Goal: Information Seeking & Learning: Learn about a topic

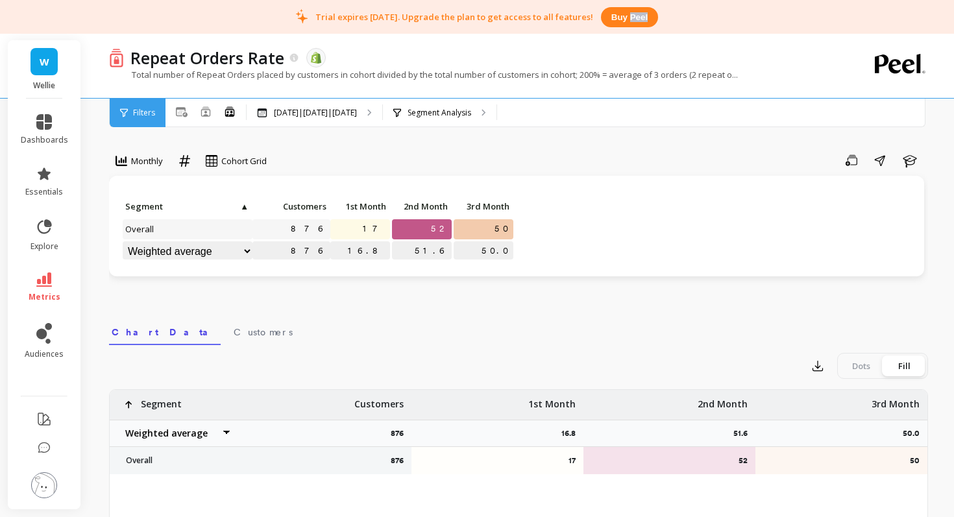
click at [697, 16] on div "Trial expires in 7 days. Upgrade the plan to get access to all features! Buy pe…" at bounding box center [477, 17] width 954 height 34
click at [179, 110] on icon at bounding box center [182, 112] width 12 height 10
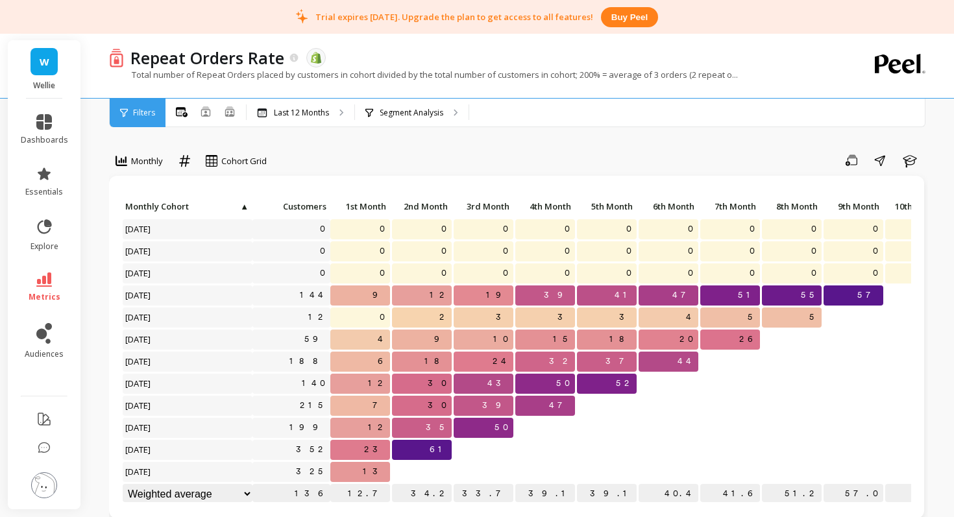
scroll to position [1, 0]
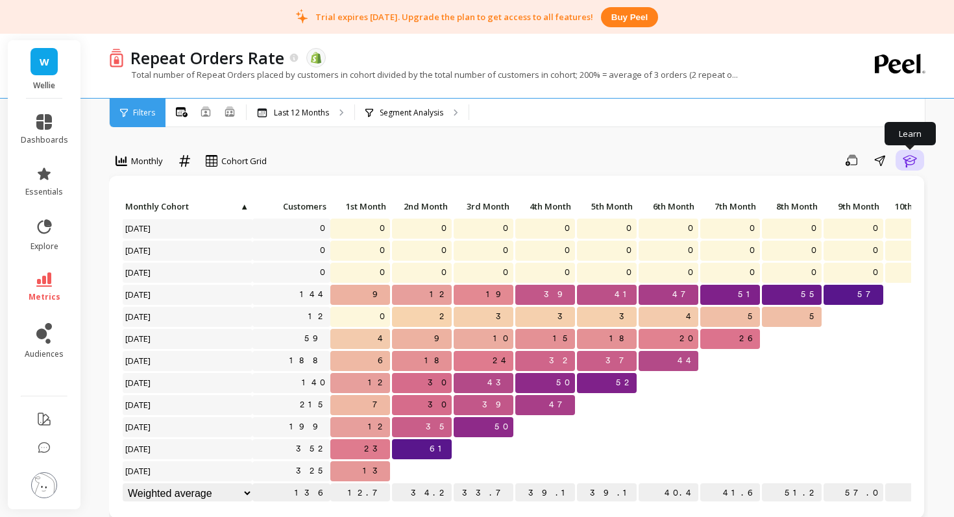
click at [910, 159] on icon "button" at bounding box center [910, 161] width 16 height 16
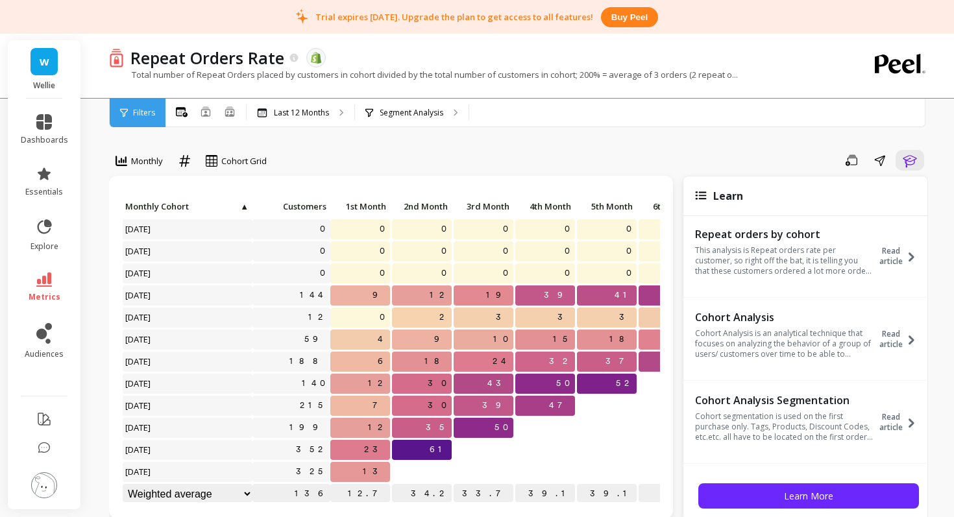
scroll to position [0, 0]
click at [909, 260] on icon at bounding box center [912, 259] width 10 height 10
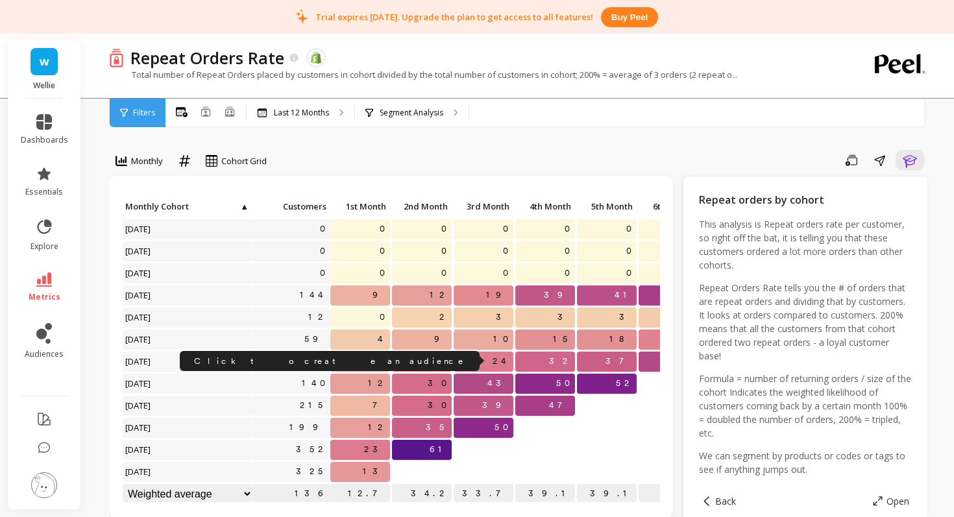
scroll to position [1, 0]
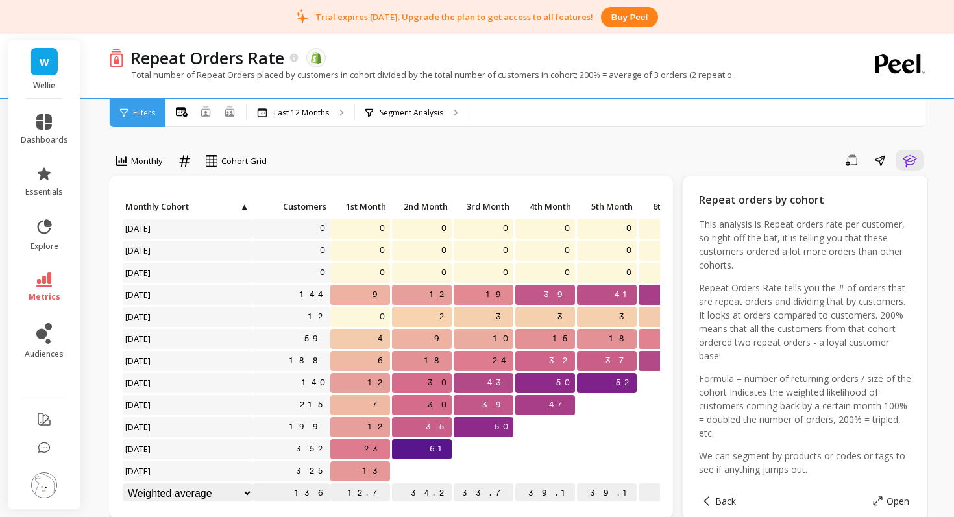
click at [368, 457] on p "23" at bounding box center [360, 448] width 60 height 19
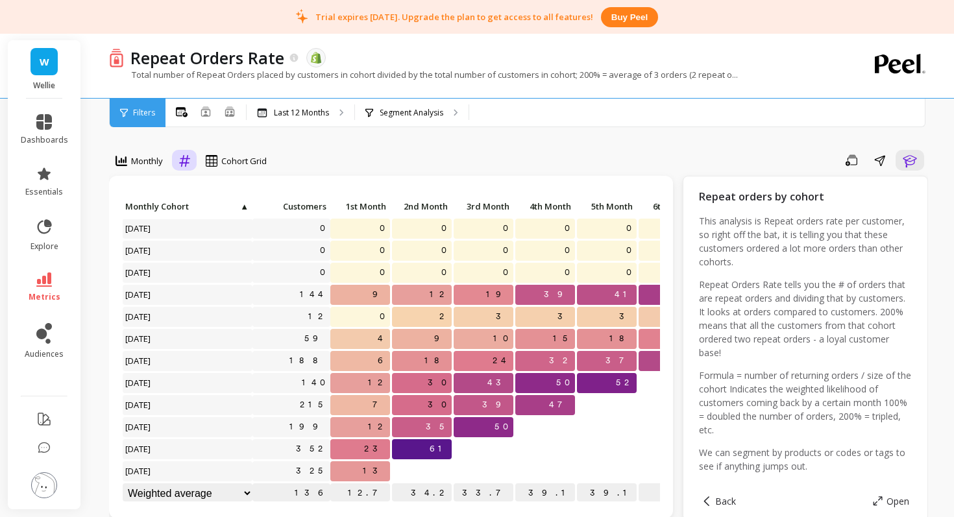
click at [183, 160] on icon at bounding box center [184, 161] width 11 height 12
click at [201, 184] on div "Relative" at bounding box center [220, 190] width 74 height 12
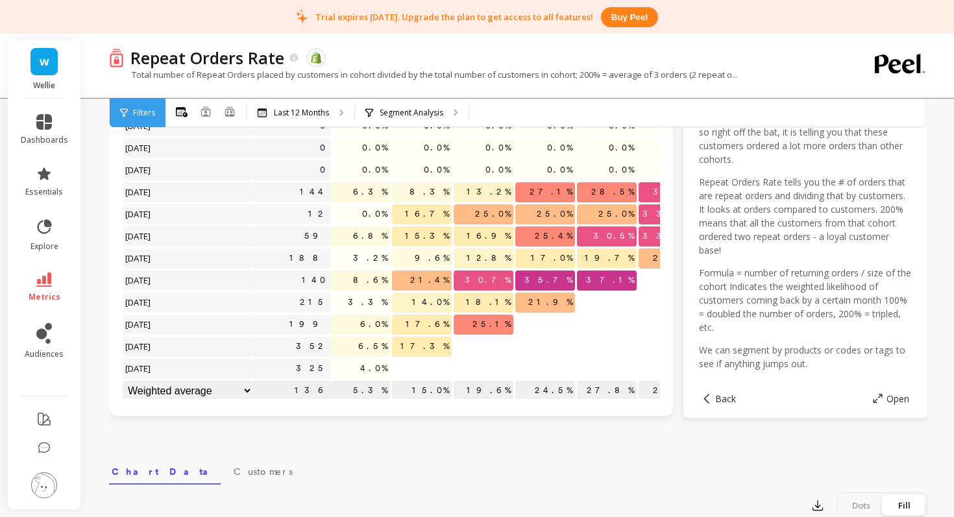
scroll to position [118, 0]
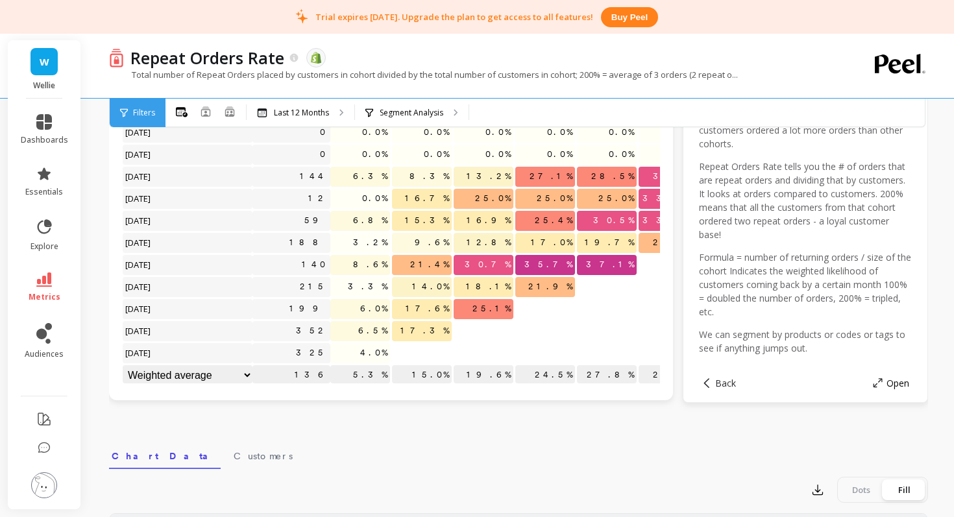
click at [883, 385] on span at bounding box center [880, 383] width 14 height 10
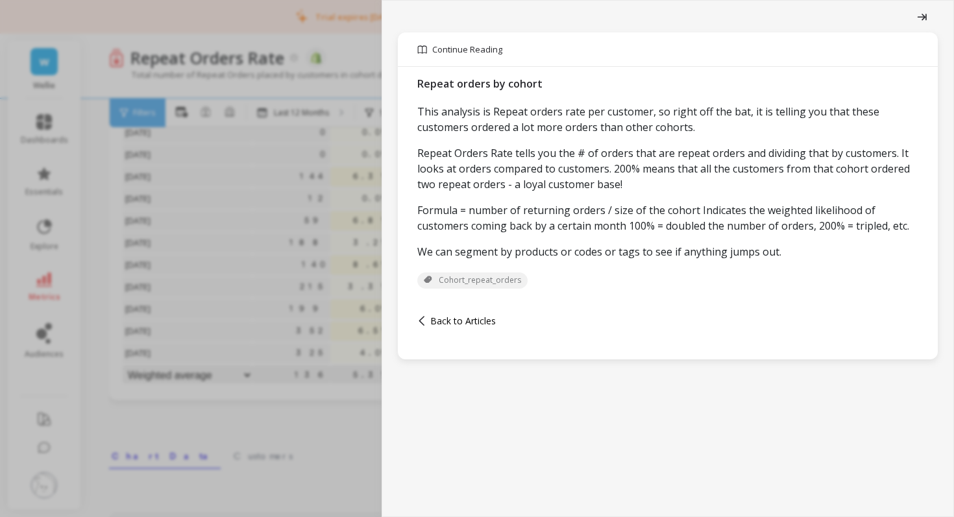
click at [453, 327] on span "Back to Articles" at bounding box center [463, 321] width 66 height 12
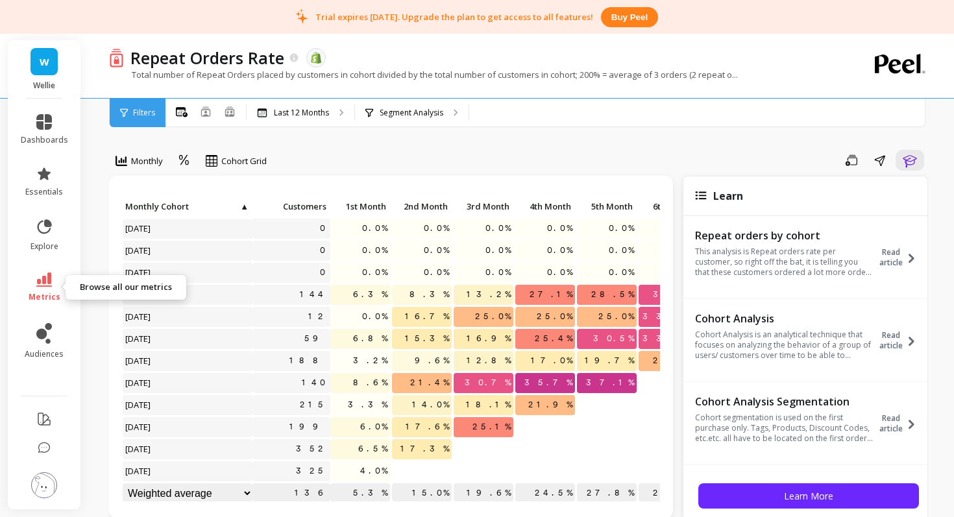
click at [44, 286] on icon at bounding box center [44, 280] width 16 height 14
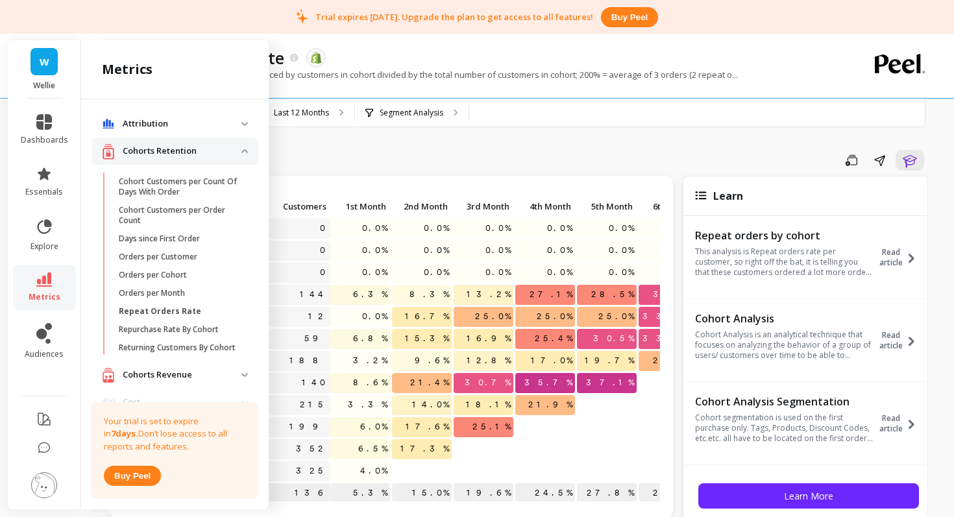
click at [185, 152] on p "Cohorts Retention" at bounding box center [182, 151] width 119 height 13
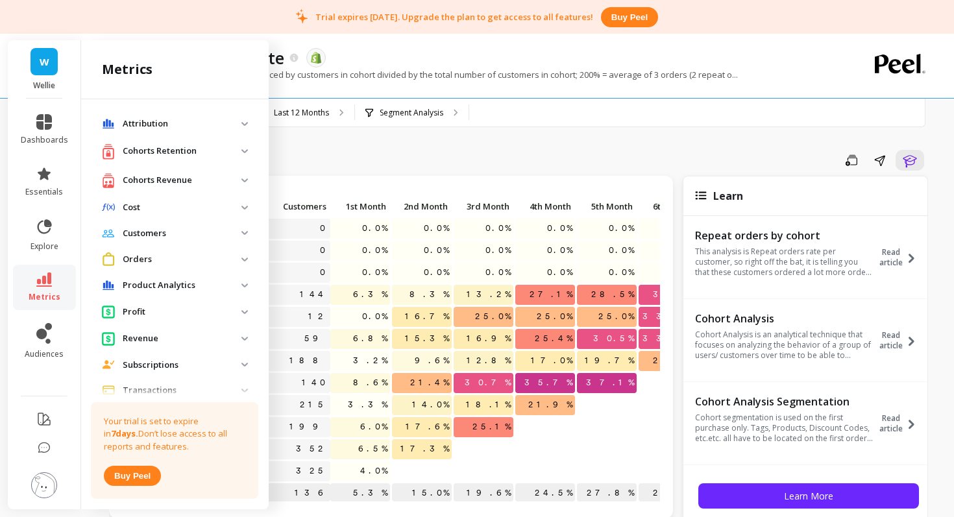
click at [185, 152] on p "Cohorts Retention" at bounding box center [182, 151] width 119 height 13
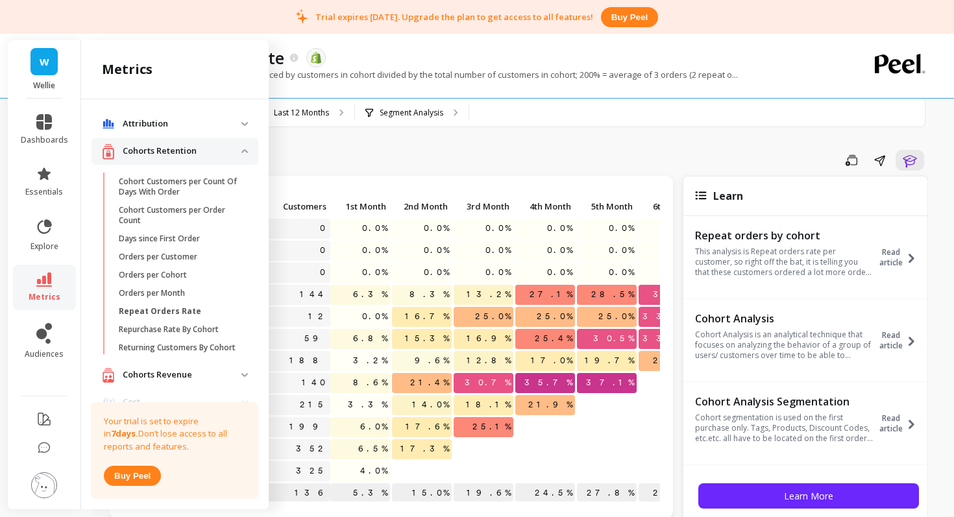
click at [150, 145] on p "Cohorts Retention" at bounding box center [182, 151] width 119 height 13
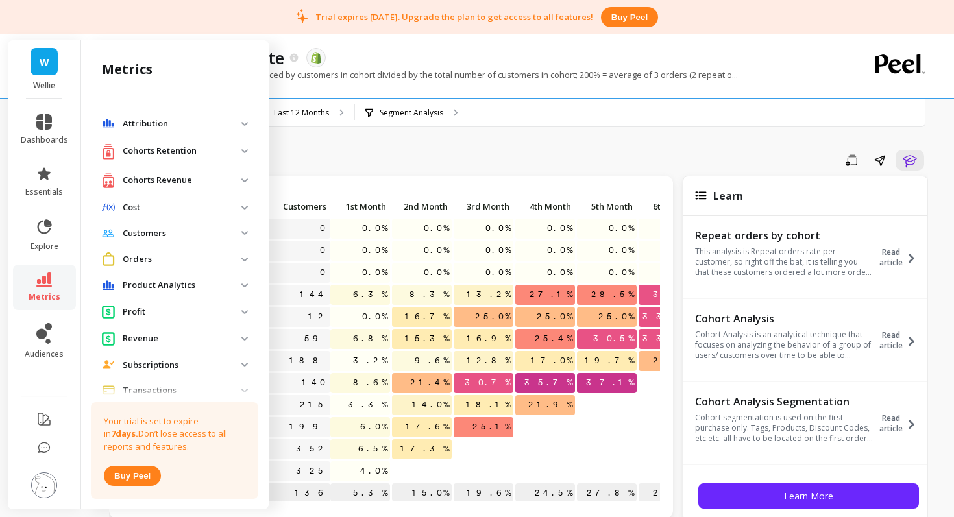
click at [150, 145] on p "Cohorts Retention" at bounding box center [182, 151] width 119 height 13
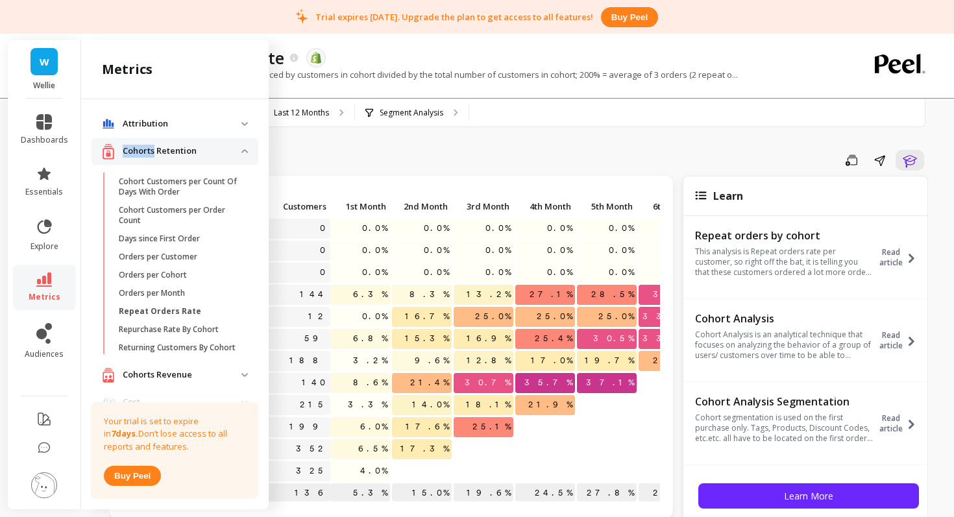
click at [245, 149] on img at bounding box center [244, 151] width 6 height 4
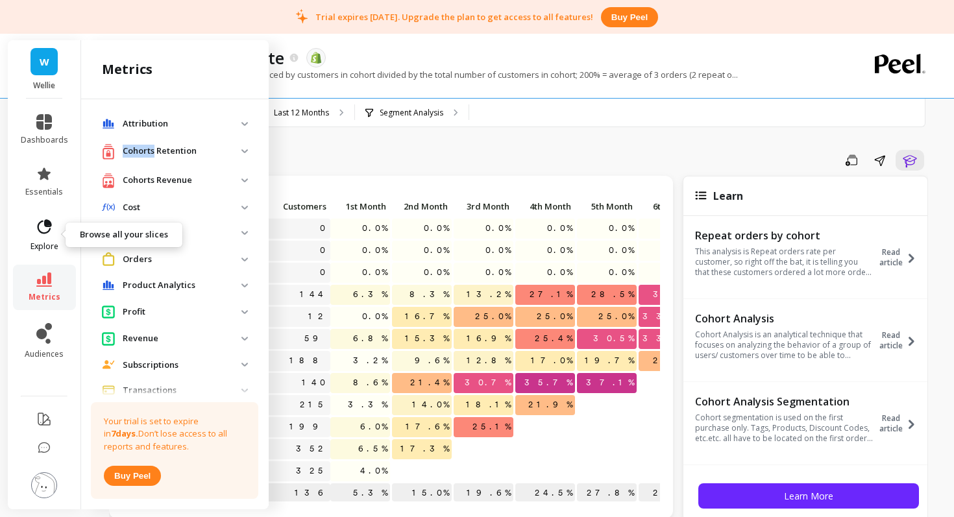
click at [36, 226] on icon at bounding box center [44, 227] width 18 height 18
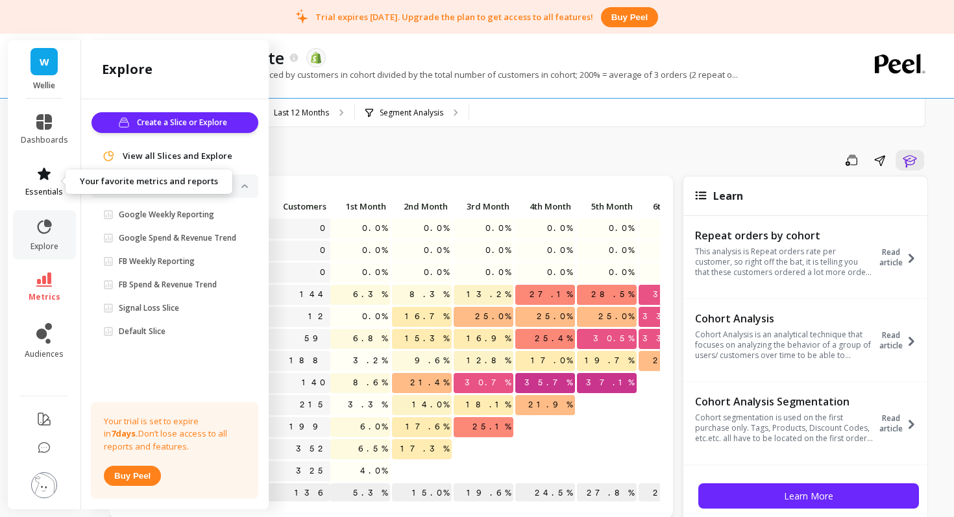
click at [45, 179] on icon at bounding box center [44, 174] width 16 height 16
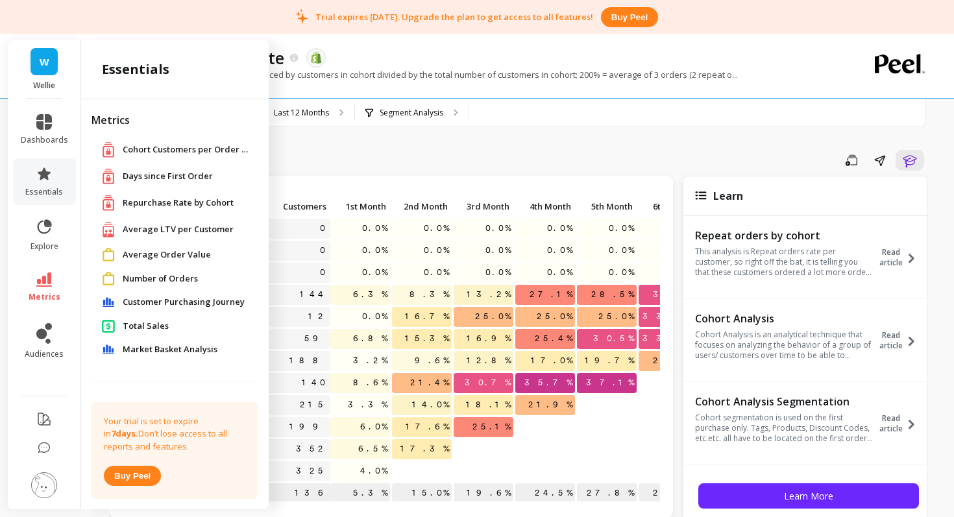
click at [188, 173] on span "Days since First Order" at bounding box center [168, 176] width 90 height 13
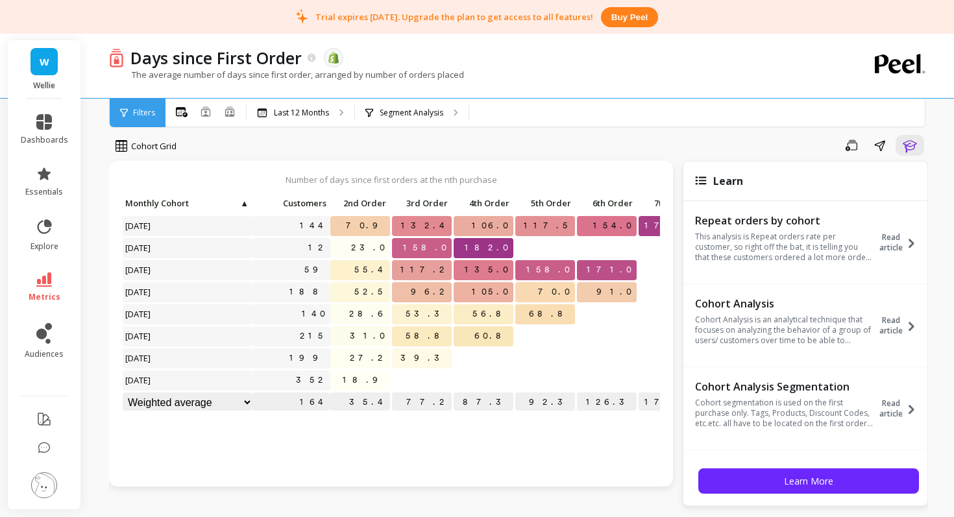
scroll to position [16, 0]
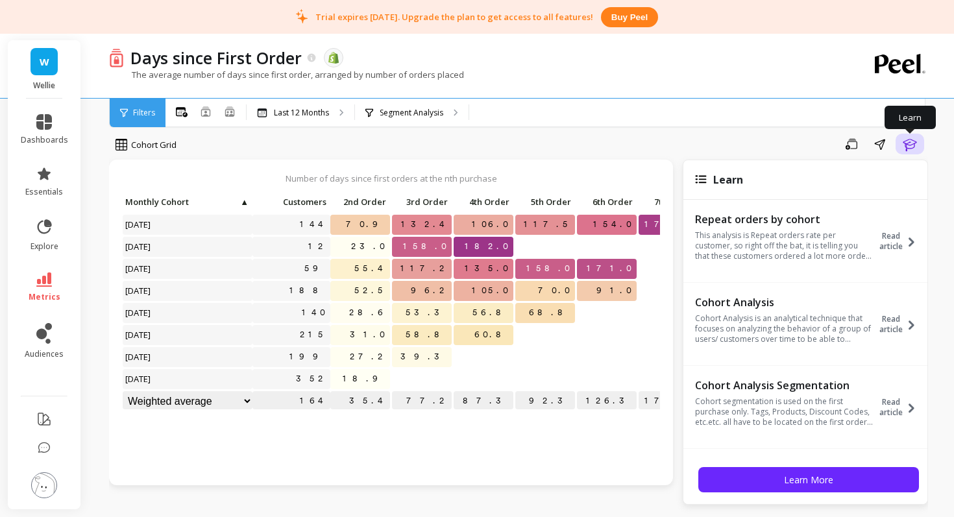
click at [915, 145] on icon "button" at bounding box center [910, 144] width 16 height 16
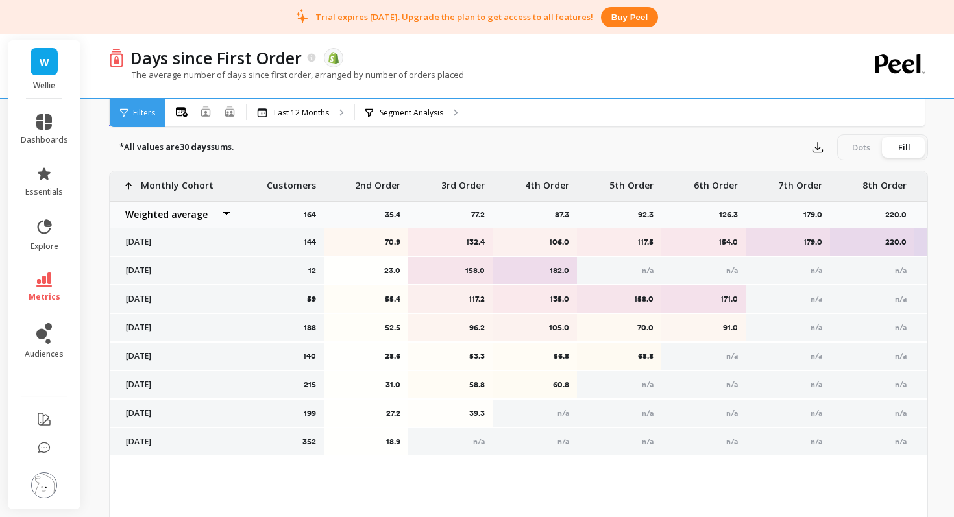
scroll to position [380, 0]
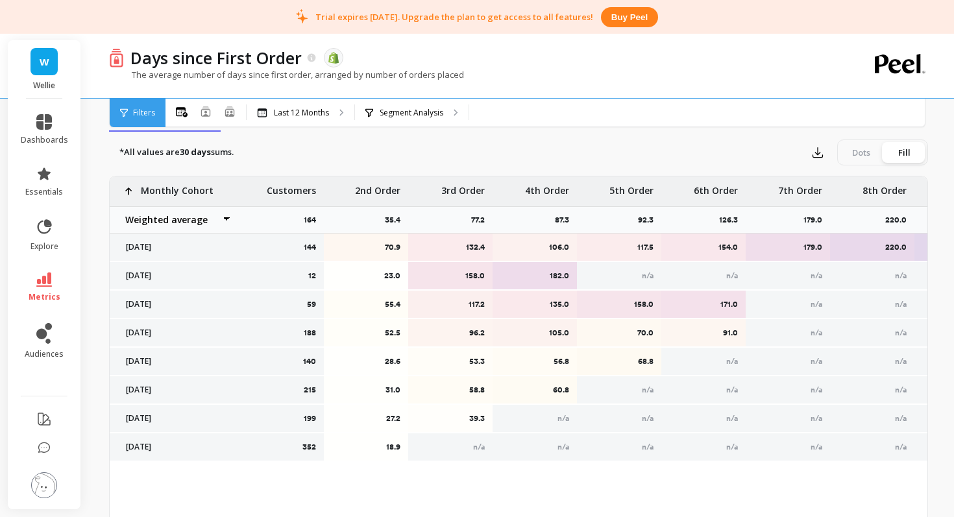
click at [226, 217] on select "Weighted average Weighted average excl. current month Sum Max Min" at bounding box center [175, 220] width 130 height 26
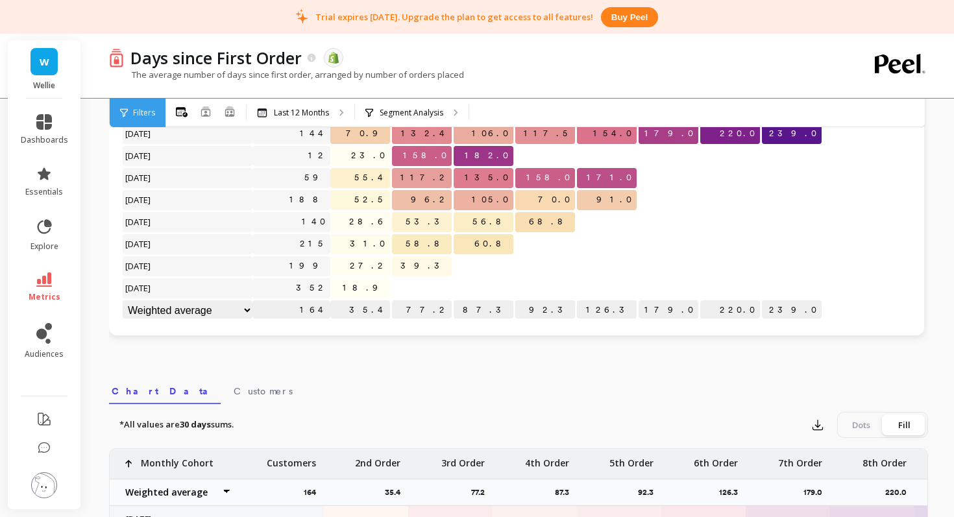
scroll to position [0, 0]
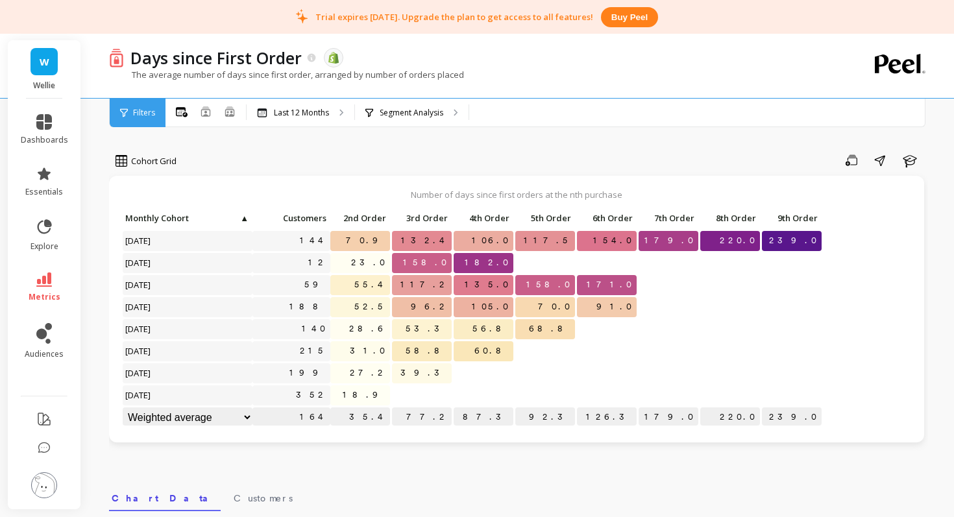
click at [50, 197] on li "essentials" at bounding box center [44, 181] width 63 height 47
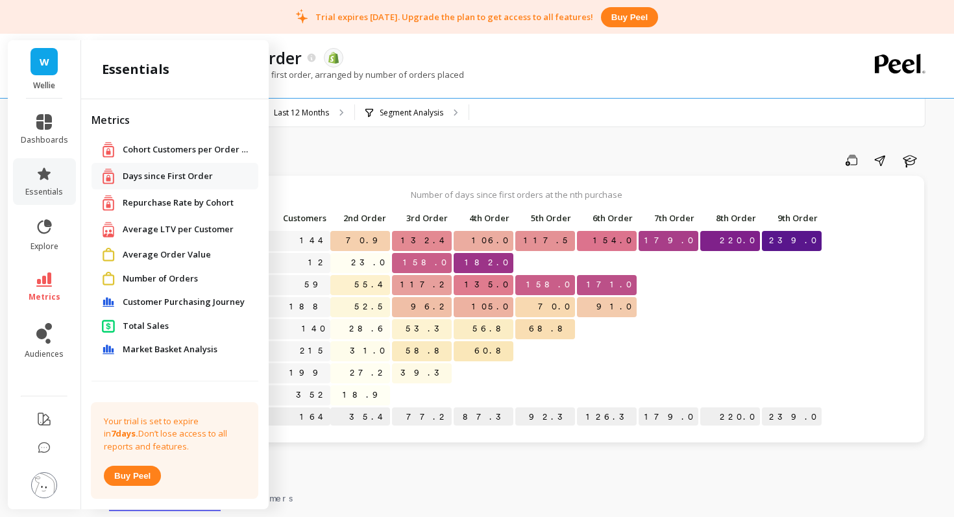
click at [150, 225] on span "Average LTV per Customer" at bounding box center [178, 229] width 111 height 13
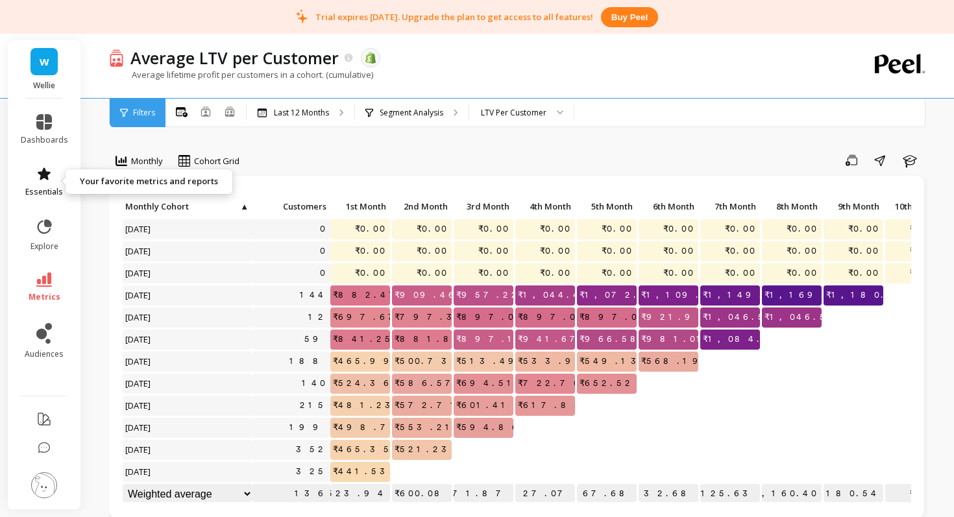
click at [49, 190] on span "essentials" at bounding box center [44, 192] width 38 height 10
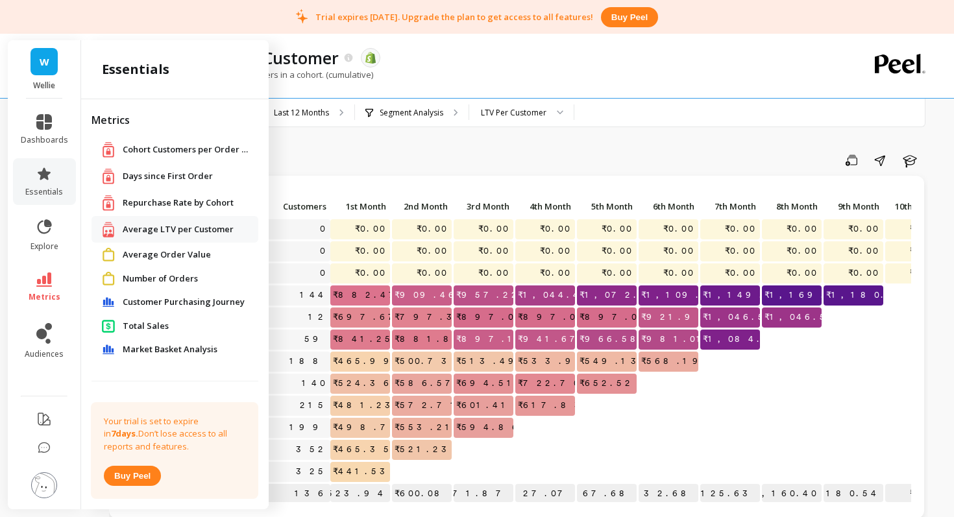
click at [176, 206] on span "Repurchase Rate by Cohort" at bounding box center [178, 203] width 111 height 13
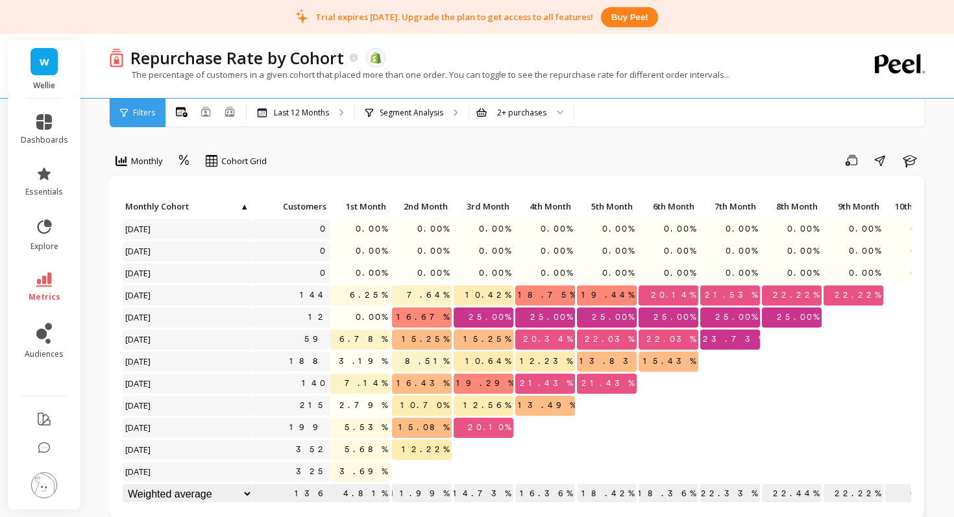
scroll to position [1, 0]
click at [552, 113] on div at bounding box center [556, 113] width 16 height 29
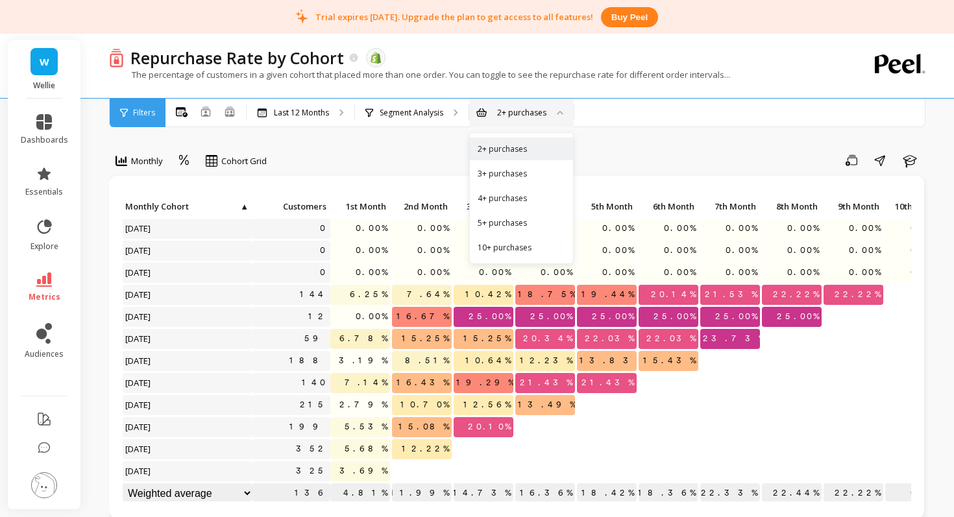
click at [552, 113] on div at bounding box center [556, 113] width 16 height 29
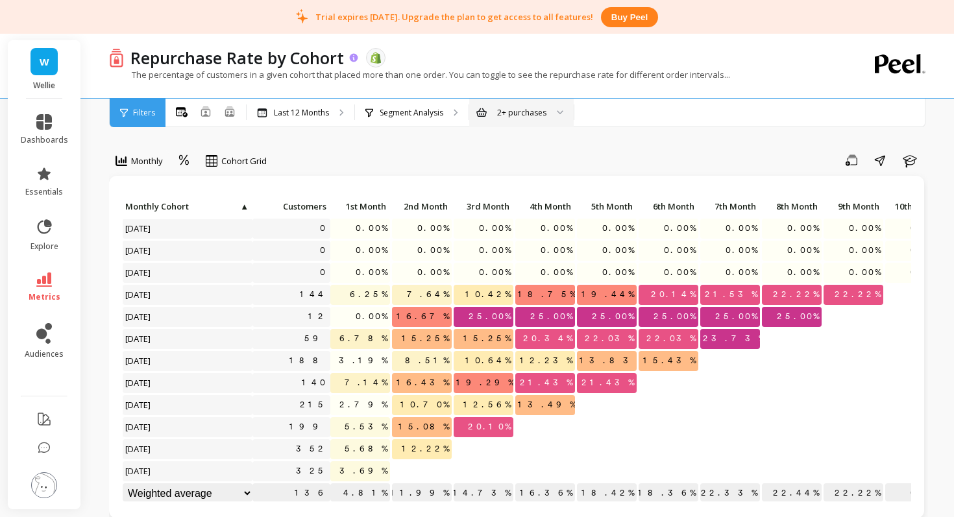
click at [354, 58] on icon at bounding box center [354, 57] width 8 height 8
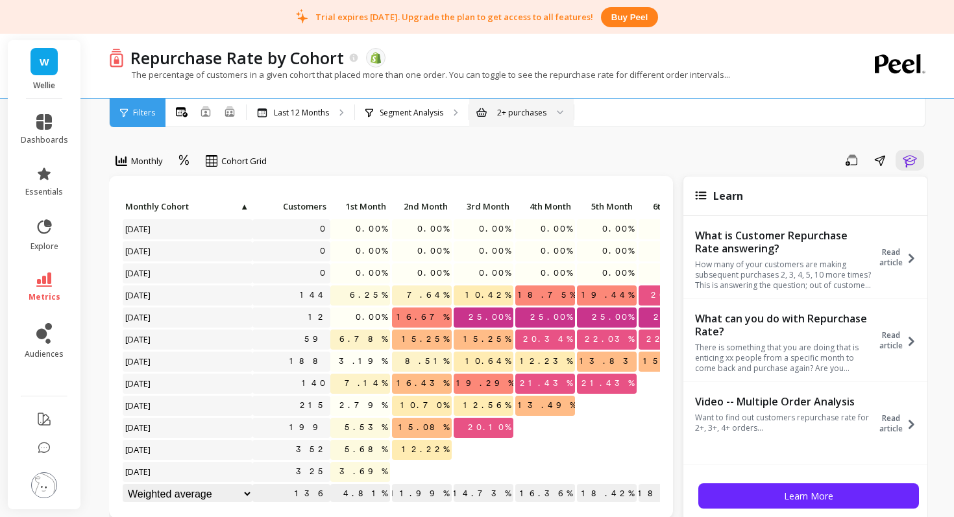
scroll to position [246, 0]
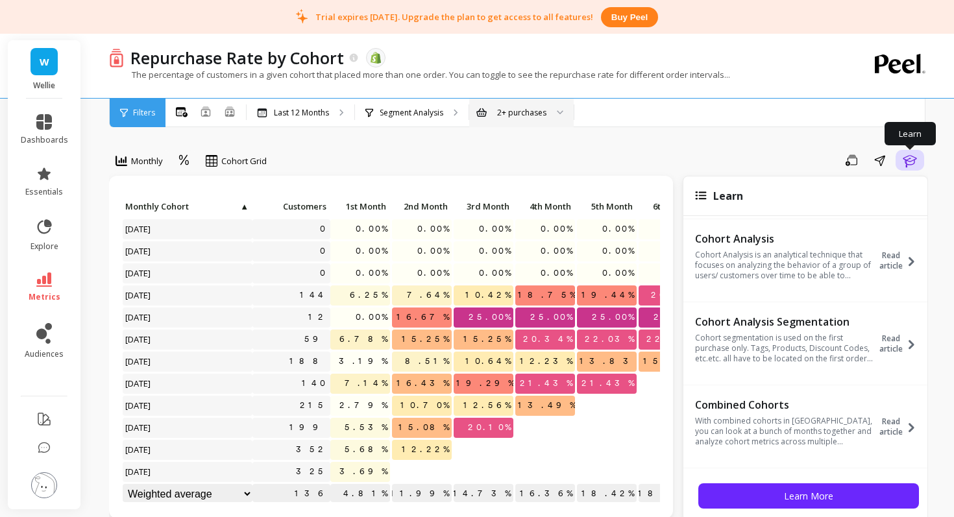
click at [911, 162] on icon "button" at bounding box center [910, 161] width 16 height 16
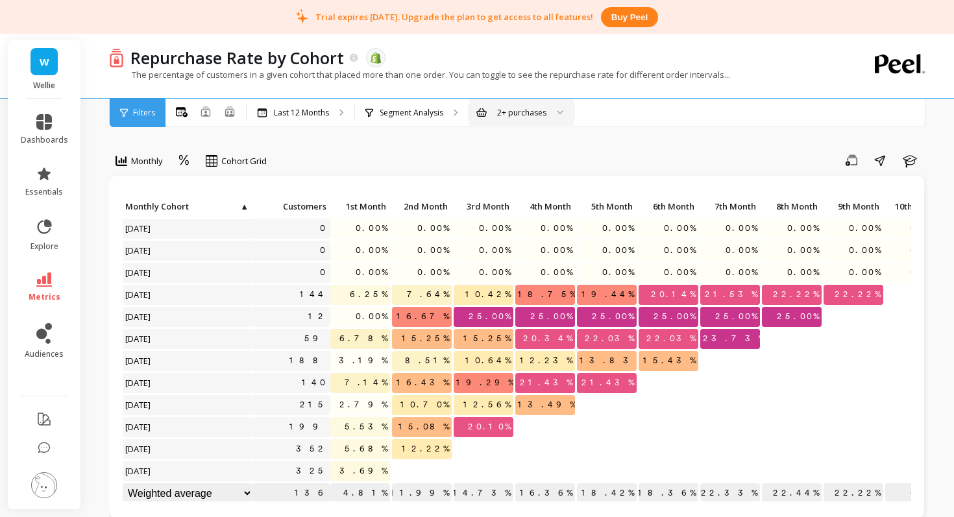
scroll to position [0, 0]
click at [397, 114] on p "Segment Analysis" at bounding box center [412, 113] width 64 height 10
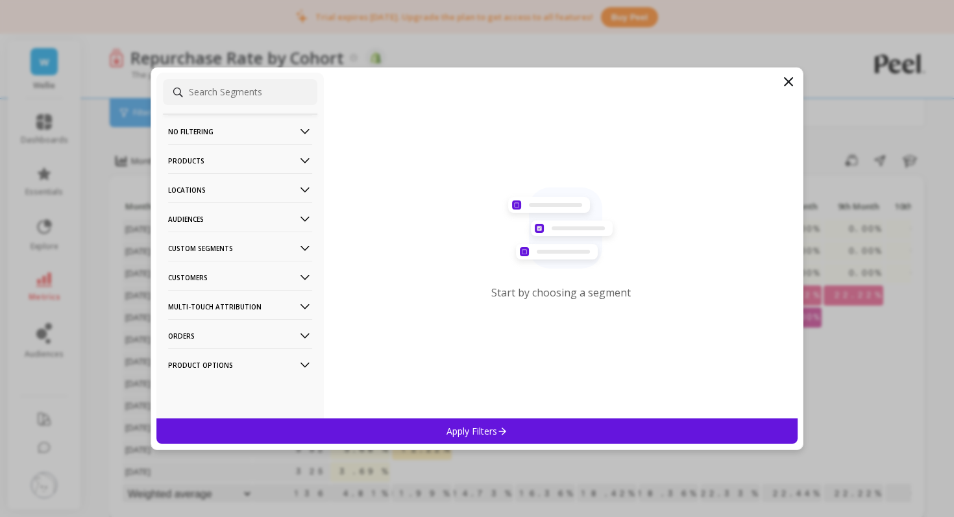
click at [792, 79] on icon at bounding box center [789, 82] width 16 height 16
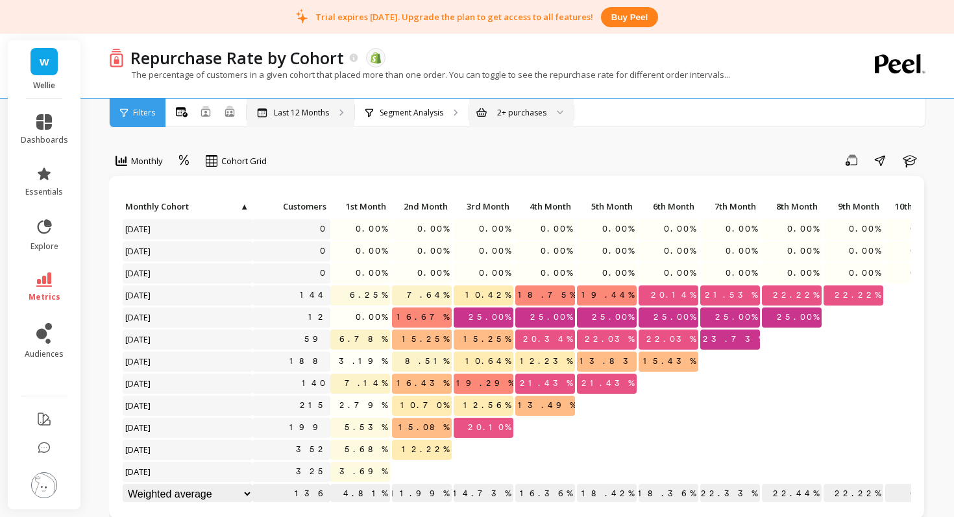
click at [320, 103] on div "Last 12 Months" at bounding box center [301, 113] width 108 height 29
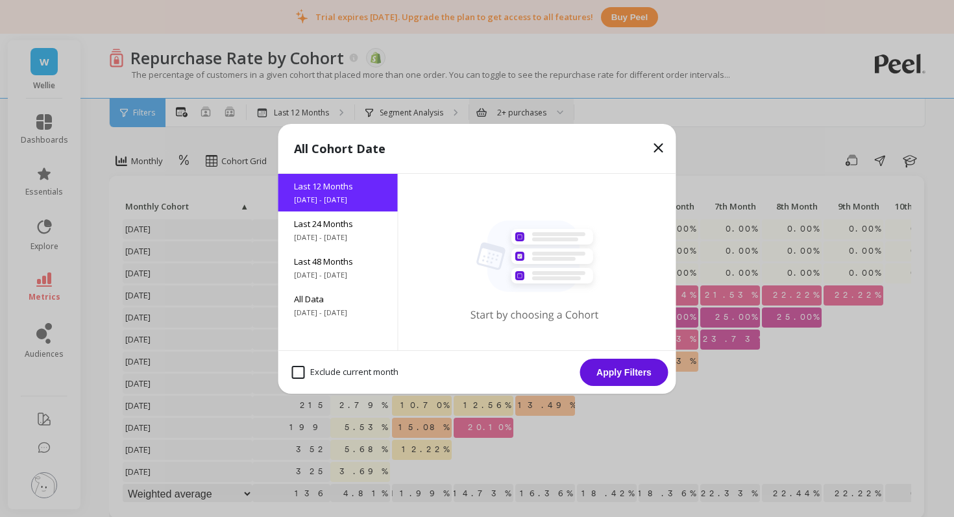
click at [662, 145] on icon at bounding box center [659, 148] width 16 height 16
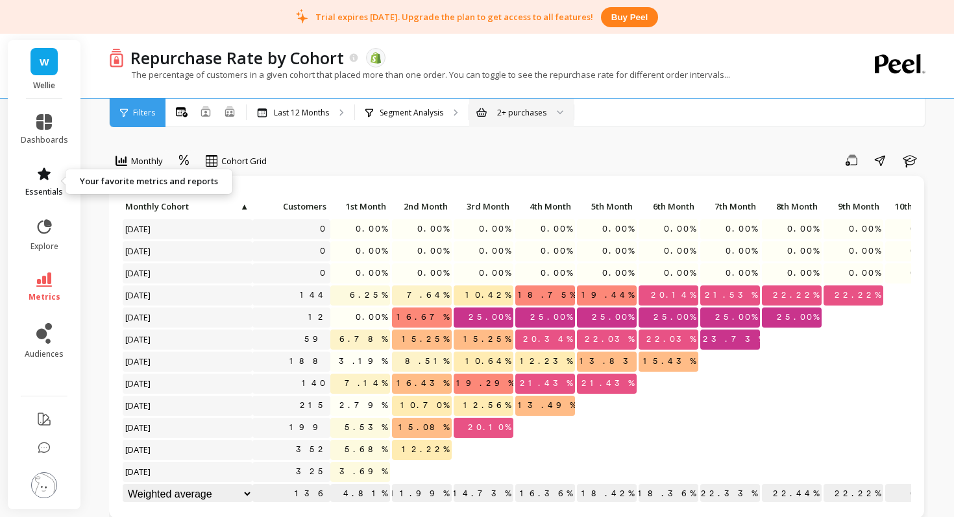
click at [38, 191] on span "essentials" at bounding box center [44, 192] width 38 height 10
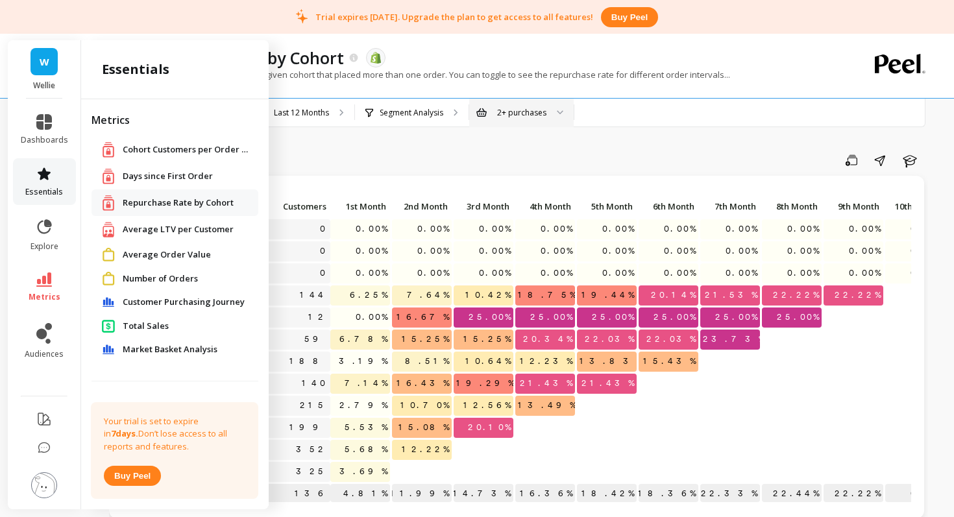
click at [38, 191] on span "essentials" at bounding box center [44, 192] width 38 height 10
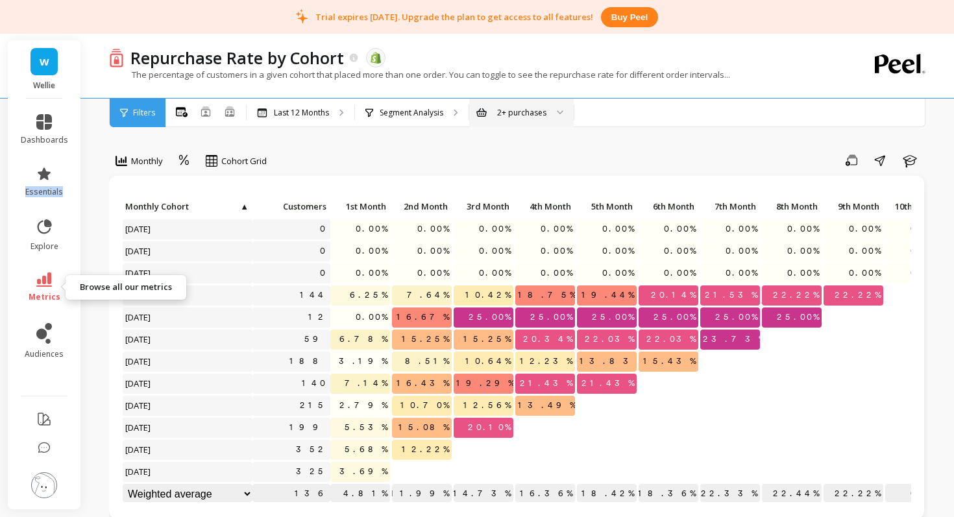
click at [42, 275] on icon at bounding box center [44, 280] width 16 height 14
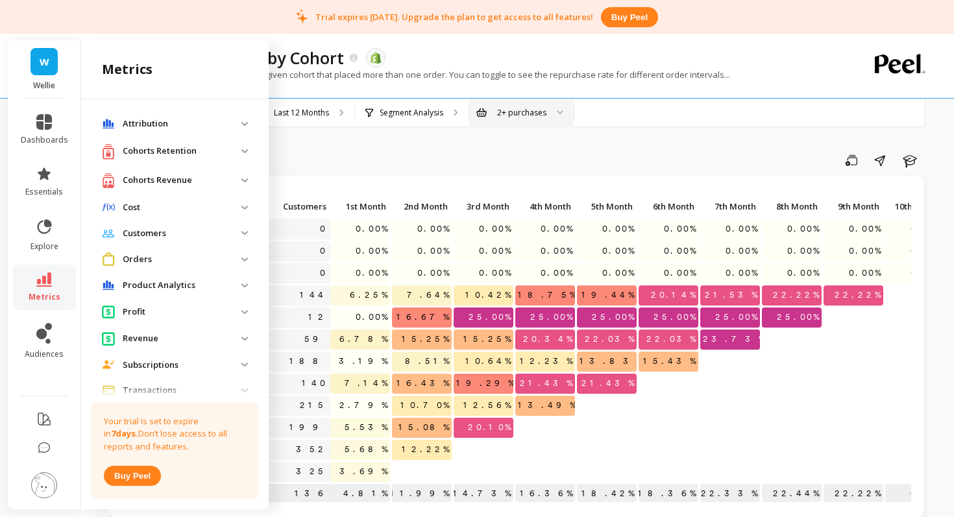
click at [149, 476] on button "Buy peel" at bounding box center [132, 476] width 57 height 20
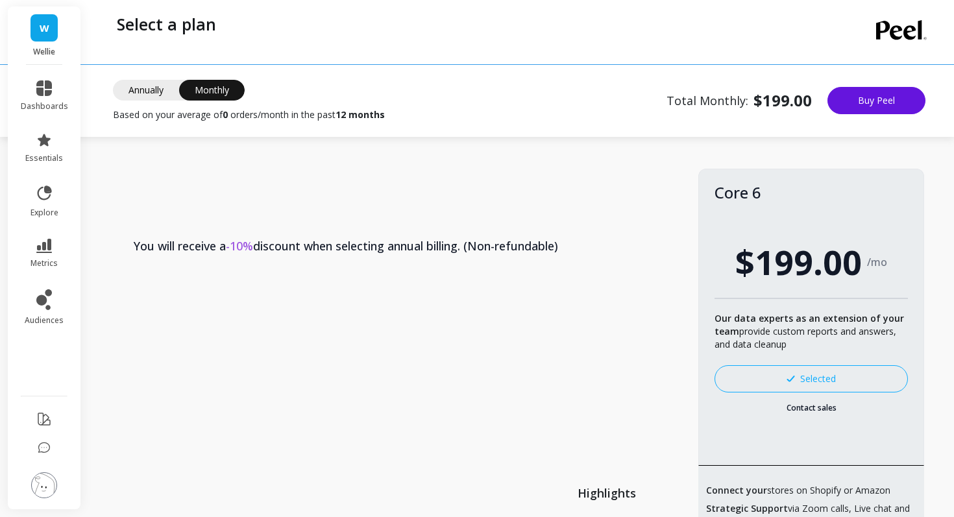
click at [158, 90] on span "Annually" at bounding box center [146, 90] width 66 height 21
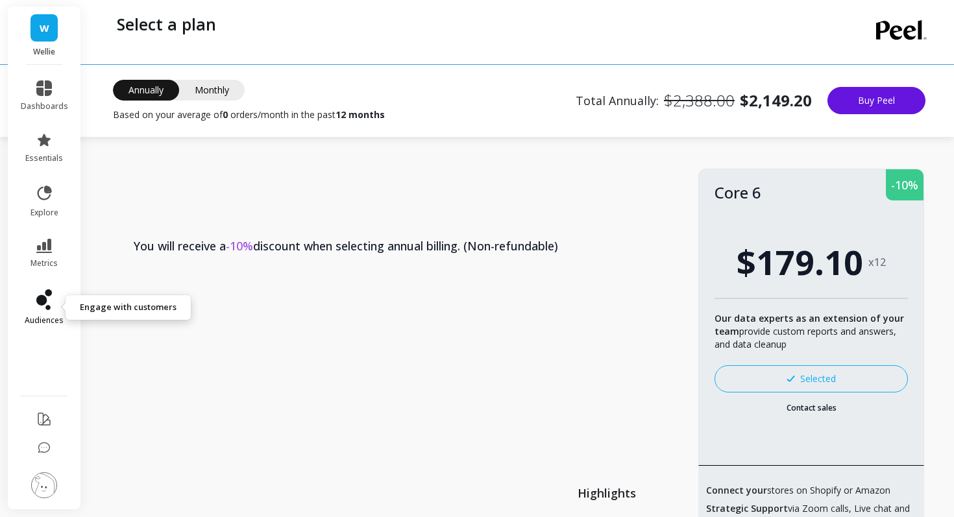
click at [40, 305] on icon at bounding box center [44, 300] width 16 height 21
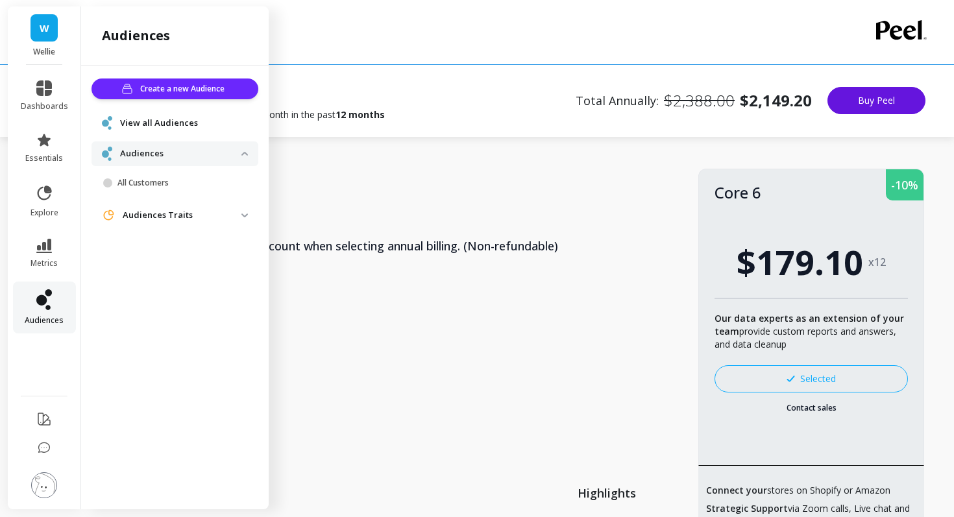
click at [40, 305] on icon at bounding box center [41, 300] width 10 height 10
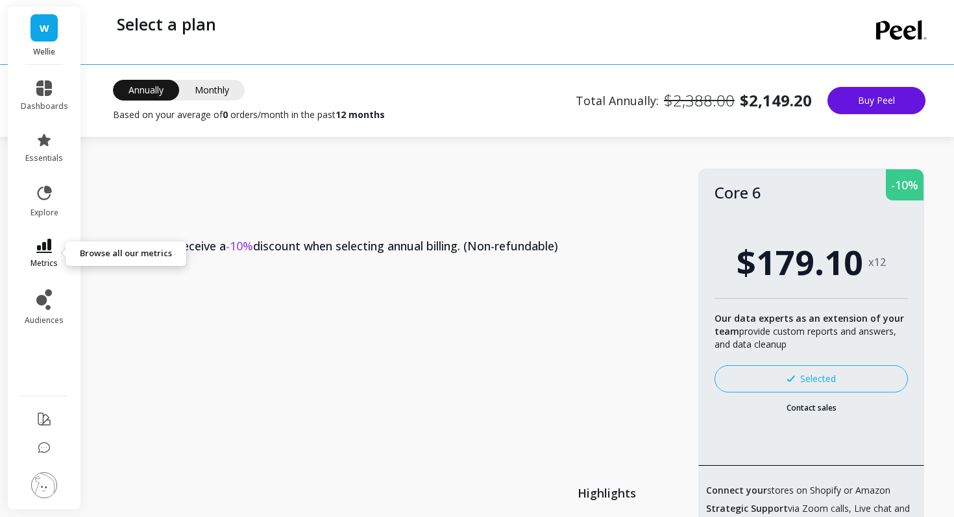
click at [48, 245] on icon at bounding box center [44, 246] width 16 height 14
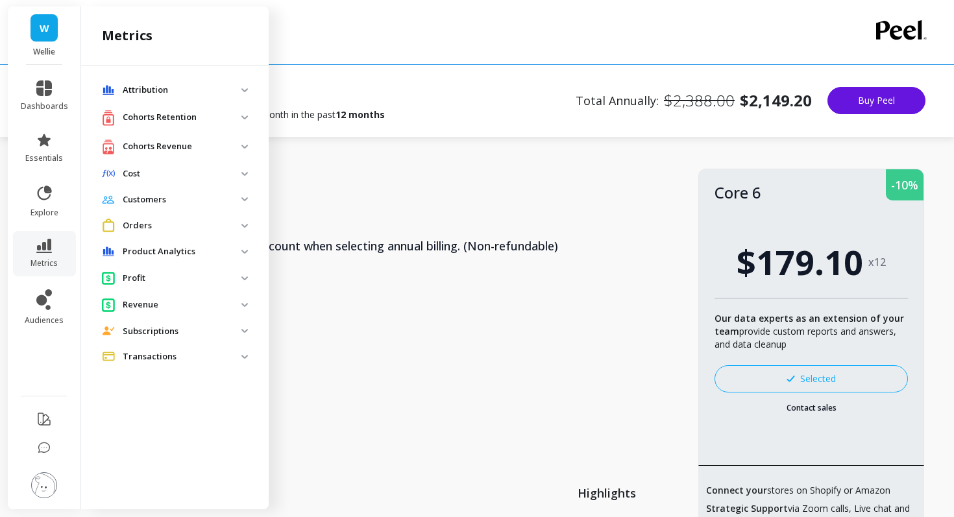
click at [140, 124] on div "Cohorts Retention" at bounding box center [172, 118] width 140 height 16
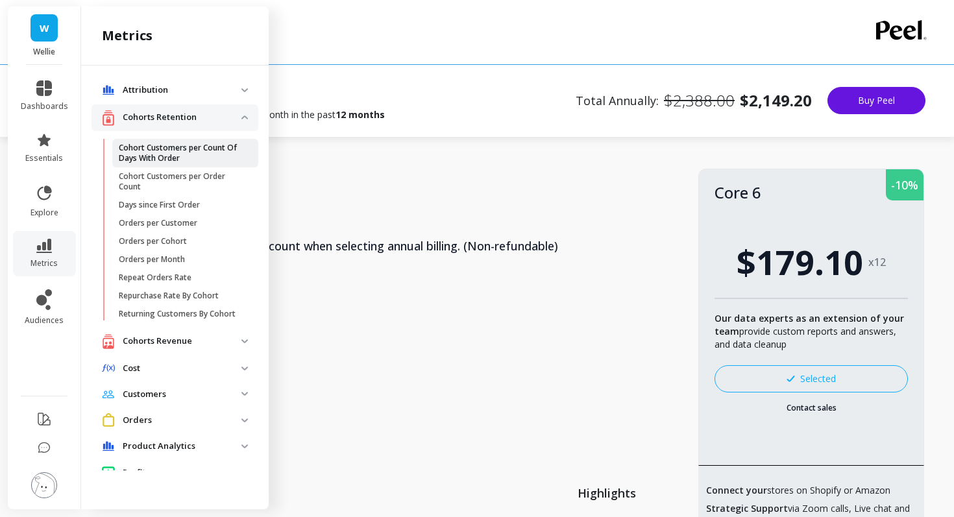
click at [160, 156] on p "Cohort Customers per Count Of Days With Order" at bounding box center [181, 153] width 124 height 21
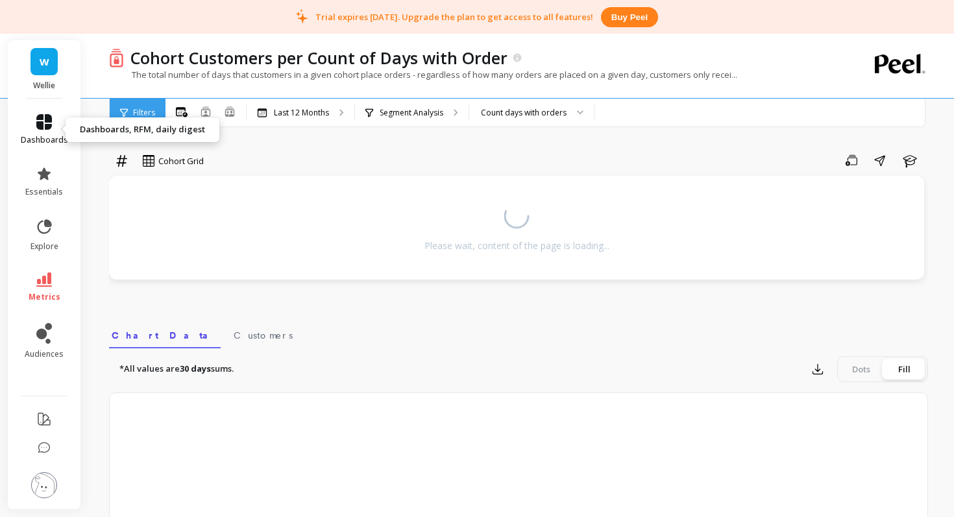
click at [46, 124] on icon at bounding box center [44, 122] width 16 height 16
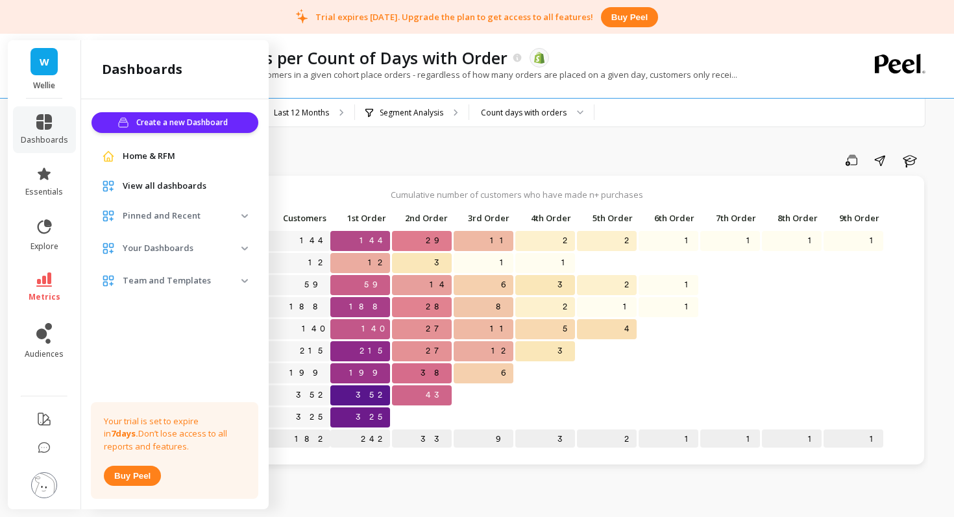
click at [144, 163] on div "Home & RFM" at bounding box center [175, 156] width 167 height 23
click at [154, 154] on span "Home & RFM" at bounding box center [149, 156] width 53 height 13
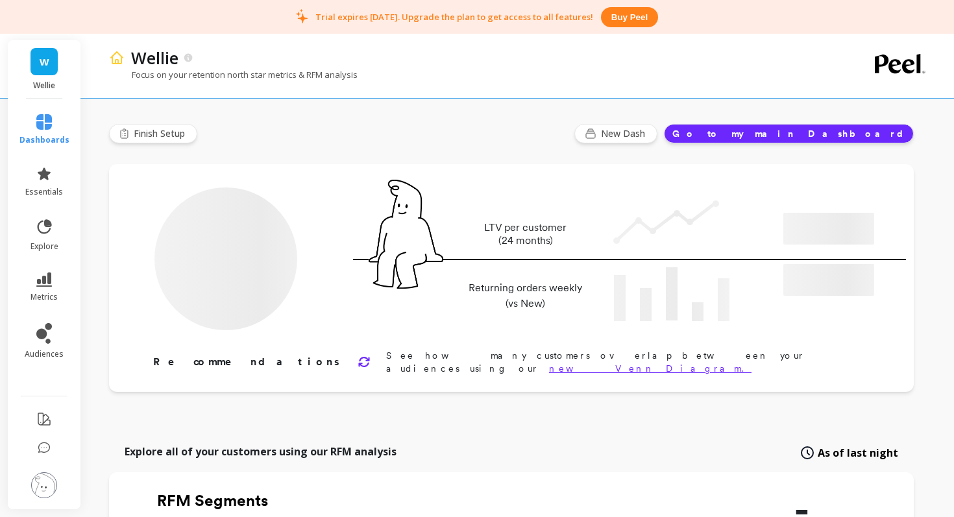
type input "Champions"
type input "70"
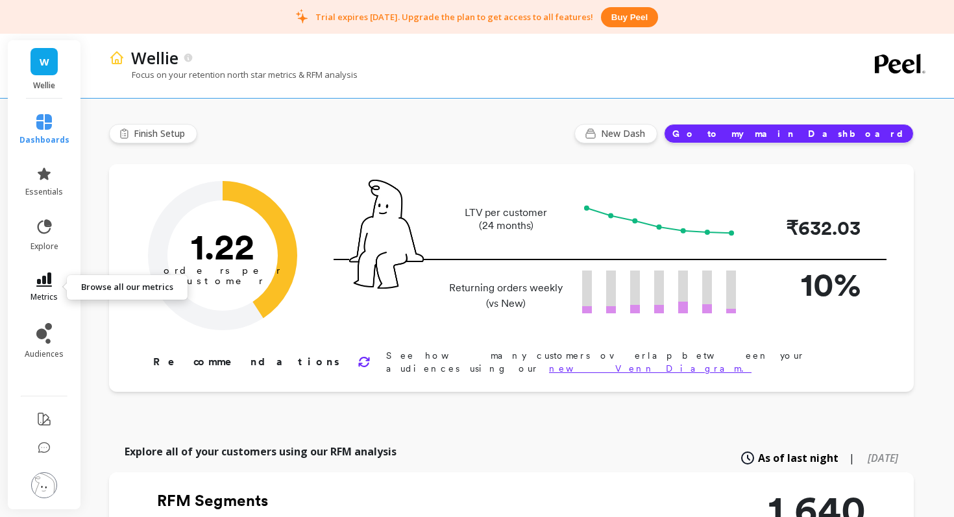
click at [41, 280] on icon at bounding box center [44, 280] width 16 height 14
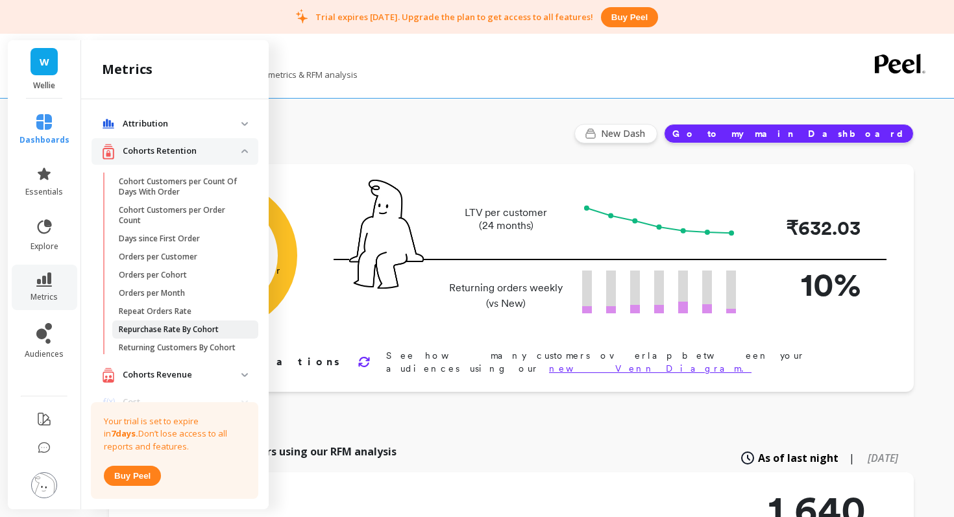
click at [169, 334] on p "Repurchase Rate By Cohort" at bounding box center [169, 330] width 100 height 10
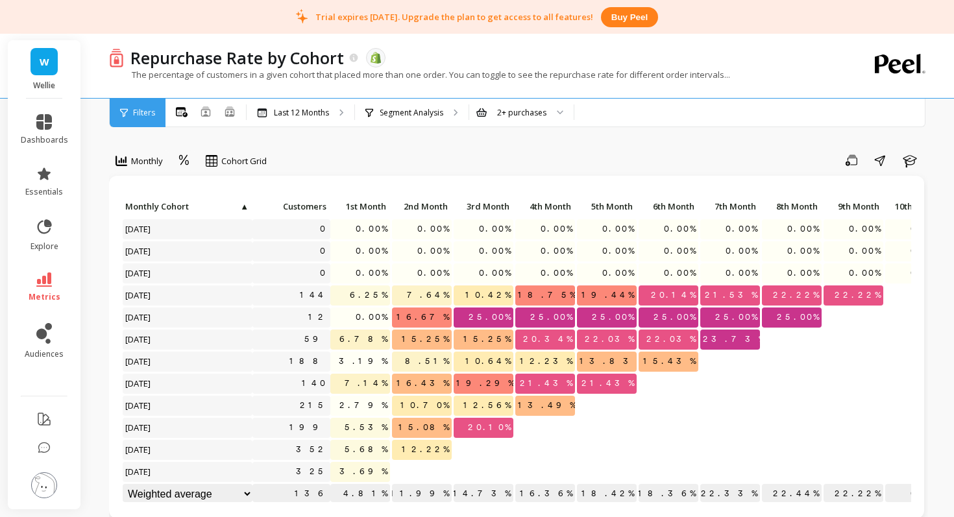
scroll to position [1, 0]
click at [148, 167] on span "Monthly" at bounding box center [147, 161] width 32 height 12
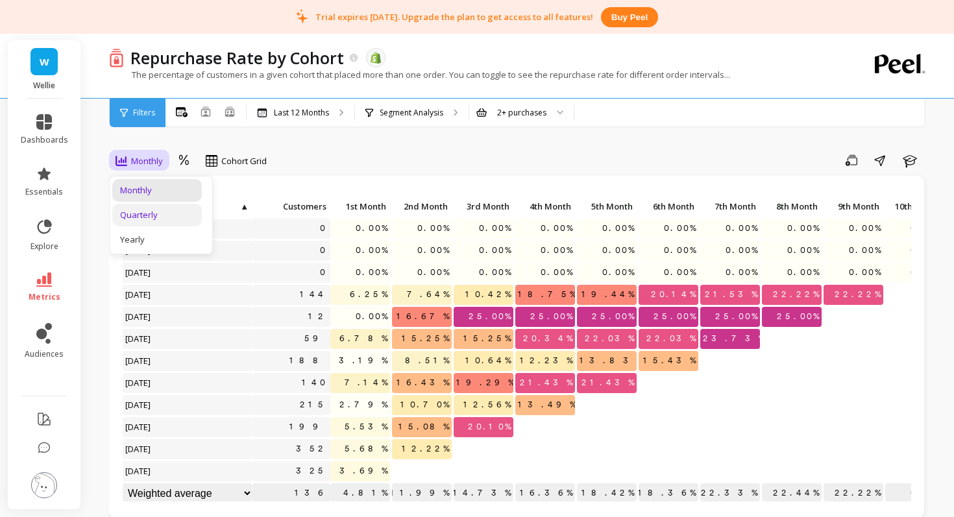
click at [149, 215] on div "Quarterly" at bounding box center [157, 215] width 74 height 12
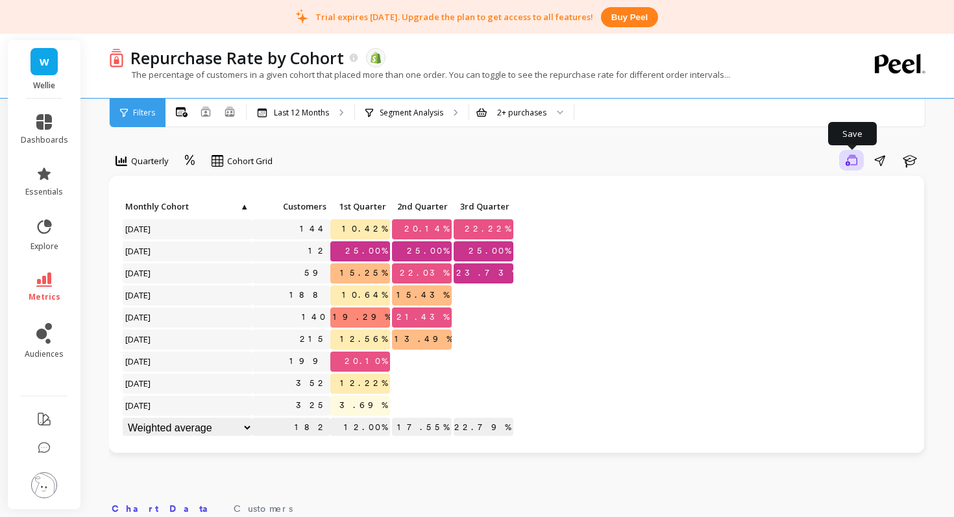
click at [854, 156] on icon "button" at bounding box center [852, 159] width 12 height 11
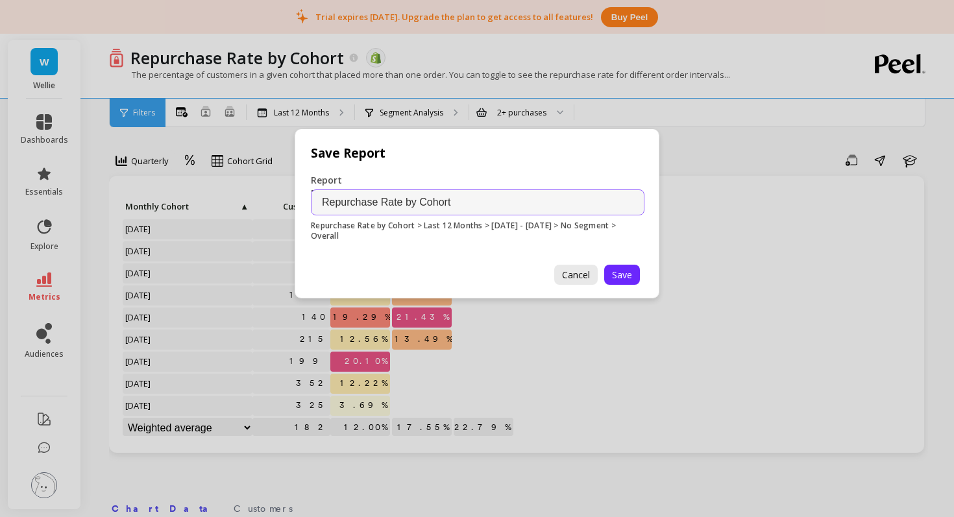
click at [580, 275] on span "Cancel" at bounding box center [576, 275] width 28 height 12
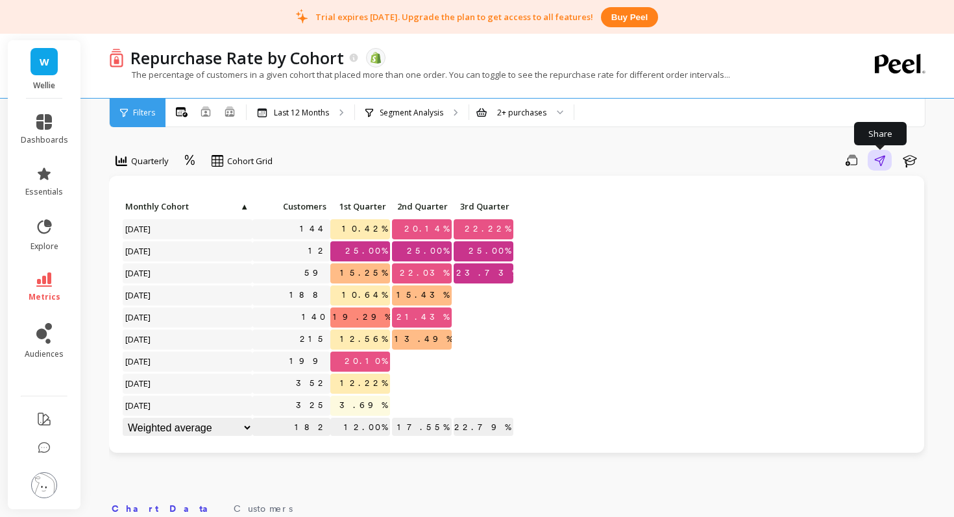
click at [883, 164] on icon "button" at bounding box center [879, 160] width 11 height 11
click at [42, 283] on icon at bounding box center [44, 280] width 16 height 14
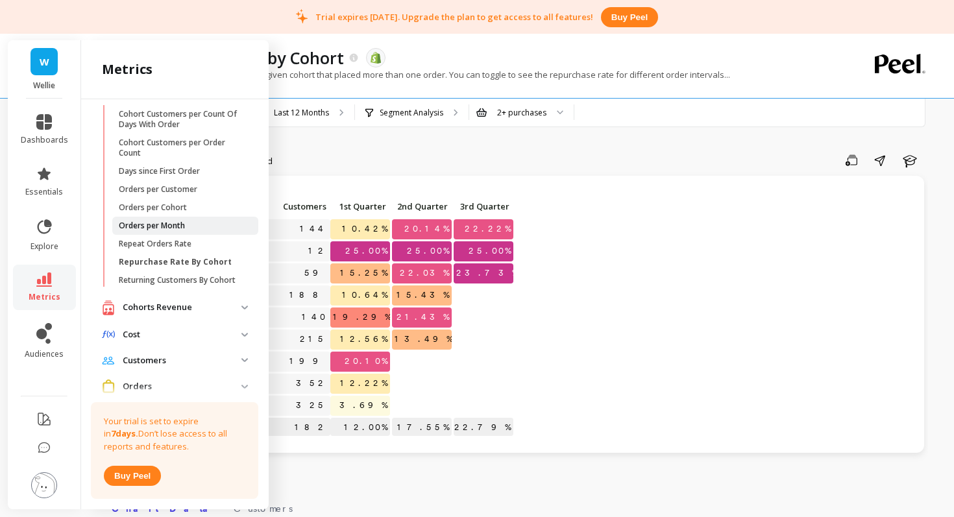
scroll to position [83, 0]
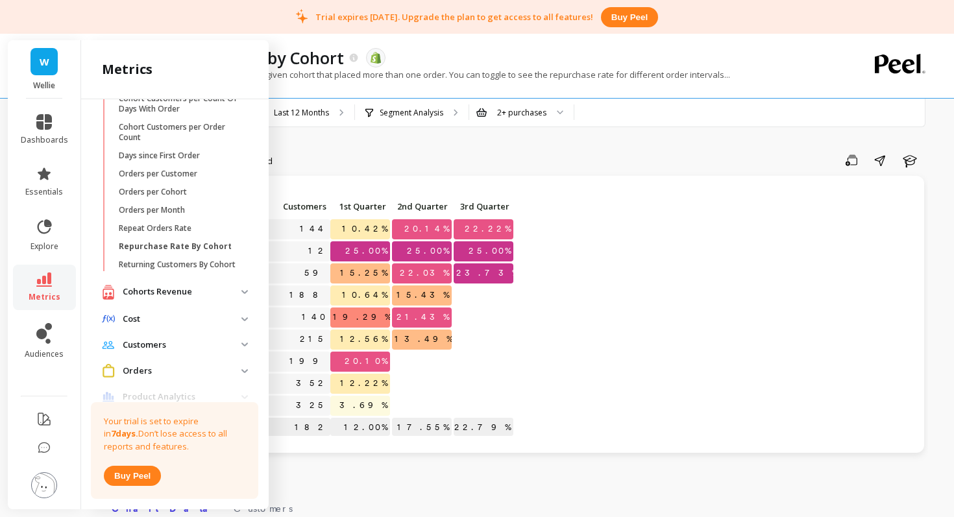
click at [206, 291] on p "Cohorts Revenue" at bounding box center [182, 292] width 119 height 13
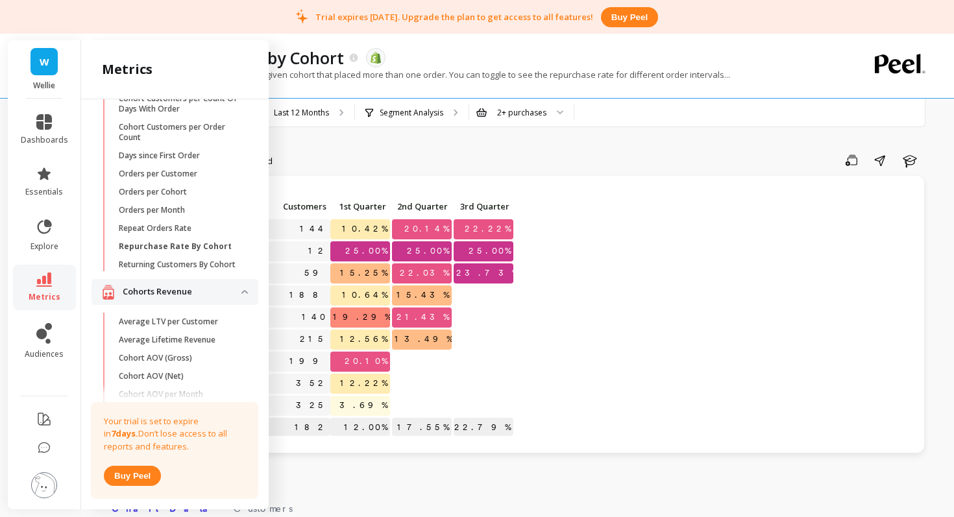
click at [206, 291] on p "Cohorts Revenue" at bounding box center [182, 292] width 119 height 13
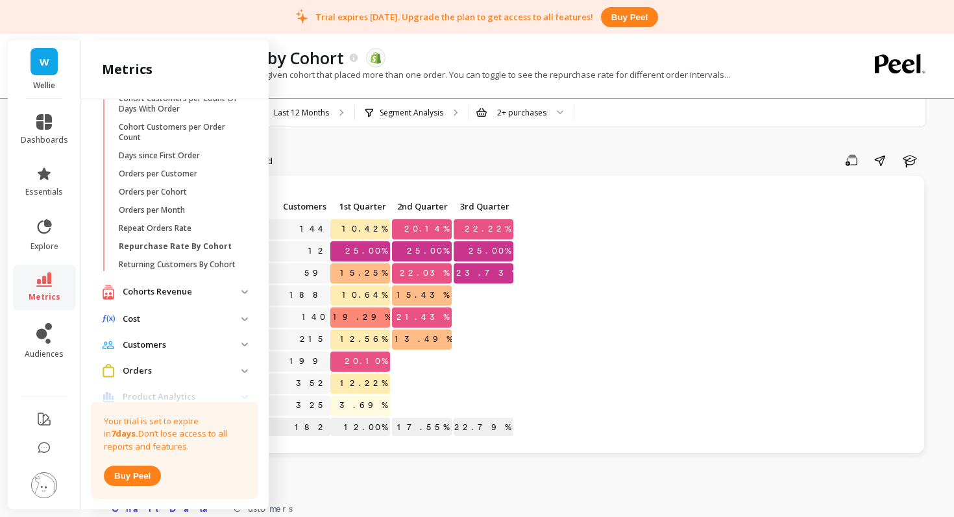
click at [206, 291] on p "Cohorts Revenue" at bounding box center [182, 292] width 119 height 13
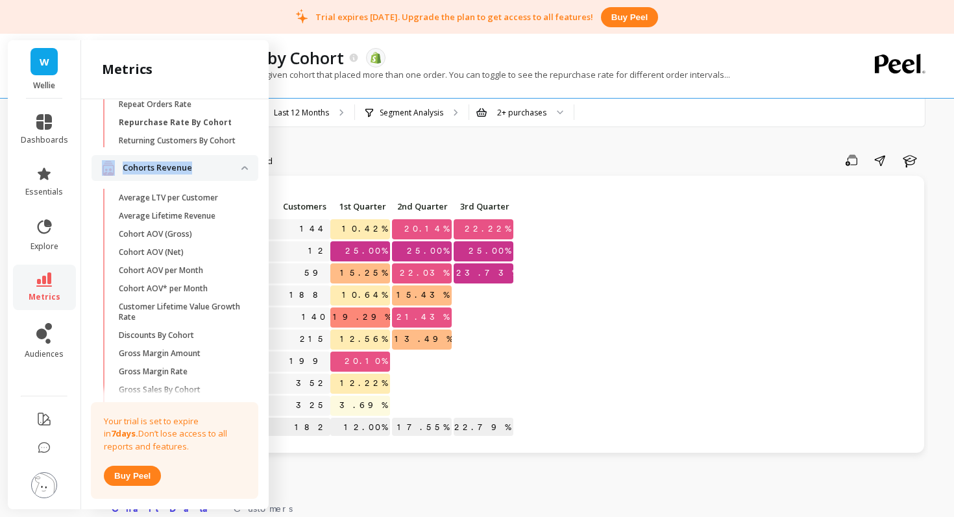
scroll to position [156, 0]
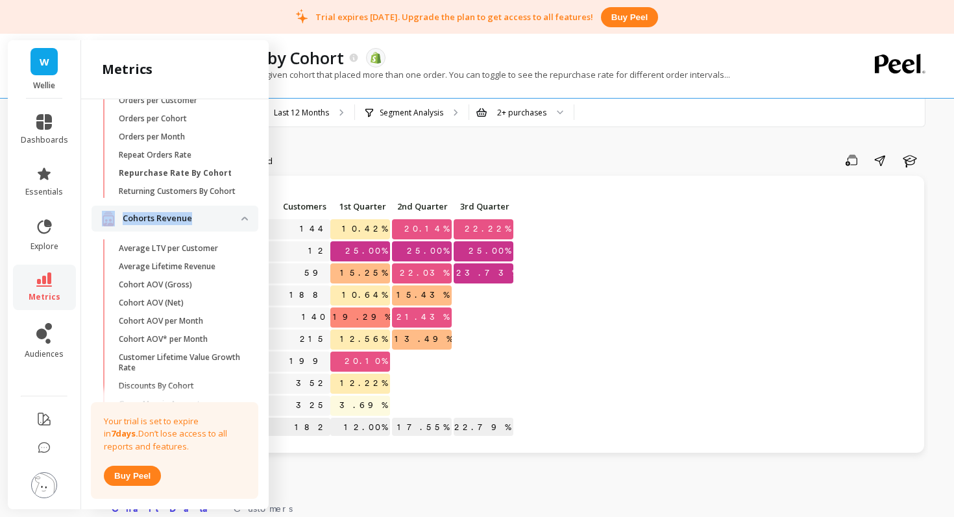
click at [209, 213] on p "Cohorts Revenue" at bounding box center [182, 218] width 119 height 13
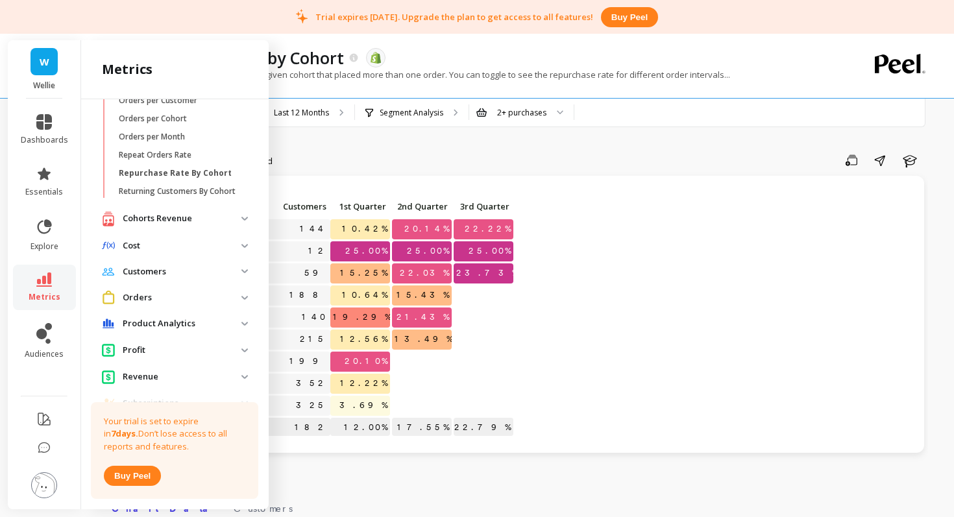
click at [208, 267] on p "Customers" at bounding box center [182, 271] width 119 height 13
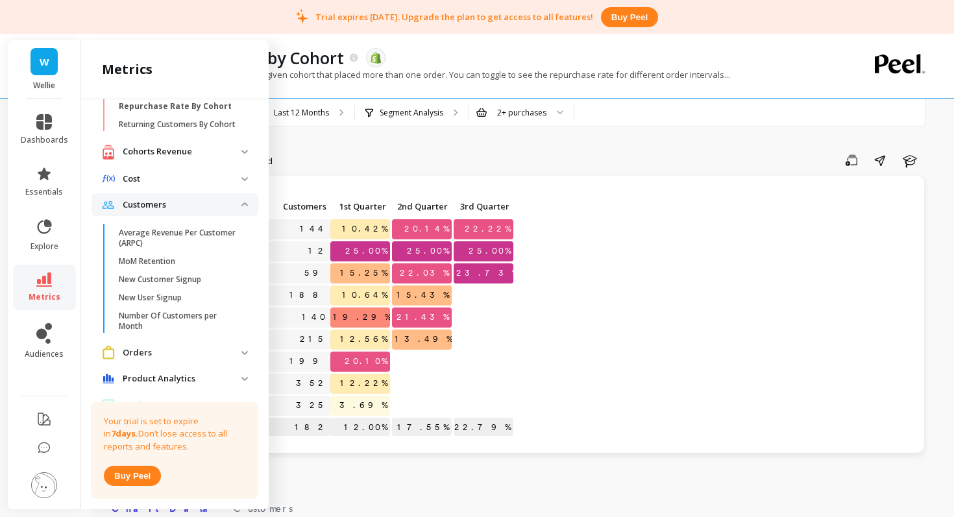
scroll to position [219, 0]
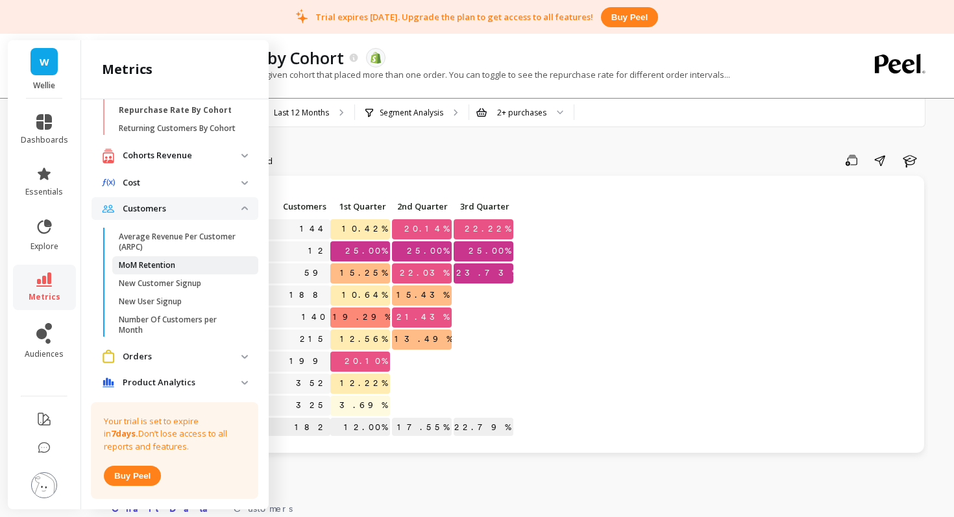
click at [173, 267] on p "MoM Retention" at bounding box center [147, 265] width 56 height 10
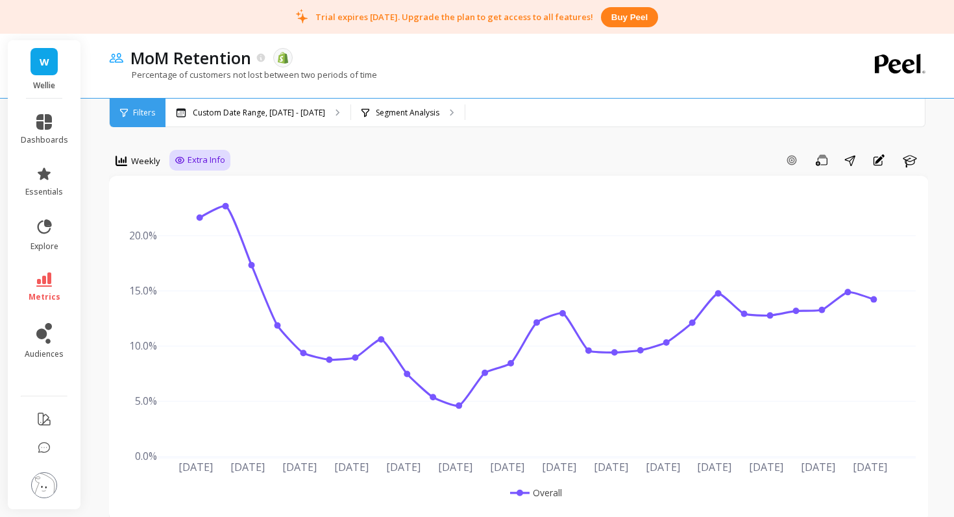
click at [188, 165] on span "Extra Info" at bounding box center [207, 160] width 38 height 13
click at [138, 108] on span "Filters" at bounding box center [144, 113] width 22 height 10
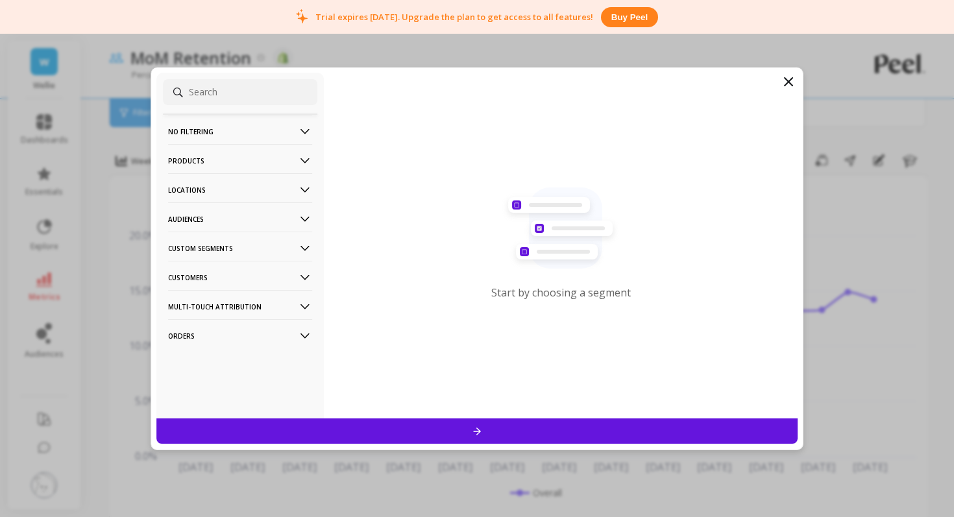
click at [294, 134] on p "No filtering" at bounding box center [240, 131] width 144 height 33
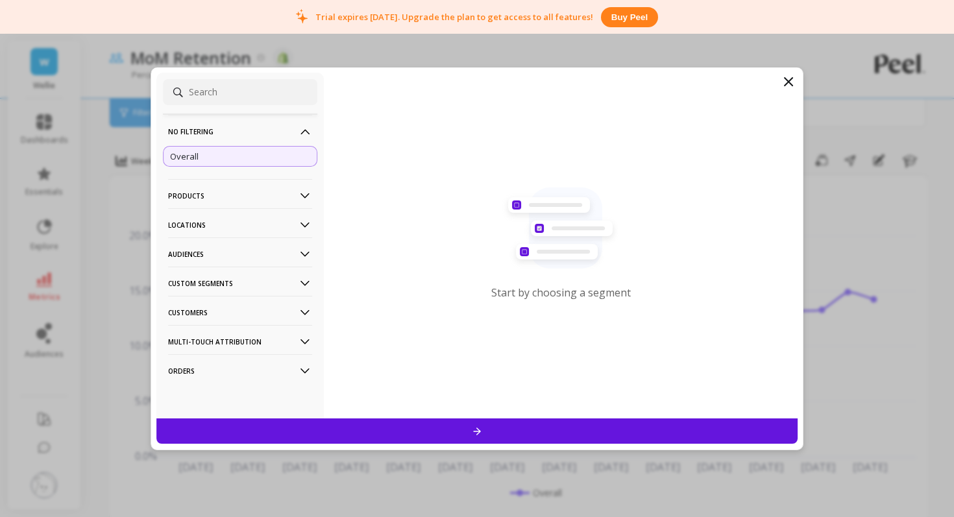
click at [294, 134] on p "No filtering" at bounding box center [240, 131] width 144 height 33
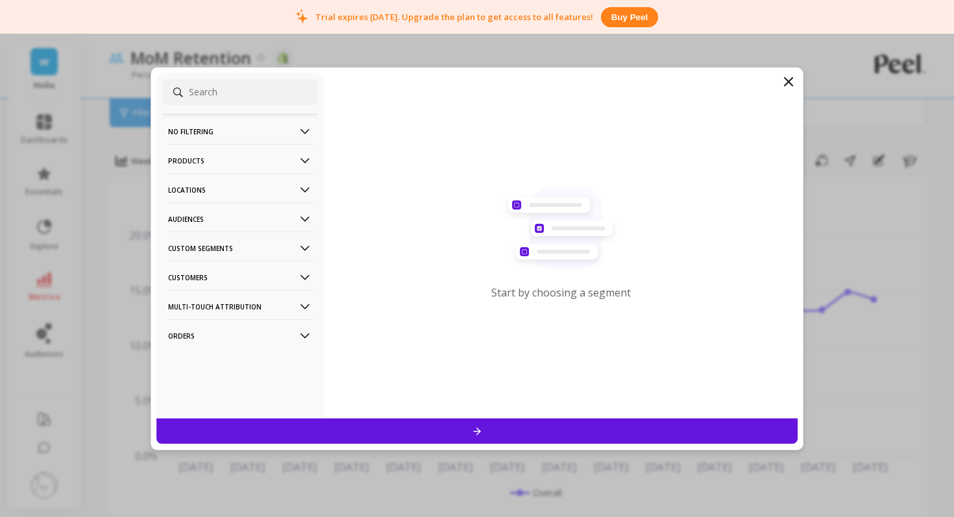
click at [301, 246] on icon at bounding box center [305, 247] width 9 height 5
click at [301, 246] on Segments-icon at bounding box center [305, 248] width 14 height 14
click at [304, 250] on Segments-icon at bounding box center [305, 248] width 14 height 14
click at [263, 272] on div "Monthly Cohort" at bounding box center [240, 273] width 154 height 21
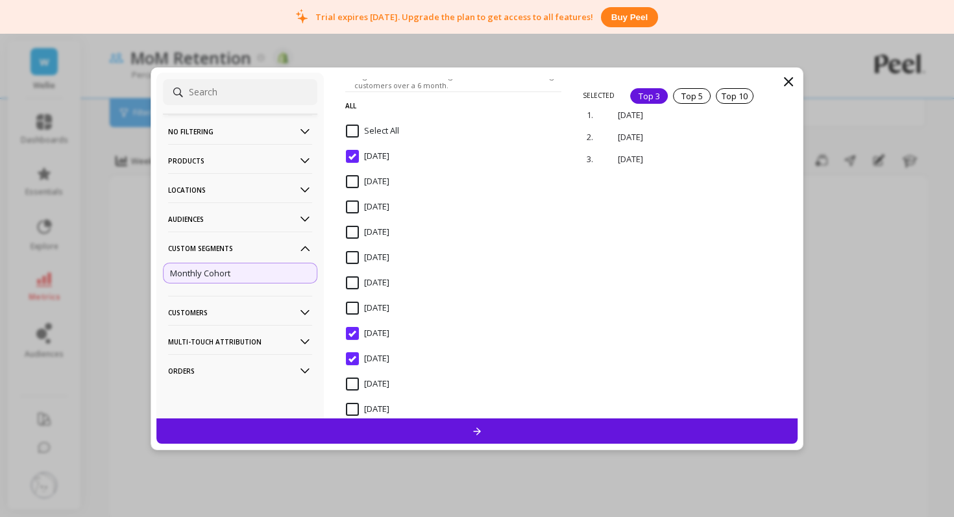
scroll to position [134, 0]
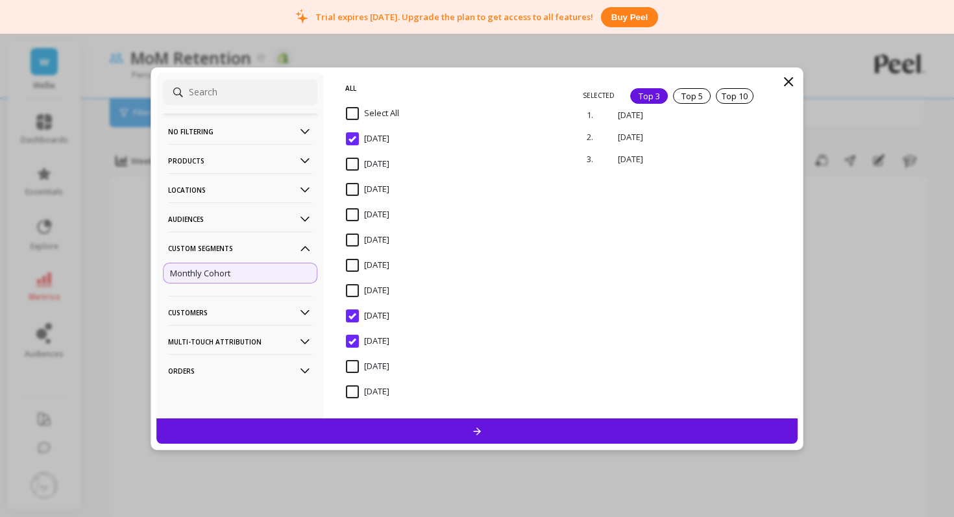
click at [354, 112] on input "Select All" at bounding box center [372, 113] width 53 height 13
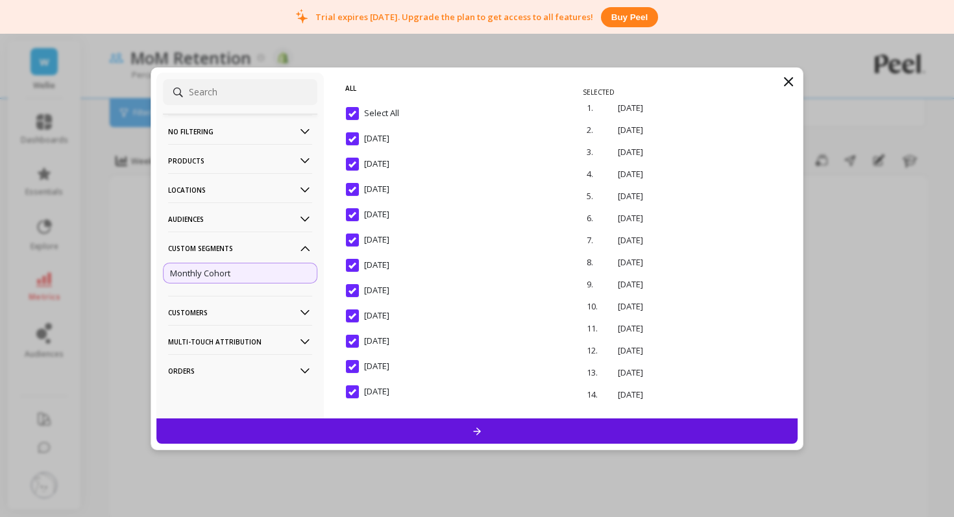
click at [451, 426] on div at bounding box center [476, 431] width 641 height 25
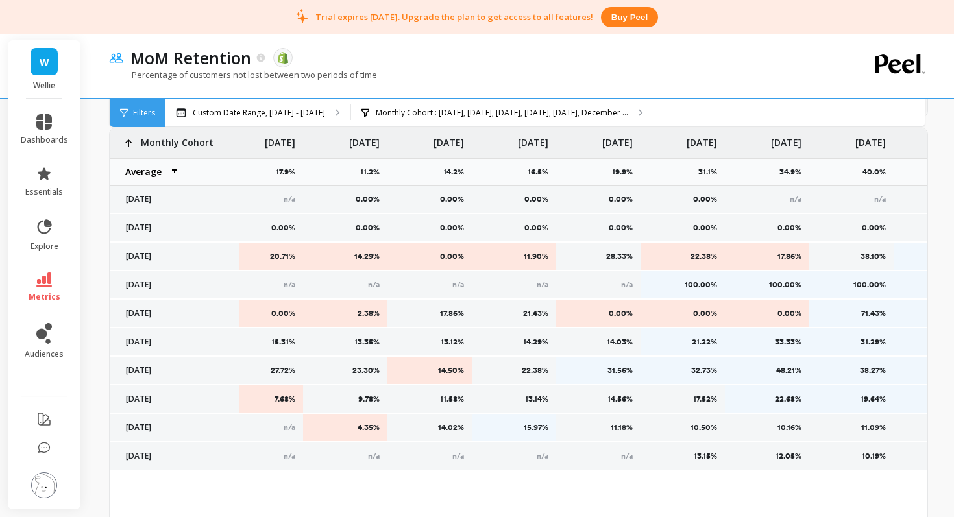
scroll to position [0, 1590]
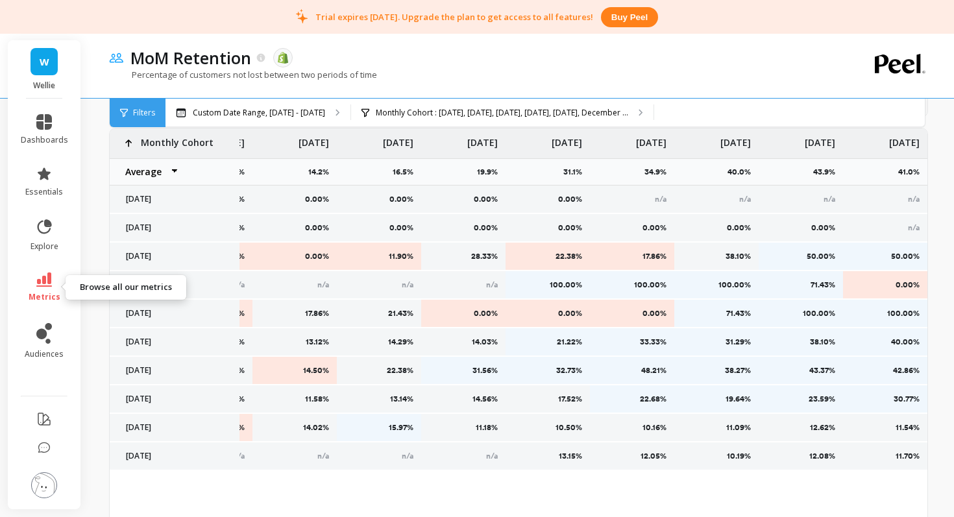
click at [47, 276] on icon at bounding box center [44, 280] width 16 height 14
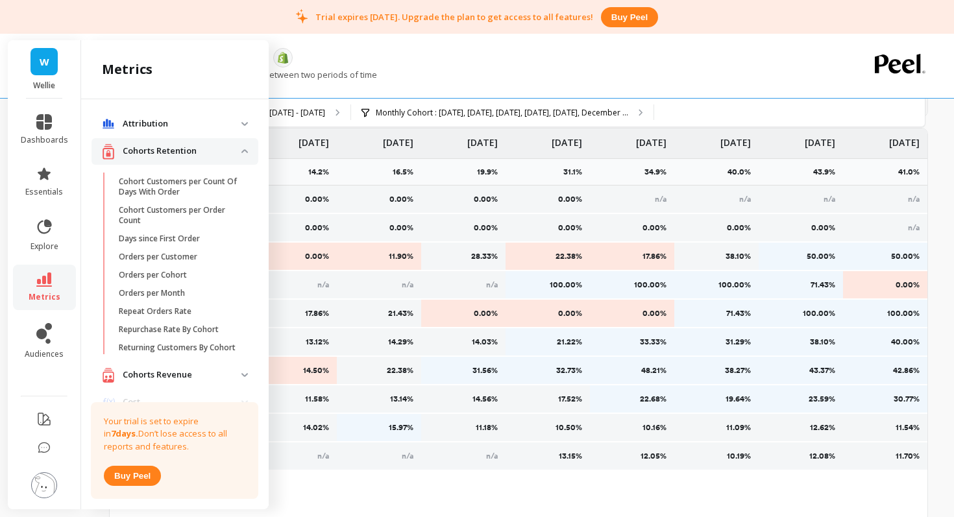
scroll to position [219, 0]
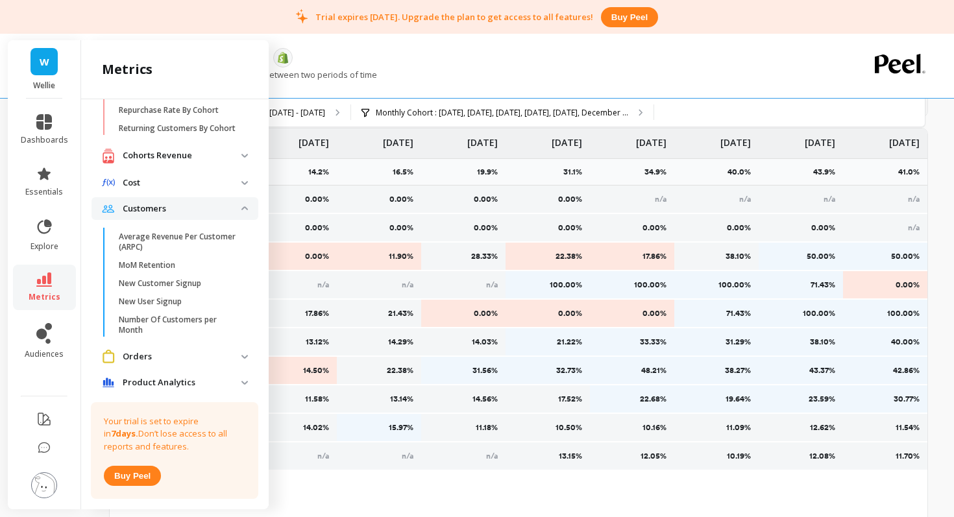
click at [166, 208] on p "Customers" at bounding box center [182, 209] width 119 height 13
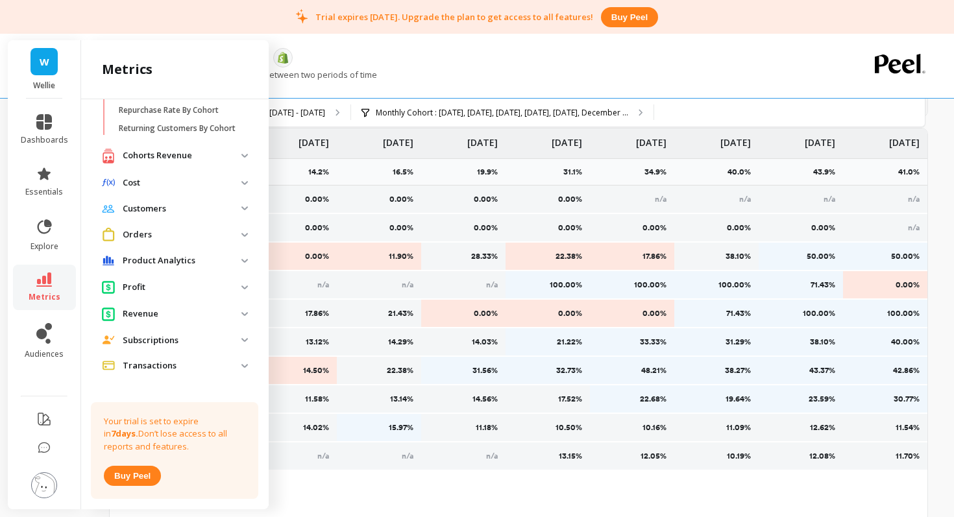
click at [170, 266] on p "Product Analytics" at bounding box center [182, 260] width 119 height 13
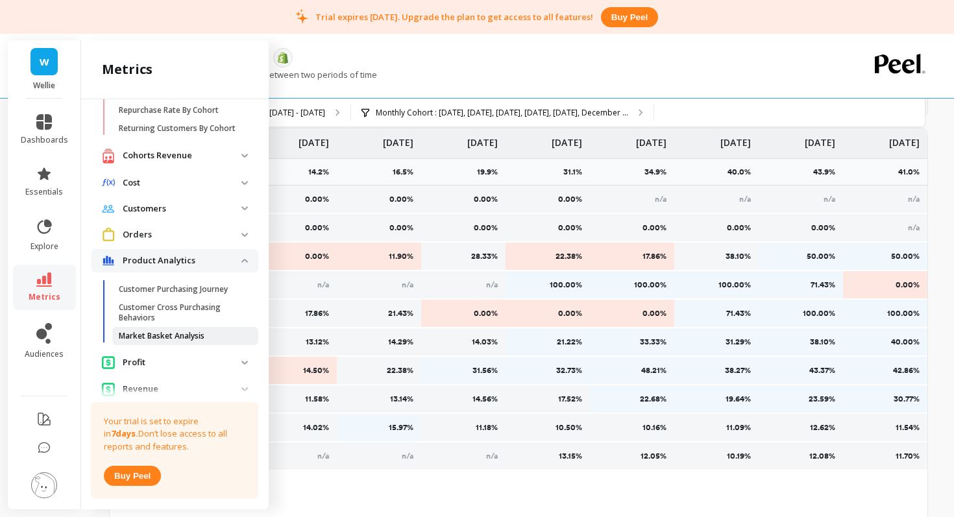
click at [166, 337] on p "Market Basket Analysis" at bounding box center [162, 336] width 86 height 10
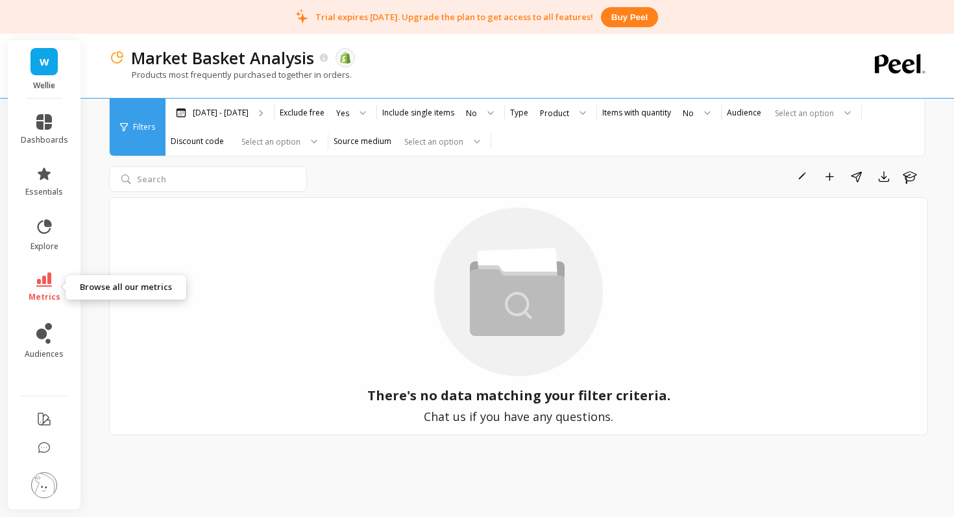
click at [45, 299] on span "metrics" at bounding box center [45, 297] width 32 height 10
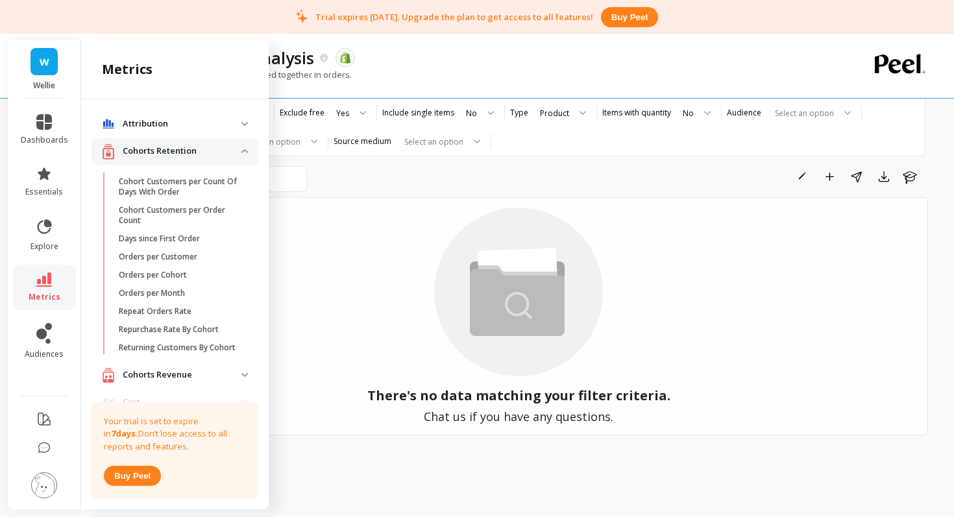
click at [243, 119] on span "Attribution" at bounding box center [175, 123] width 167 height 23
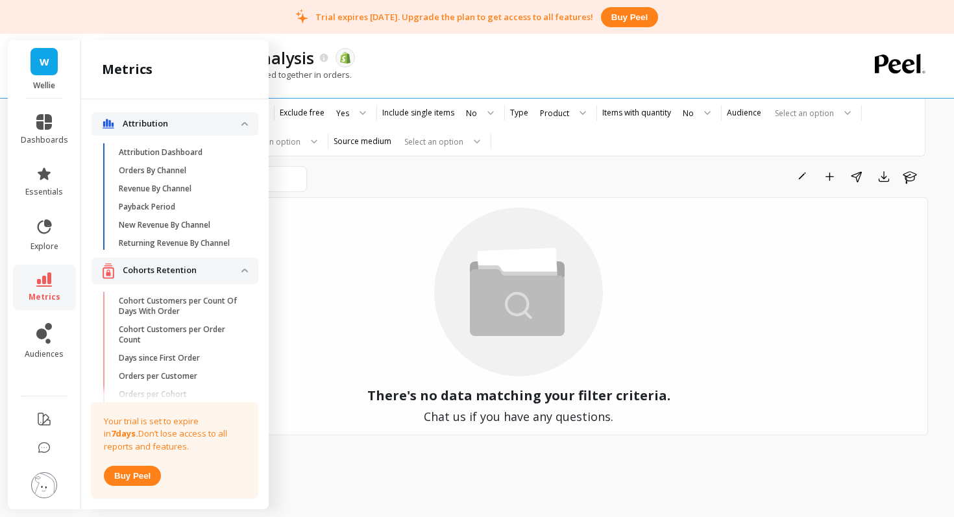
click at [243, 119] on span "Attribution" at bounding box center [175, 123] width 167 height 23
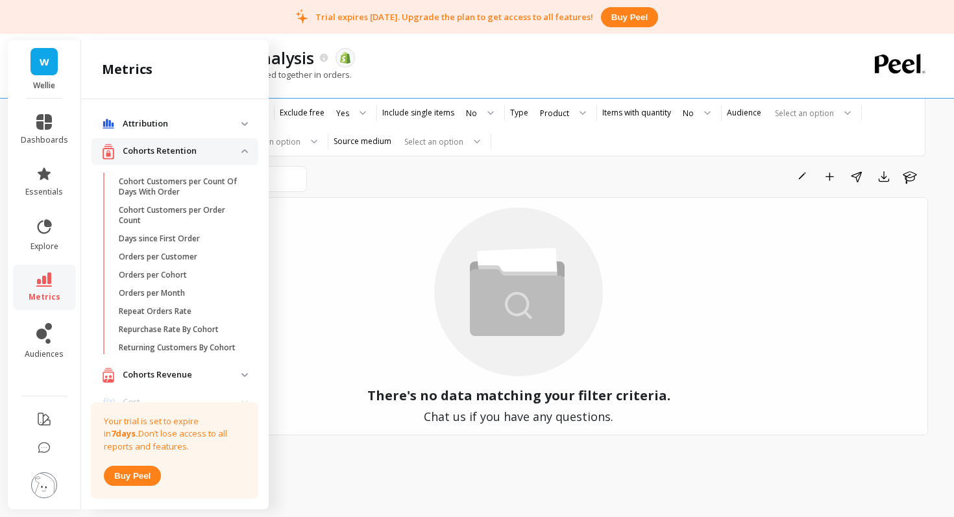
click at [947, 428] on div "Market Basket Analysis The data you are viewing comes from: Shopify Products mo…" at bounding box center [521, 258] width 866 height 517
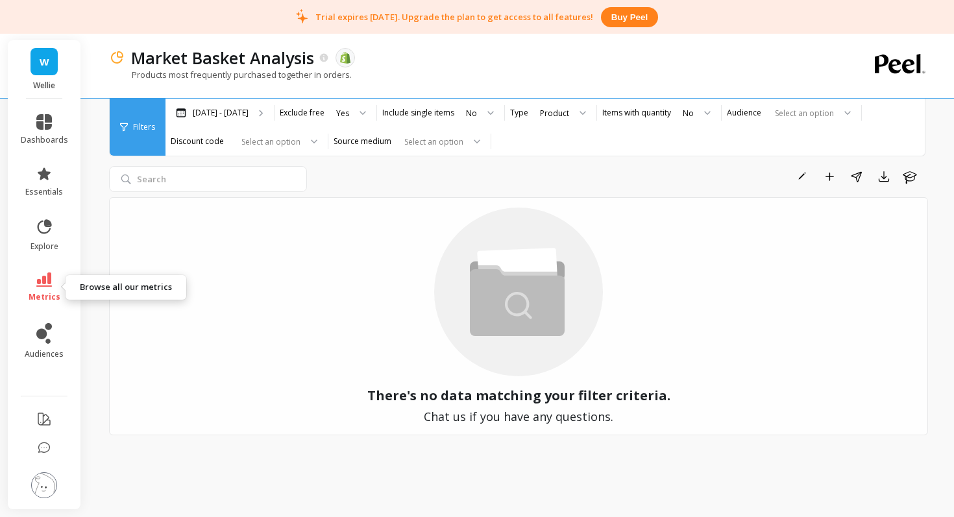
click at [55, 278] on link "metrics" at bounding box center [44, 288] width 47 height 30
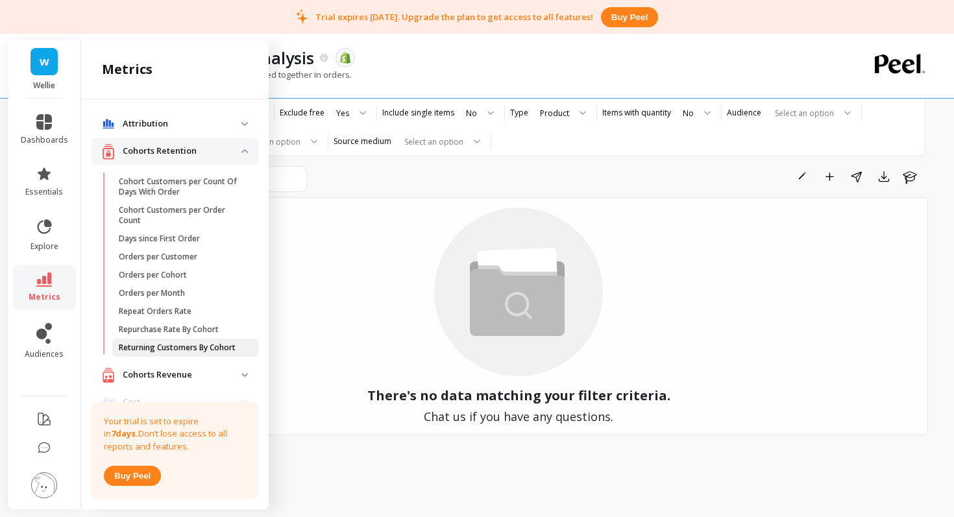
click at [167, 348] on p "Returning Customers By Cohort" at bounding box center [177, 348] width 117 height 10
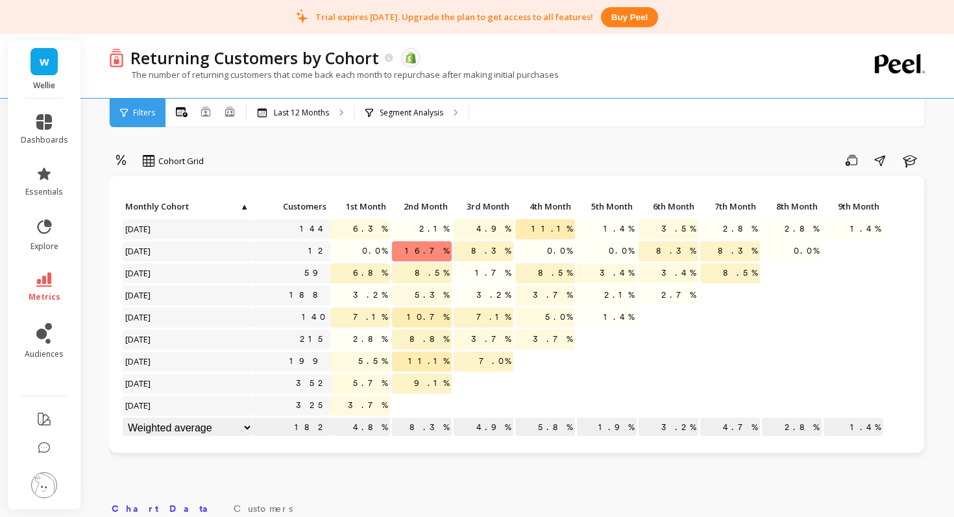
click at [373, 384] on span "5.7%" at bounding box center [371, 383] width 40 height 19
click at [499, 365] on span "7.0%" at bounding box center [494, 361] width 37 height 19
click at [158, 160] on div "Cohort Grid" at bounding box center [173, 161] width 61 height 16
click at [120, 160] on icon at bounding box center [121, 160] width 10 height 10
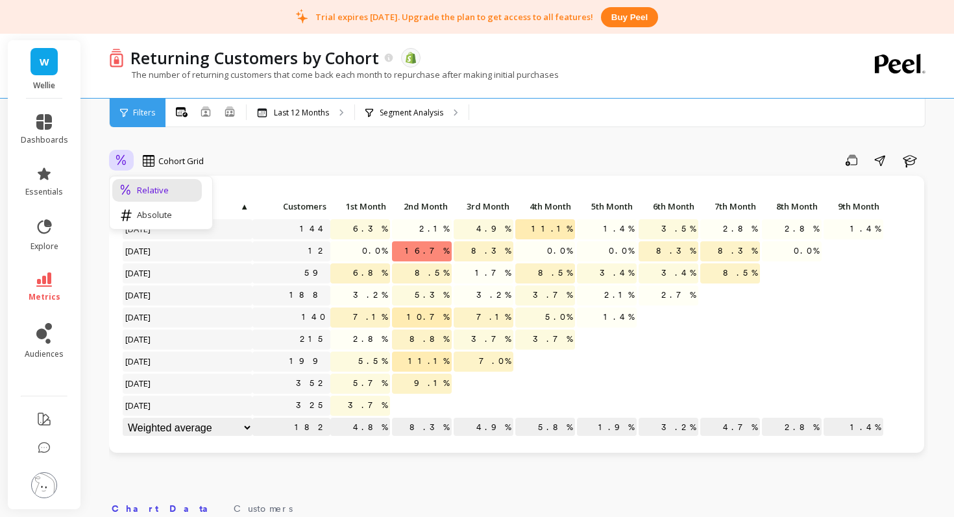
click at [120, 160] on icon at bounding box center [121, 160] width 10 height 10
click at [136, 209] on div "Absolute" at bounding box center [157, 215] width 74 height 12
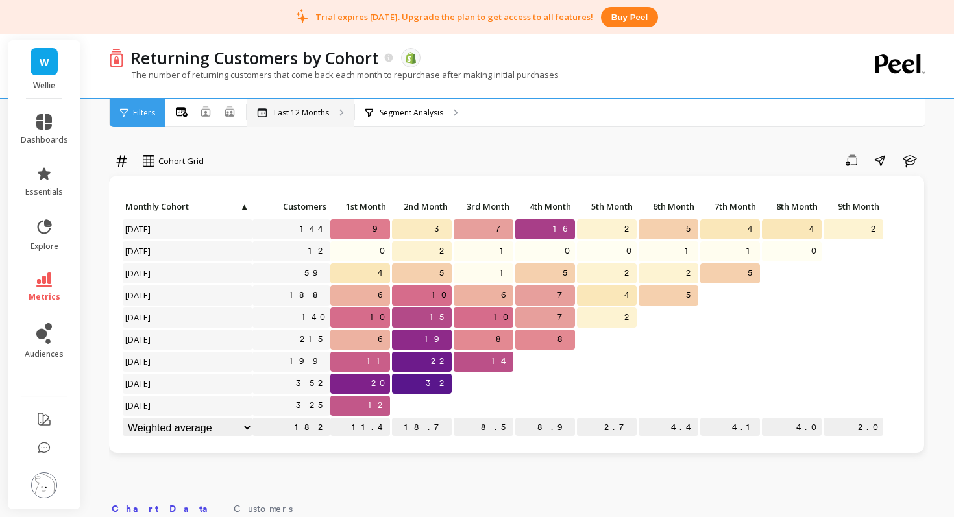
click at [286, 106] on div "Last 12 Months" at bounding box center [301, 113] width 108 height 29
click at [374, 108] on div "Segment Analysis" at bounding box center [404, 113] width 78 height 10
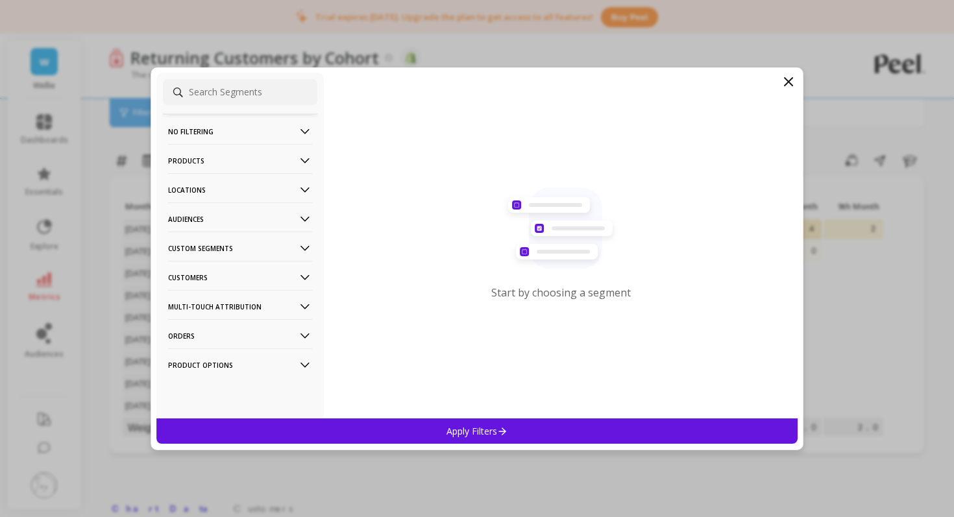
click at [789, 82] on icon at bounding box center [789, 82] width 8 height 8
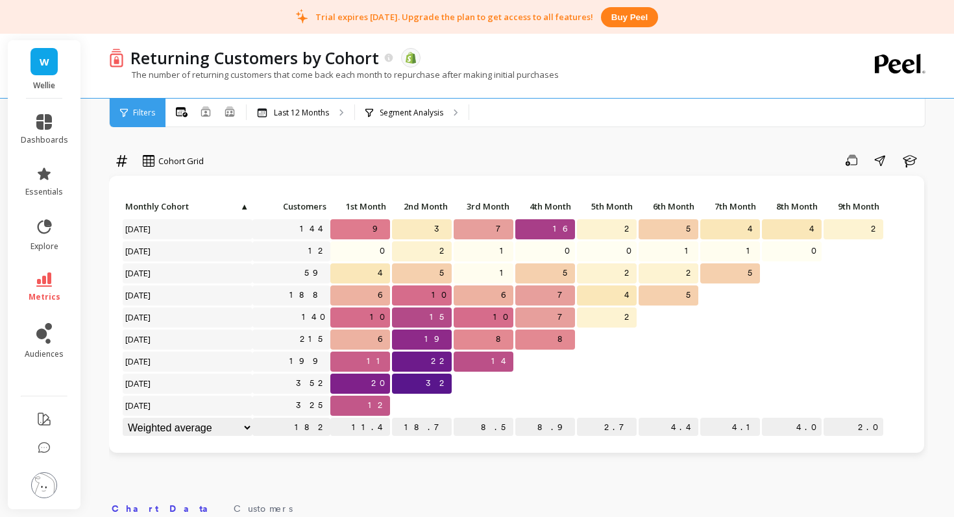
click at [789, 82] on div "The number of returning customers that come back each month to repurchase after…" at bounding box center [465, 81] width 713 height 25
click at [460, 116] on div "Segment Analysis" at bounding box center [412, 113] width 114 height 29
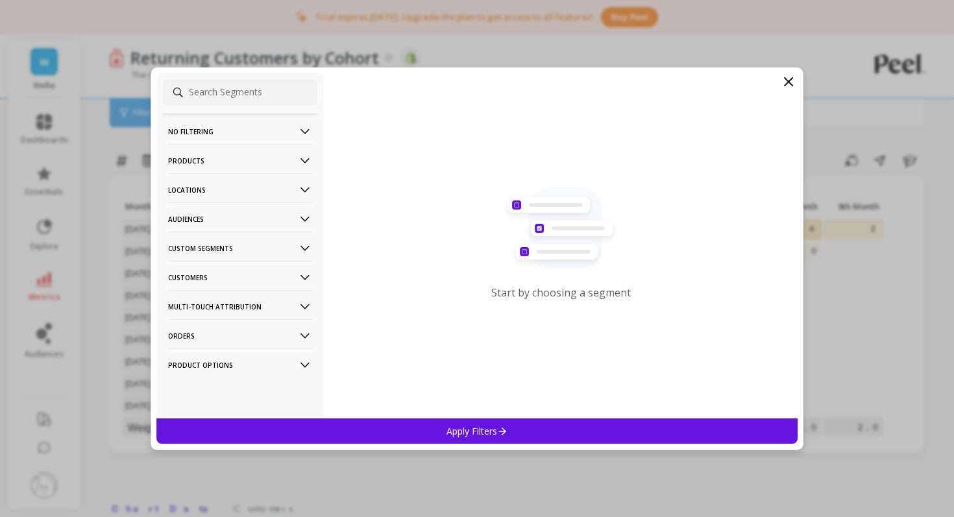
click at [303, 278] on icon at bounding box center [305, 278] width 14 height 14
click at [302, 250] on Segments-icon at bounding box center [305, 248] width 14 height 14
click at [262, 266] on div "Monthly Cohort" at bounding box center [240, 273] width 154 height 21
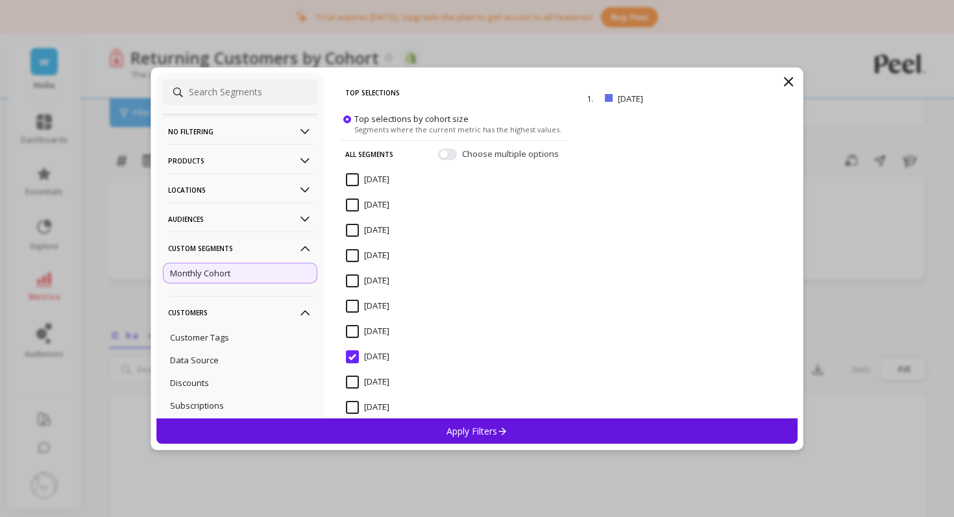
click at [414, 425] on div "Apply Filters" at bounding box center [476, 431] width 641 height 25
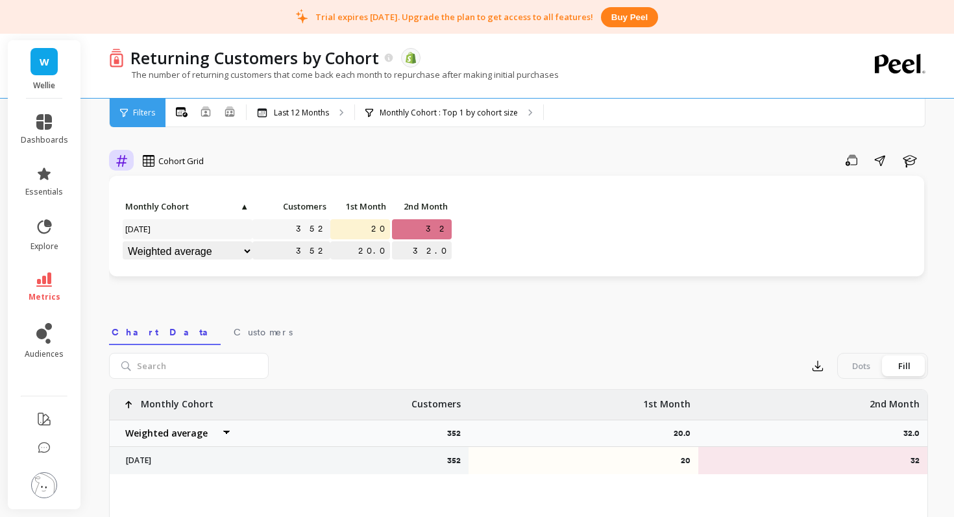
click at [123, 163] on icon at bounding box center [121, 161] width 11 height 12
click at [254, 150] on div "Save Share Learn" at bounding box center [570, 160] width 715 height 21
click at [380, 112] on p "Monthly Cohort : Top 1 by cohort size" at bounding box center [449, 113] width 138 height 10
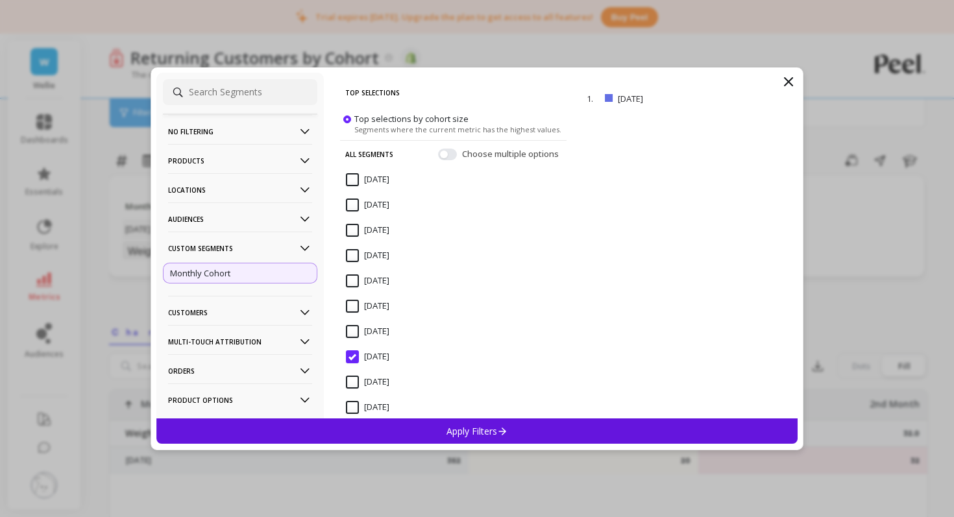
click at [353, 356] on input "[DATE]" at bounding box center [367, 357] width 43 height 13
click at [466, 430] on p "Apply Filters" at bounding box center [478, 431] width 62 height 12
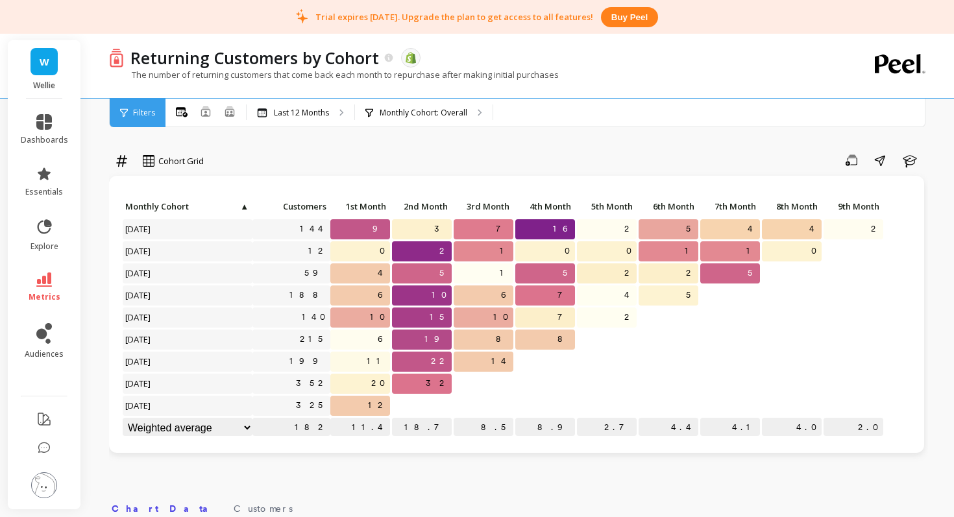
click at [439, 386] on span "32" at bounding box center [437, 383] width 29 height 19
click at [130, 114] on div "Filters" at bounding box center [138, 113] width 56 height 29
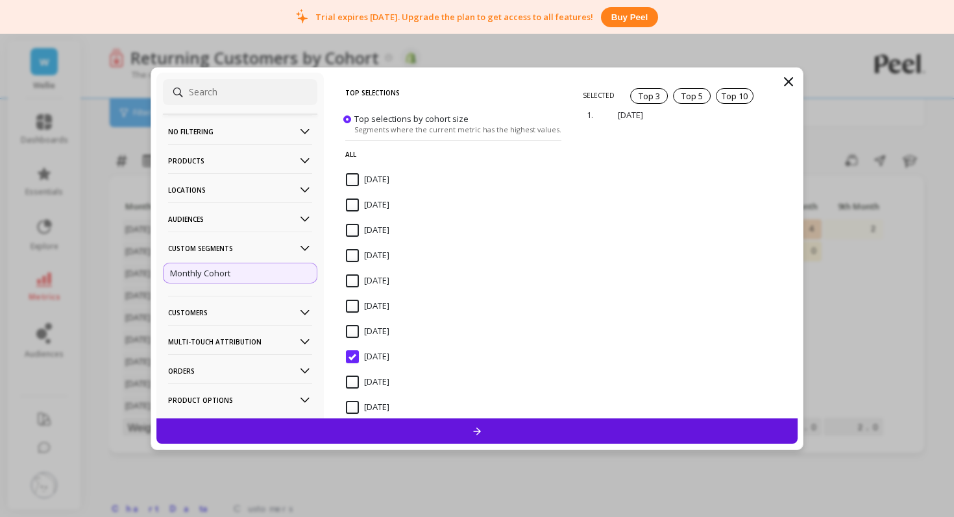
click at [795, 84] on icon at bounding box center [789, 82] width 16 height 16
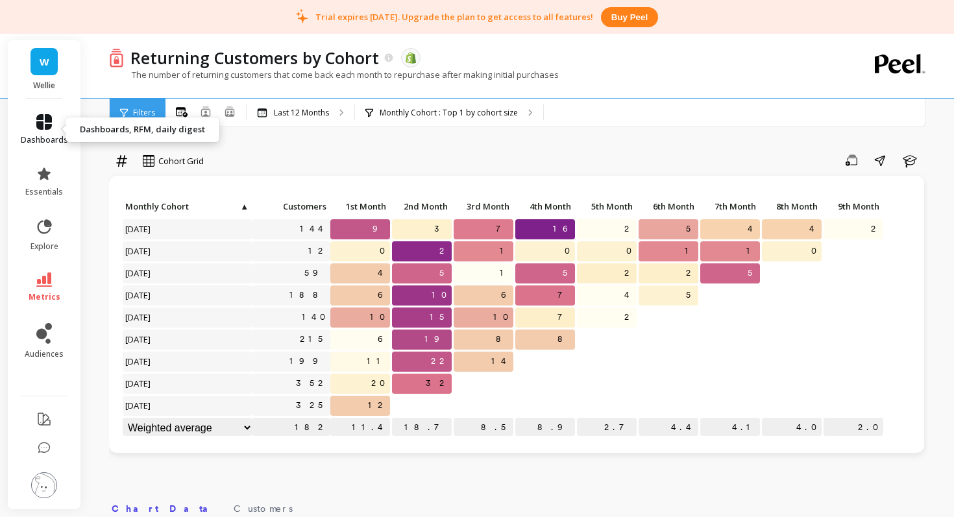
click at [39, 118] on icon at bounding box center [44, 122] width 16 height 16
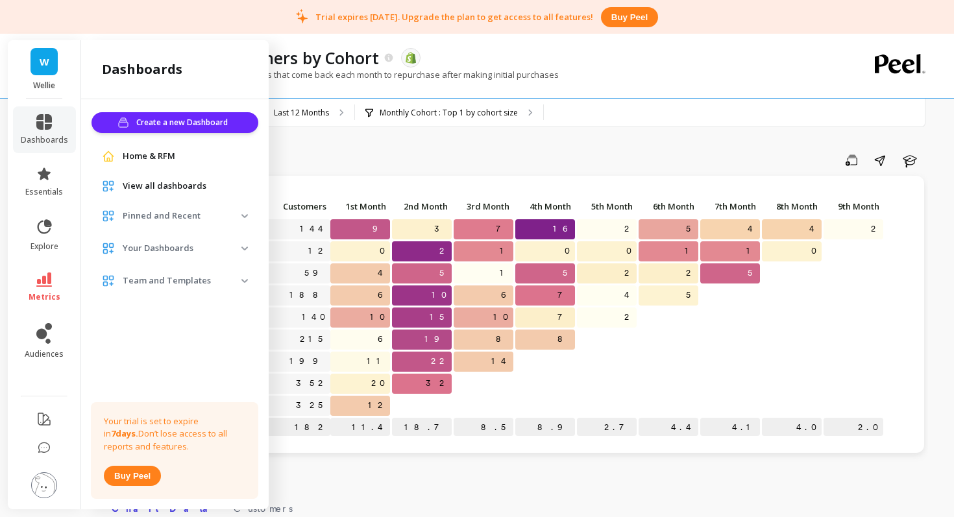
click at [156, 156] on span "Home & RFM" at bounding box center [149, 156] width 53 height 13
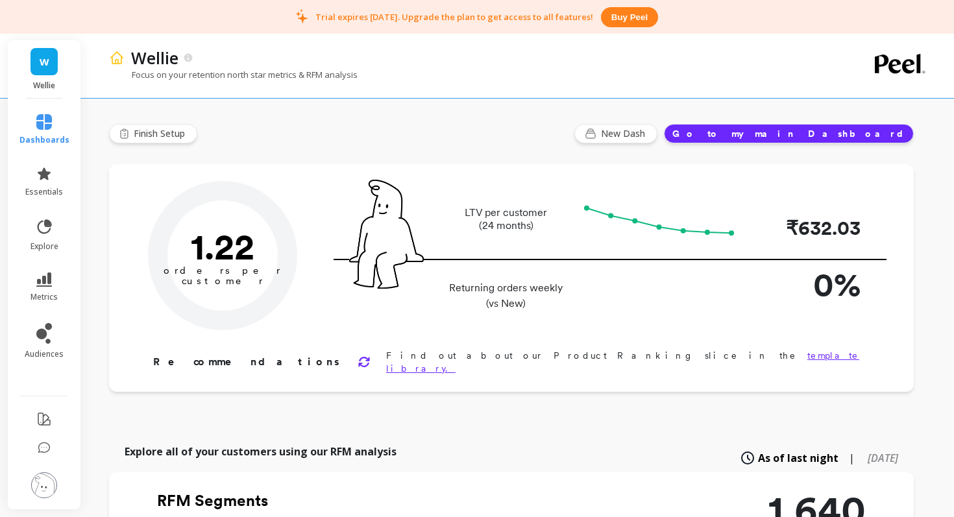
type input "Champions"
type input "70"
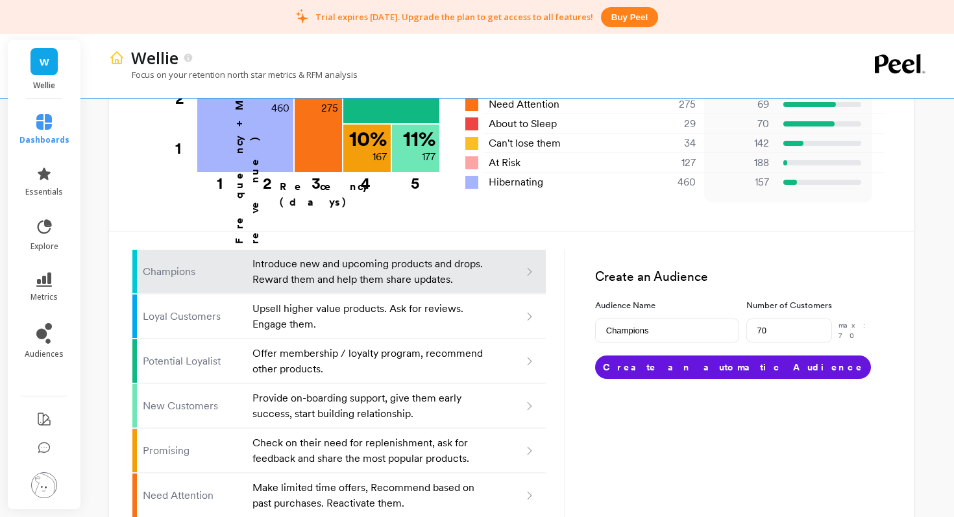
scroll to position [628, 0]
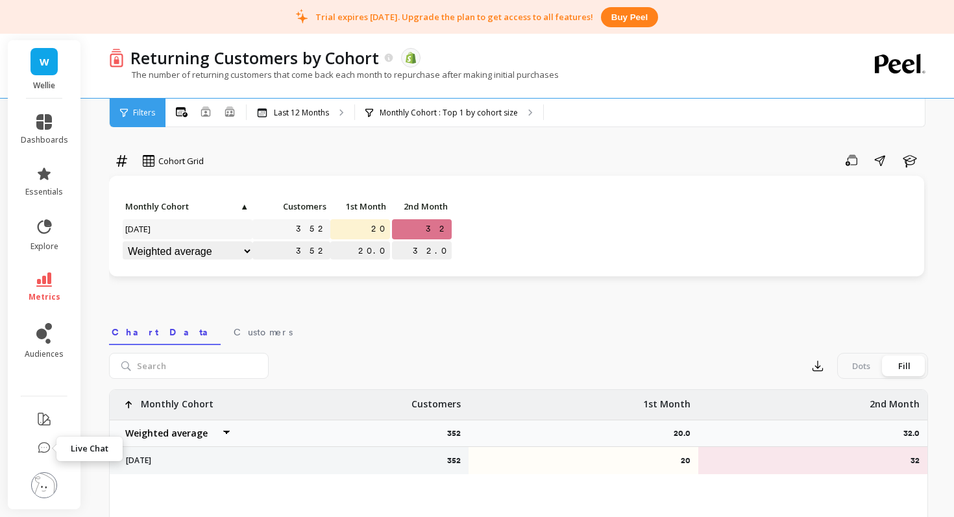
click at [44, 446] on icon at bounding box center [44, 448] width 13 height 13
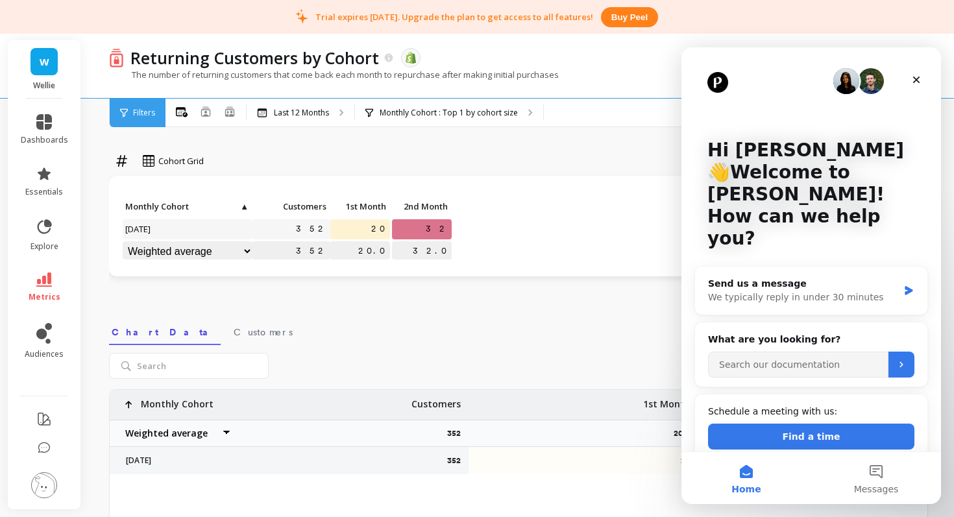
click at [448, 143] on div "Cohort Grid Save Share Learn Click to create an audience 352 20 32 352 20.0 32.…" at bounding box center [518, 443] width 819 height 783
click at [48, 196] on span "essentials" at bounding box center [44, 192] width 38 height 10
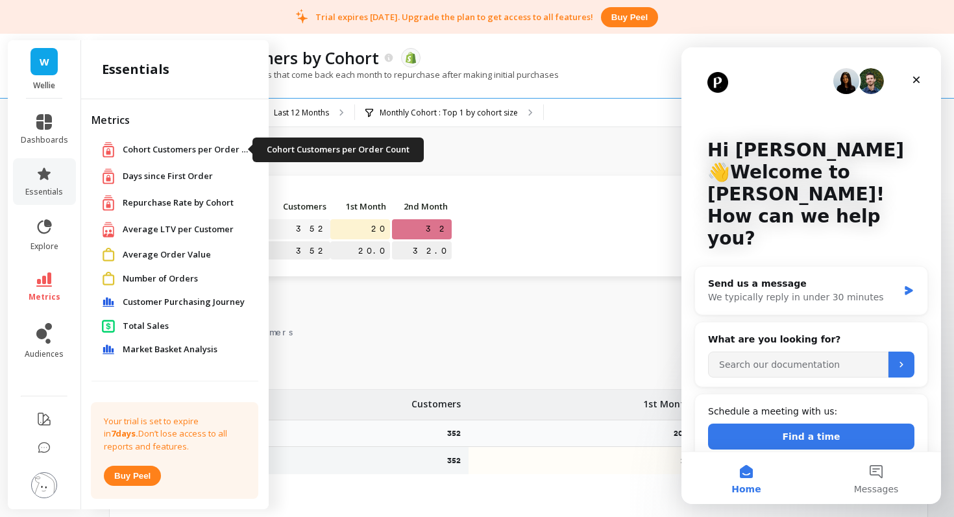
click at [168, 151] on span "Cohort Customers per Order Count" at bounding box center [188, 149] width 130 height 13
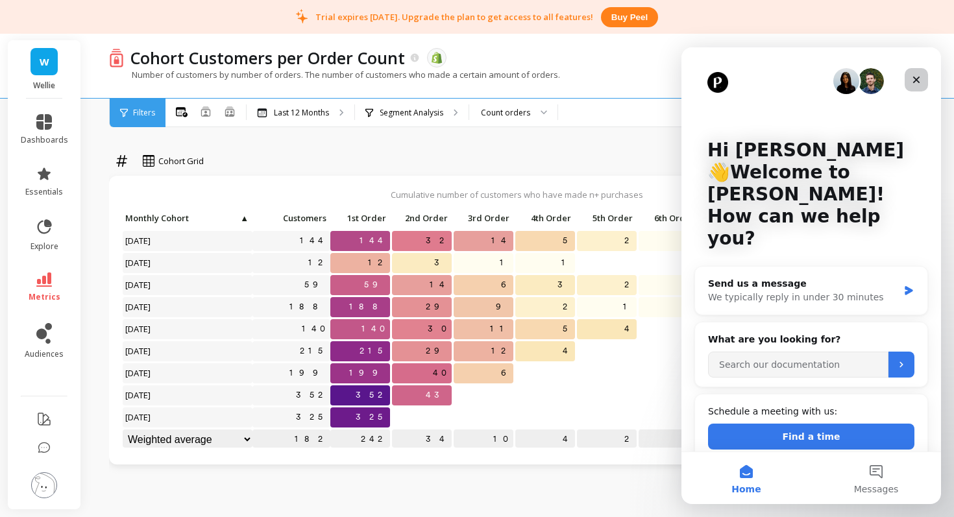
click at [913, 80] on icon "Close" at bounding box center [916, 80] width 10 height 10
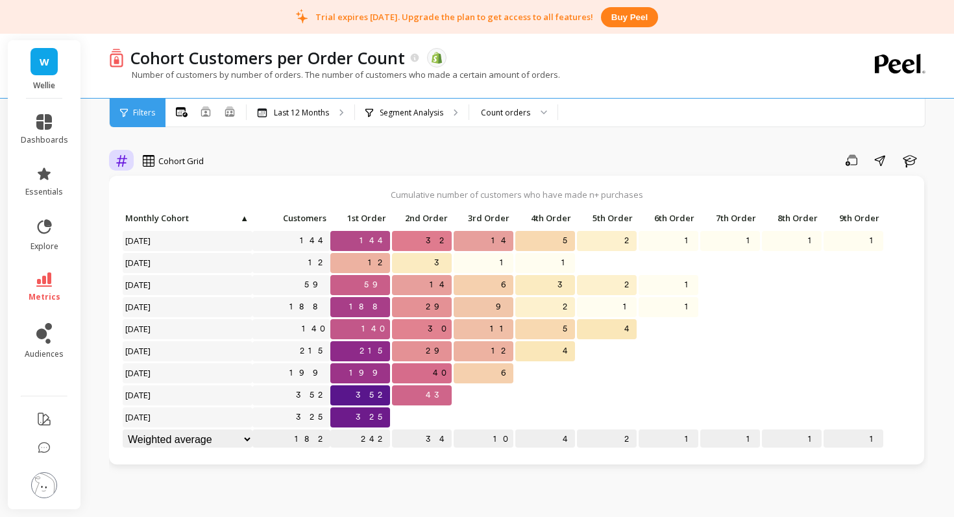
click at [110, 156] on div at bounding box center [121, 161] width 25 height 22
click at [156, 212] on div "Relative" at bounding box center [157, 215] width 74 height 12
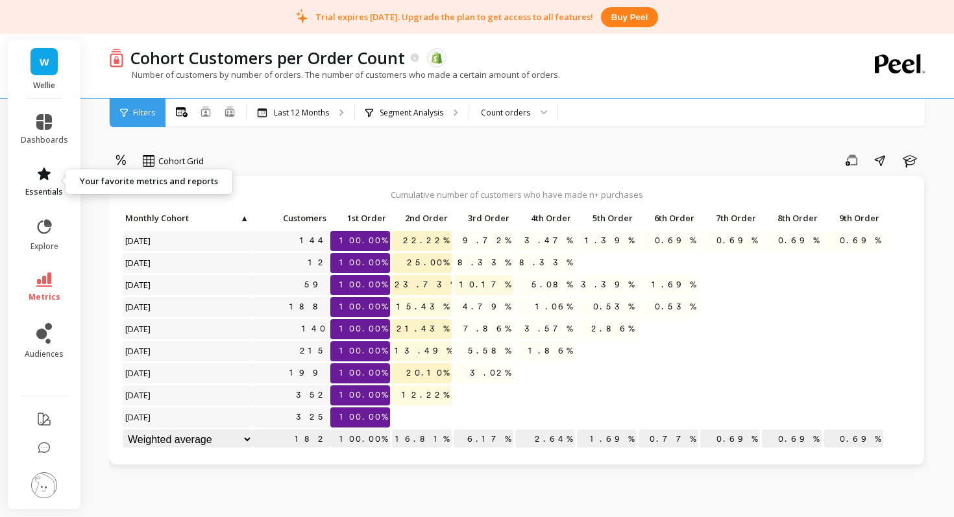
click at [48, 177] on icon at bounding box center [44, 174] width 16 height 16
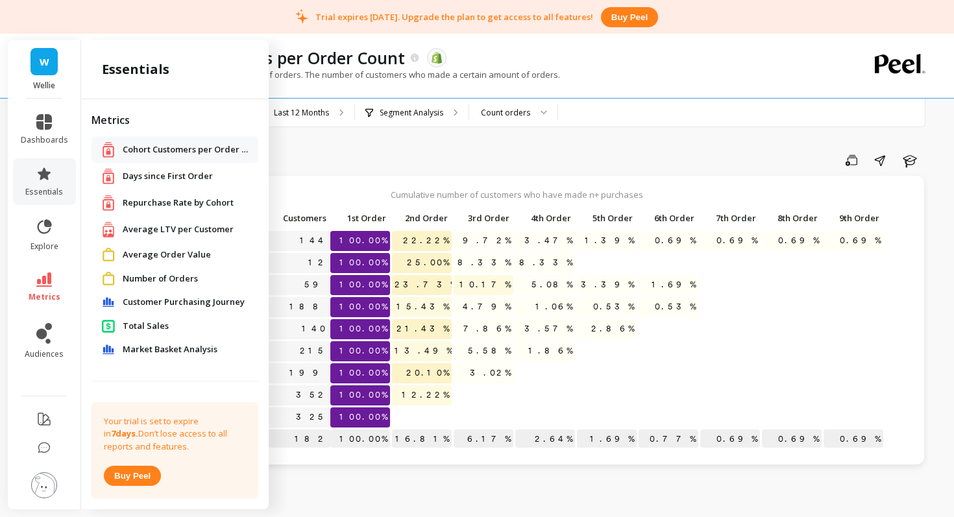
click at [169, 202] on span "Repurchase Rate by Cohort" at bounding box center [178, 203] width 111 height 13
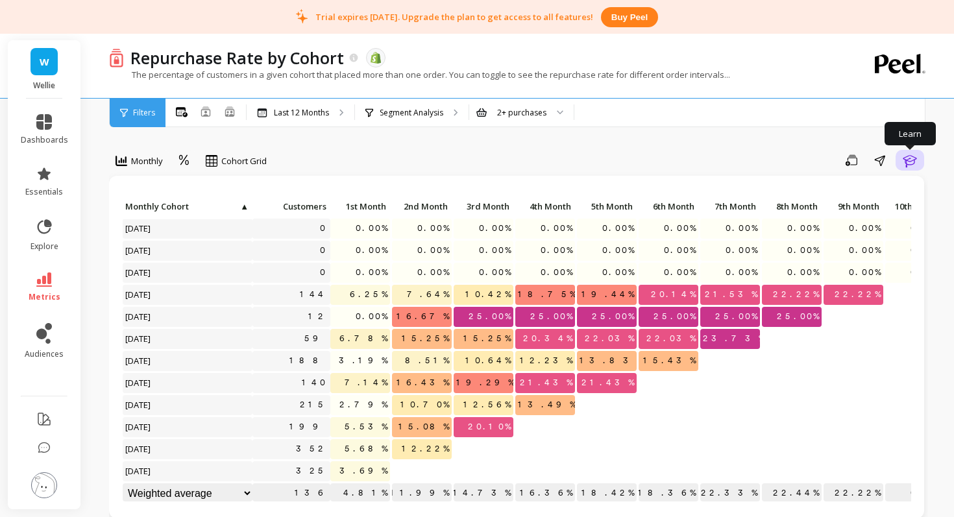
click at [907, 161] on icon "button" at bounding box center [910, 161] width 16 height 16
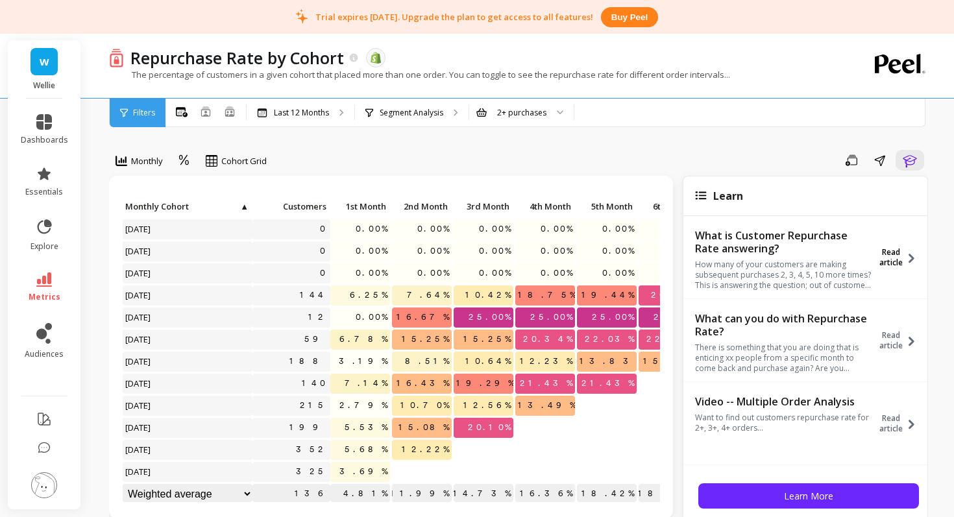
click at [910, 260] on icon at bounding box center [912, 258] width 6 height 9
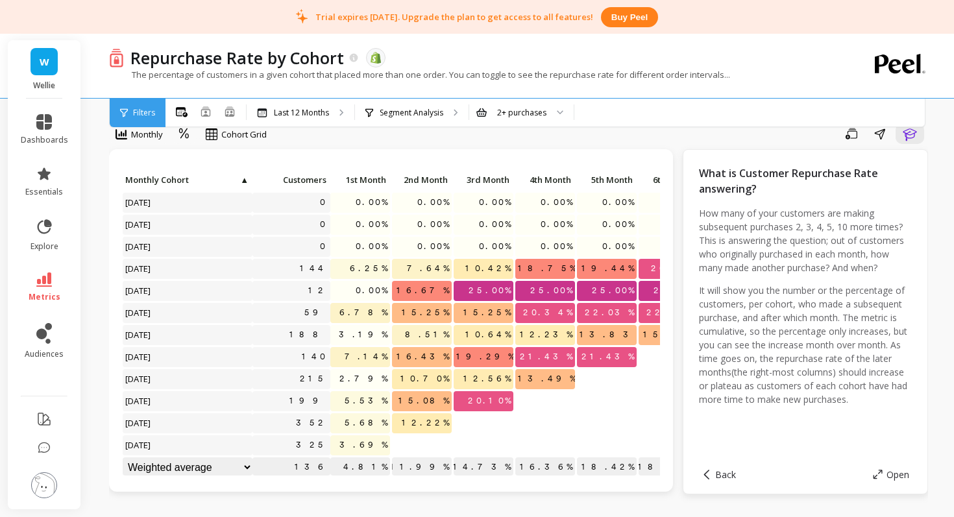
scroll to position [38, 0]
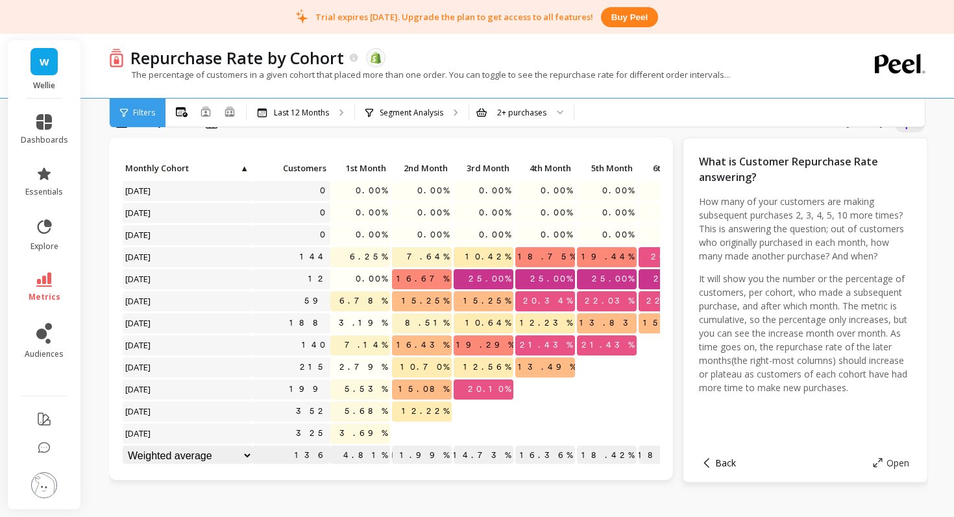
click at [723, 457] on span "Back" at bounding box center [725, 463] width 21 height 12
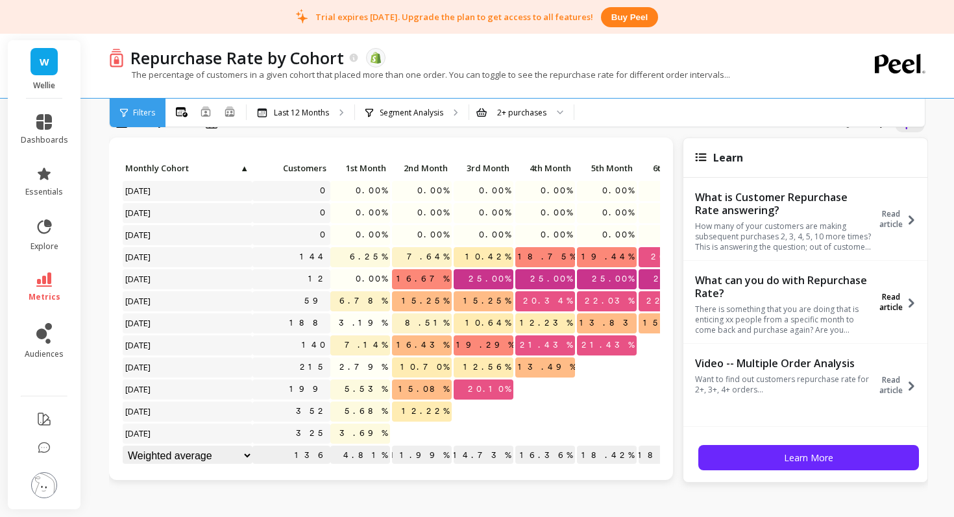
click at [899, 304] on span "Read article" at bounding box center [891, 302] width 29 height 21
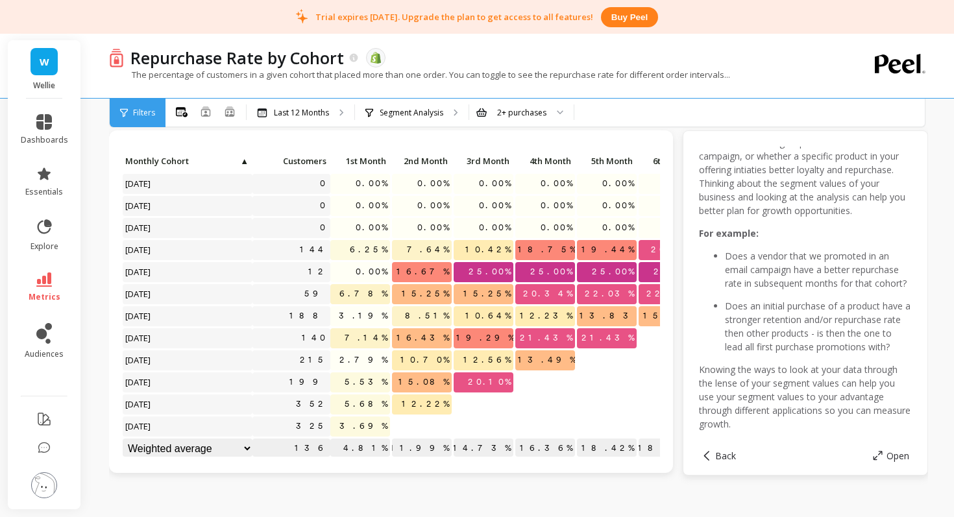
scroll to position [349, 0]
click at [726, 461] on span "Back" at bounding box center [725, 456] width 21 height 12
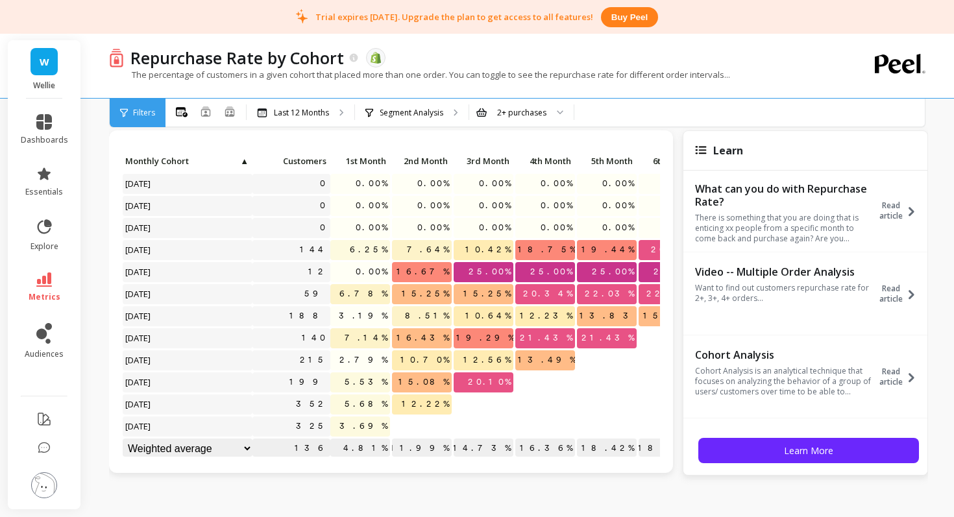
scroll to position [75, 0]
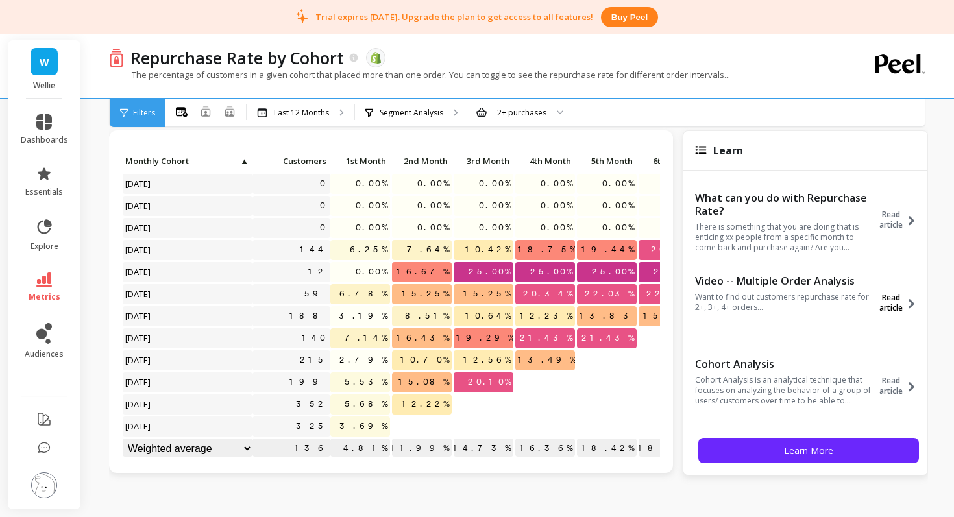
click at [900, 304] on span "Read article" at bounding box center [891, 303] width 29 height 21
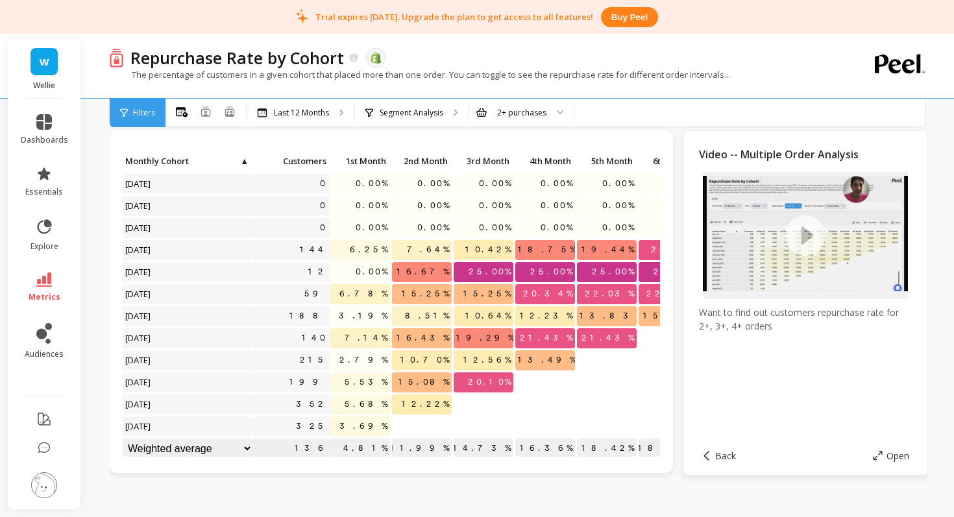
click at [813, 238] on icon at bounding box center [805, 236] width 40 height 40
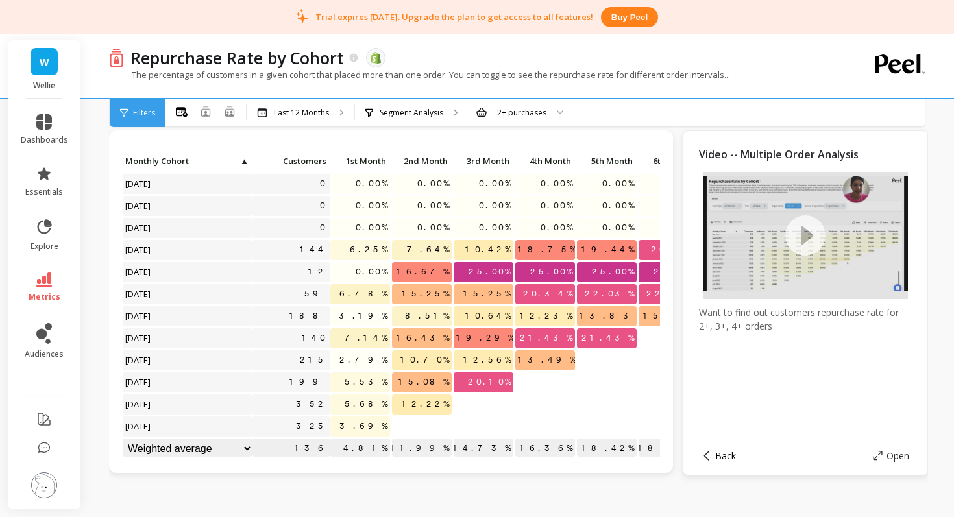
click at [706, 458] on icon at bounding box center [706, 456] width 5 height 10
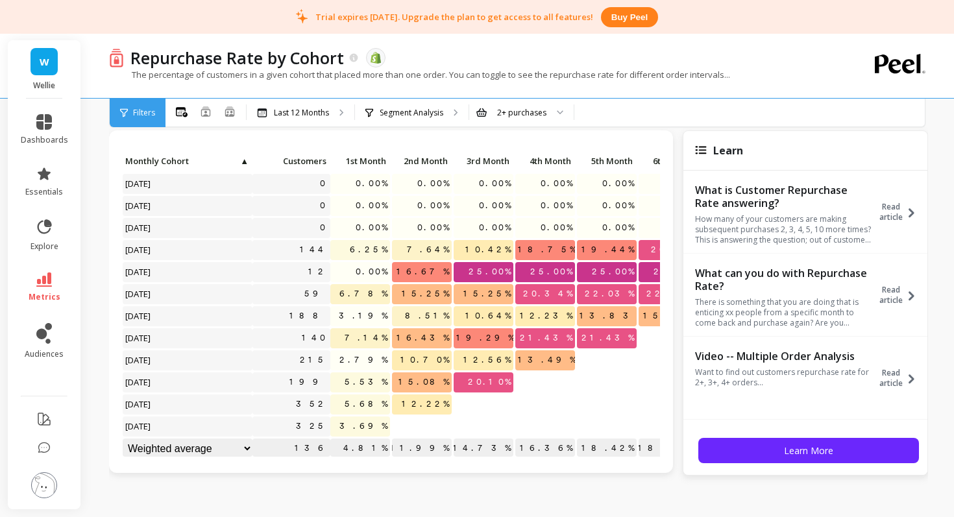
click at [672, 143] on div "Click to create an audience 0 0.00% 0.00% 0.00% 0.00% 0.00% 0.00% 0.00% Click t…" at bounding box center [391, 301] width 564 height 343
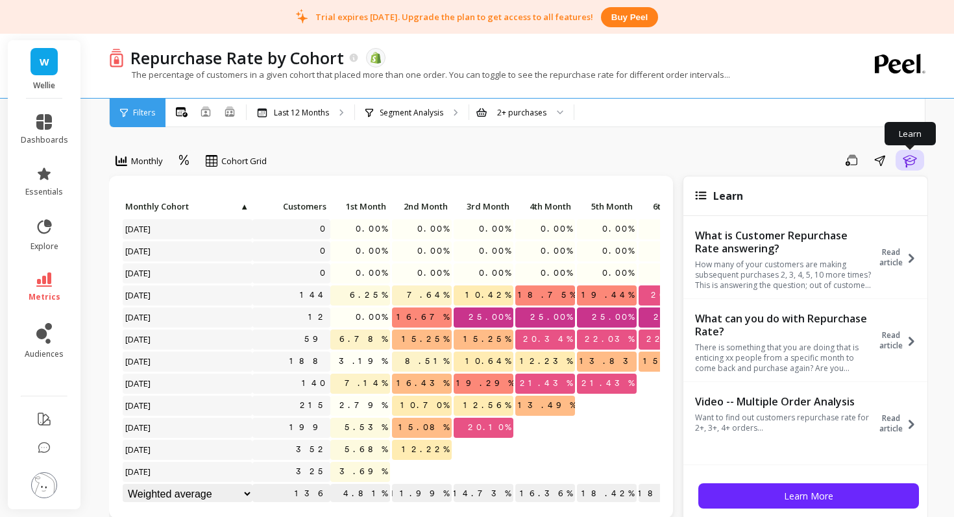
click at [903, 157] on icon "button" at bounding box center [910, 161] width 16 height 16
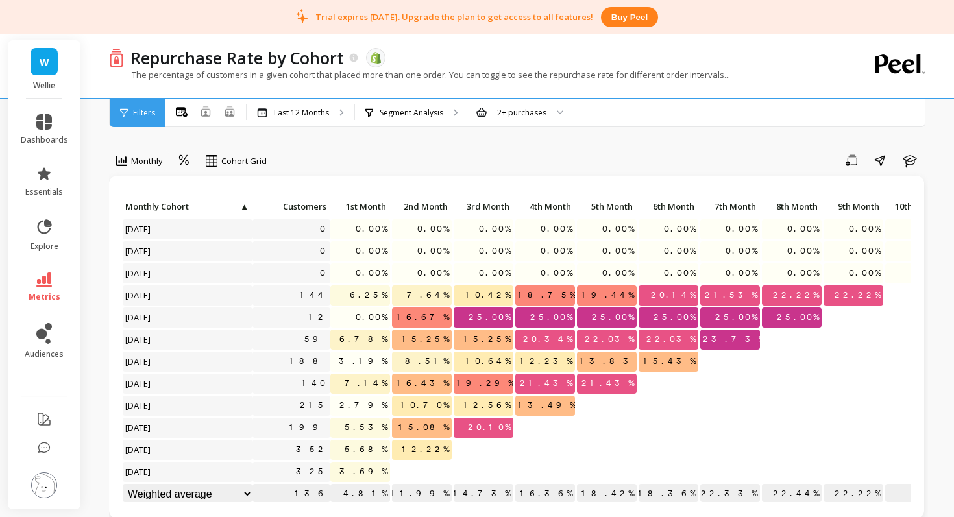
scroll to position [1, 0]
drag, startPoint x: 474, startPoint y: 426, endPoint x: 525, endPoint y: 425, distance: 50.7
click at [525, 425] on div "Click to create an audience 0 0.00% 0.00% 0.00% 0.00% 0.00% 0.00% 0.00% 0.00% 0…" at bounding box center [581, 351] width 918 height 309
click at [554, 428] on div at bounding box center [545, 427] width 60 height 20
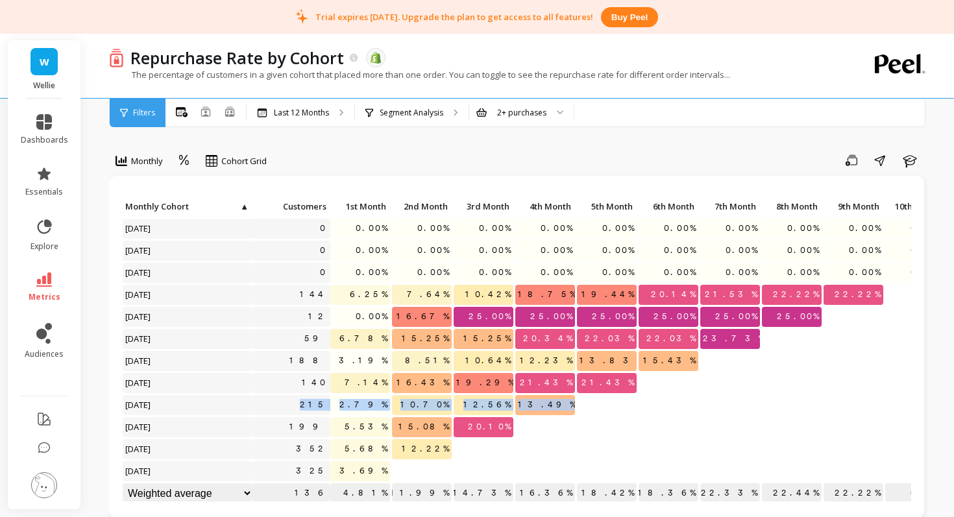
drag, startPoint x: 268, startPoint y: 401, endPoint x: 568, endPoint y: 405, distance: 299.9
click at [568, 405] on div "Click to create an audience 0 0.00% 0.00% 0.00% 0.00% 0.00% 0.00% 0.00% 0.00% 0…" at bounding box center [581, 351] width 918 height 309
click at [572, 408] on span "13.49%" at bounding box center [546, 404] width 63 height 19
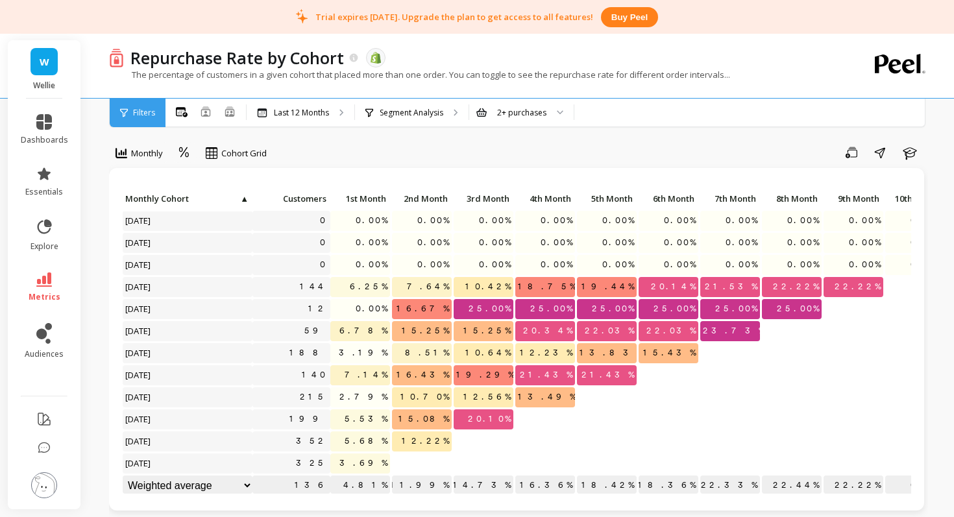
scroll to position [0, 0]
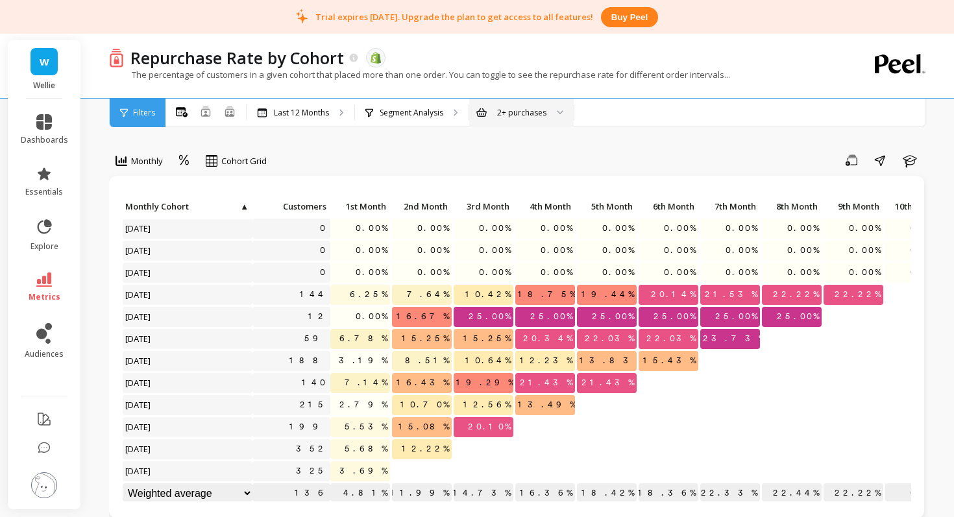
click at [550, 124] on div at bounding box center [556, 113] width 16 height 29
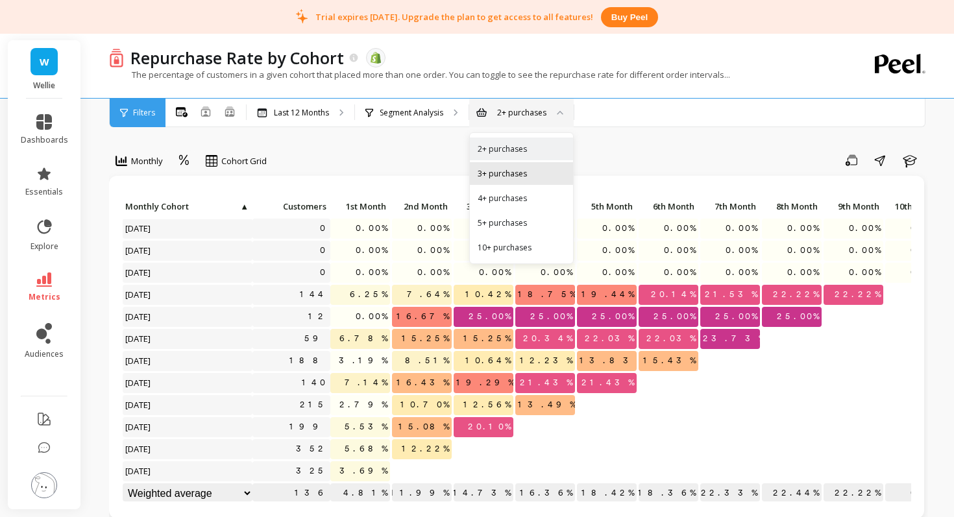
click at [515, 167] on div "3+ purchases" at bounding box center [522, 173] width 88 height 12
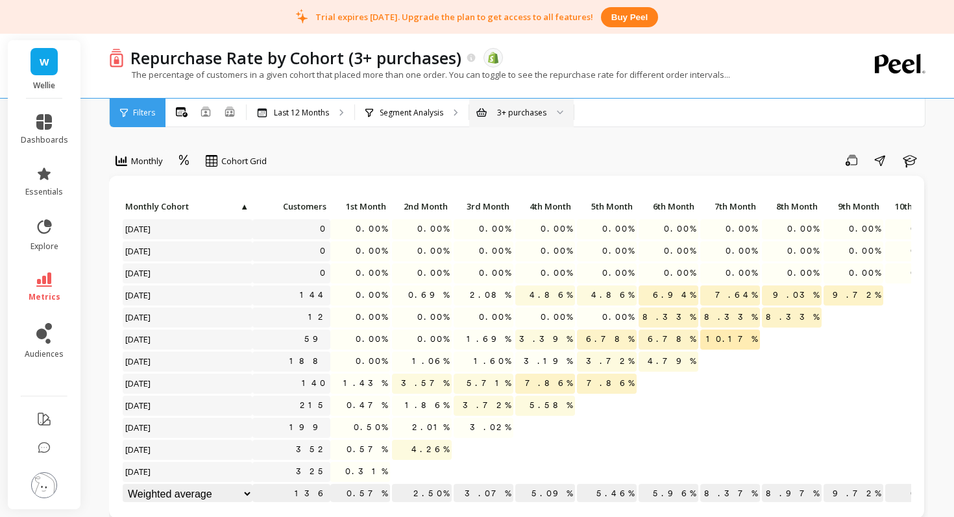
click at [534, 117] on div "3+ purchases" at bounding box center [521, 112] width 49 height 12
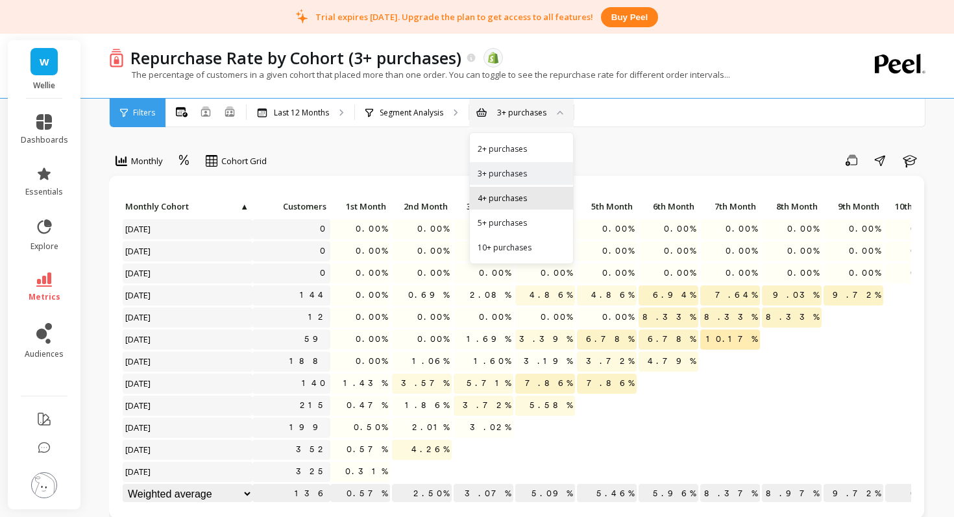
click at [529, 195] on div "4+ purchases" at bounding box center [522, 198] width 88 height 12
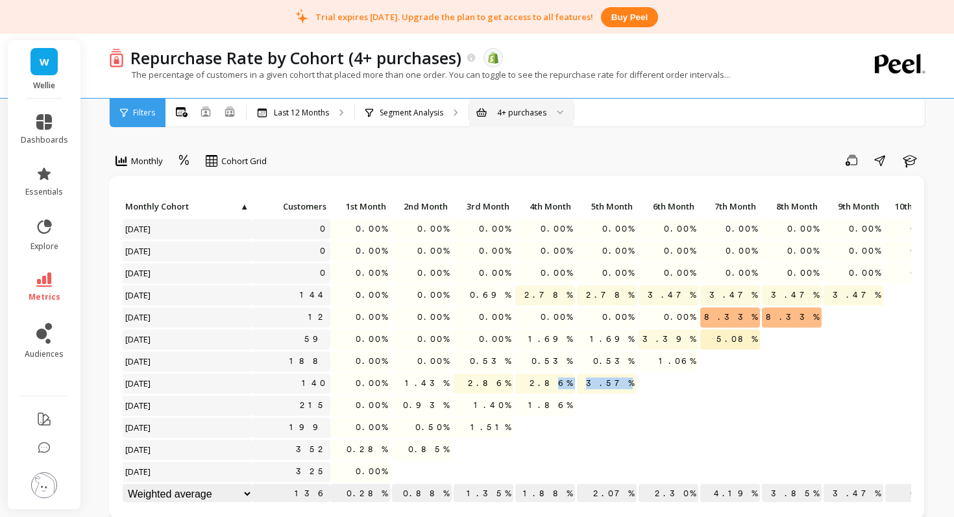
drag, startPoint x: 638, startPoint y: 385, endPoint x: 560, endPoint y: 389, distance: 78.6
click at [560, 389] on div "Click to create an audience 0 0.00% 0.00% 0.00% 0.00% 0.00% 0.00% 0.00% 0.00% 0…" at bounding box center [581, 351] width 918 height 309
click at [622, 385] on span "3.57%" at bounding box center [610, 383] width 53 height 19
drag, startPoint x: 630, startPoint y: 385, endPoint x: 430, endPoint y: 384, distance: 199.9
click at [430, 383] on div "Click to create an audience 0 0.00% 0.00% 0.00% 0.00% 0.00% 0.00% 0.00% 0.00% 0…" at bounding box center [581, 351] width 918 height 309
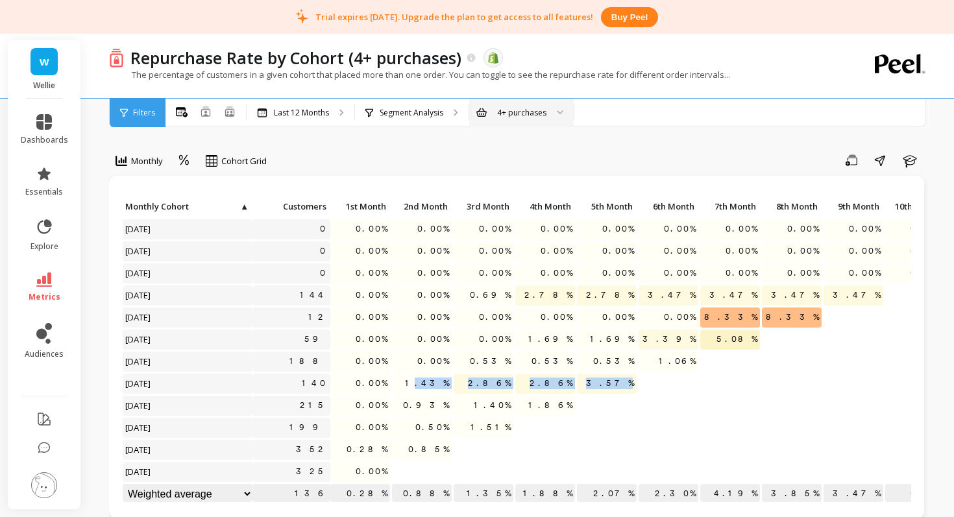
click at [604, 367] on p "0.53%" at bounding box center [607, 361] width 60 height 19
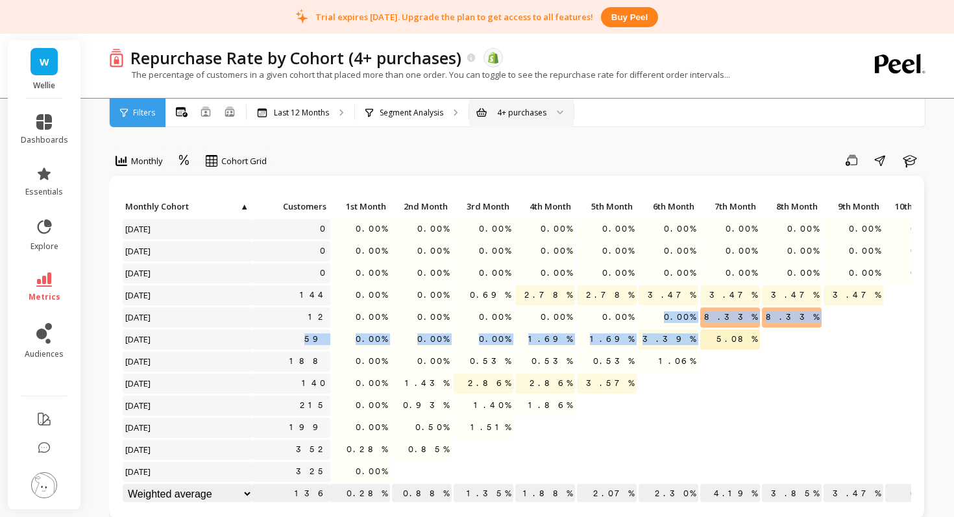
drag, startPoint x: 745, startPoint y: 330, endPoint x: 658, endPoint y: 325, distance: 87.8
click at [658, 325] on div "Click to create an audience 0 0.00% 0.00% 0.00% 0.00% 0.00% 0.00% 0.00% 0.00% 0…" at bounding box center [581, 351] width 918 height 309
click at [465, 321] on p "0.00%" at bounding box center [484, 317] width 60 height 19
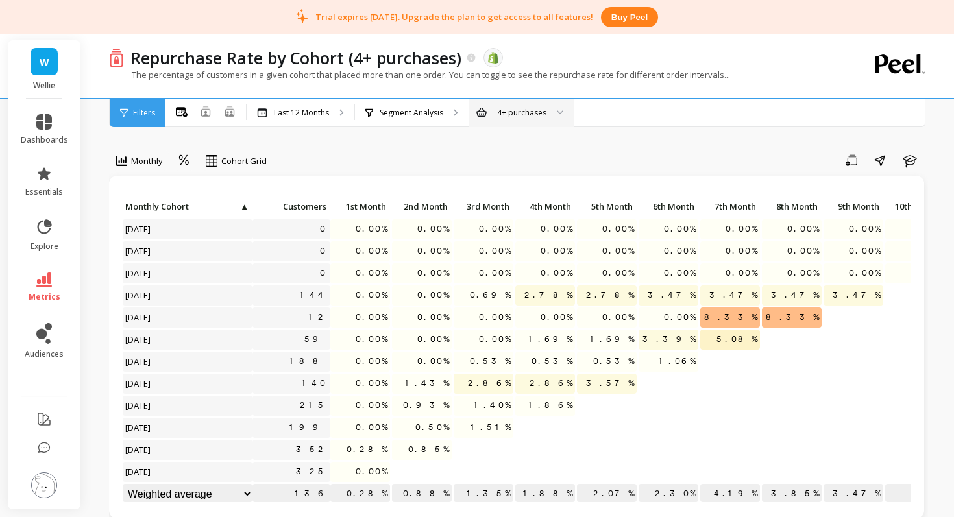
click at [543, 106] on div "4+ purchases" at bounding box center [521, 112] width 49 height 12
click at [510, 116] on div "4+ purchases" at bounding box center [521, 112] width 49 height 12
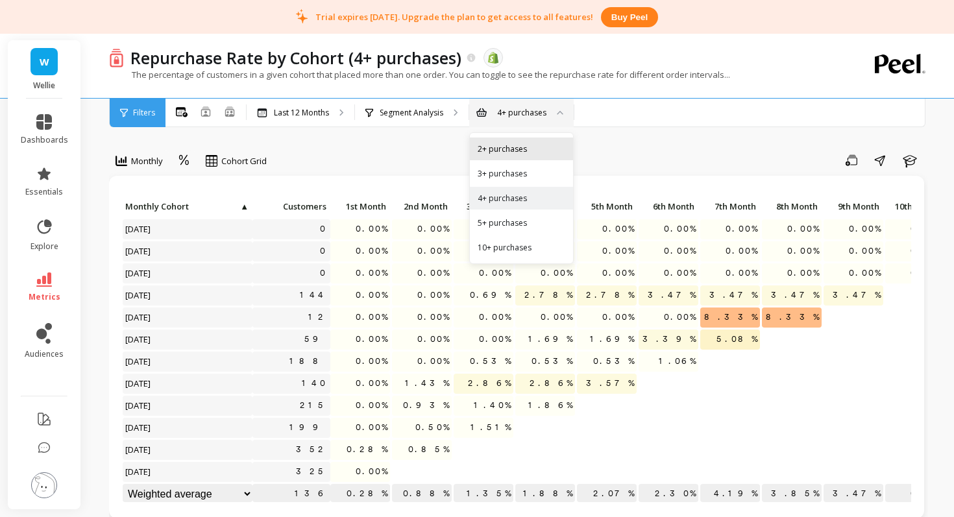
click at [506, 144] on div "2+ purchases" at bounding box center [522, 149] width 88 height 12
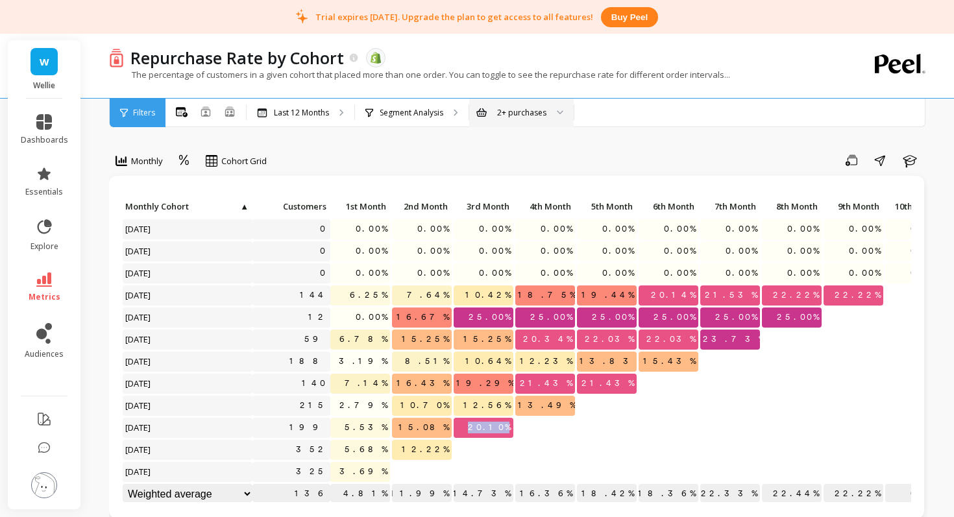
drag, startPoint x: 480, startPoint y: 429, endPoint x: 514, endPoint y: 429, distance: 33.8
click at [514, 429] on div "20.10%" at bounding box center [484, 429] width 62 height 22
click at [473, 427] on p "20.10%" at bounding box center [484, 427] width 60 height 19
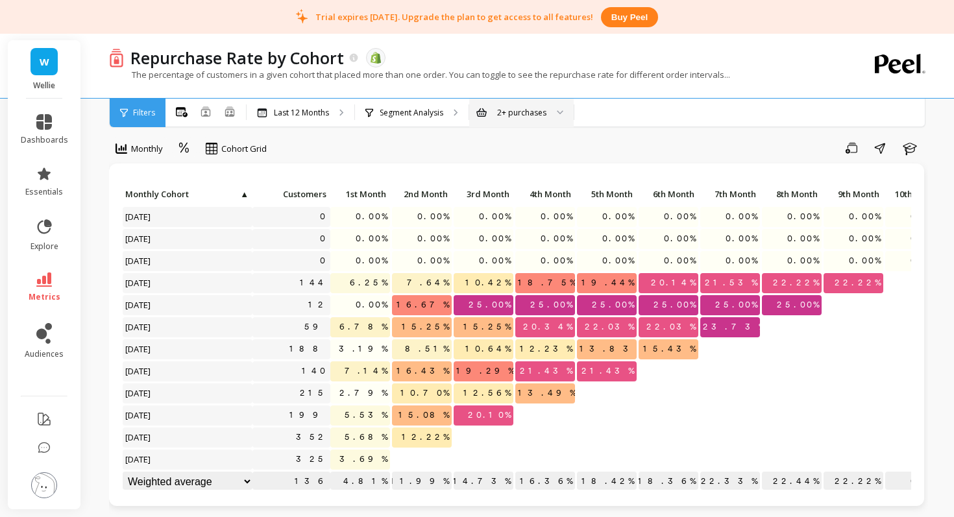
scroll to position [16, 0]
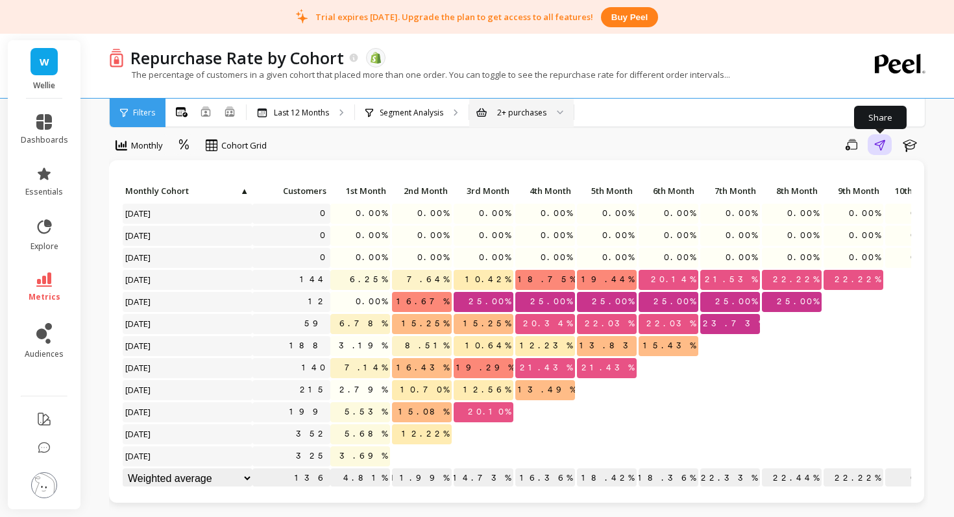
click at [881, 145] on icon "button" at bounding box center [879, 145] width 11 height 11
click at [38, 484] on img at bounding box center [44, 486] width 26 height 26
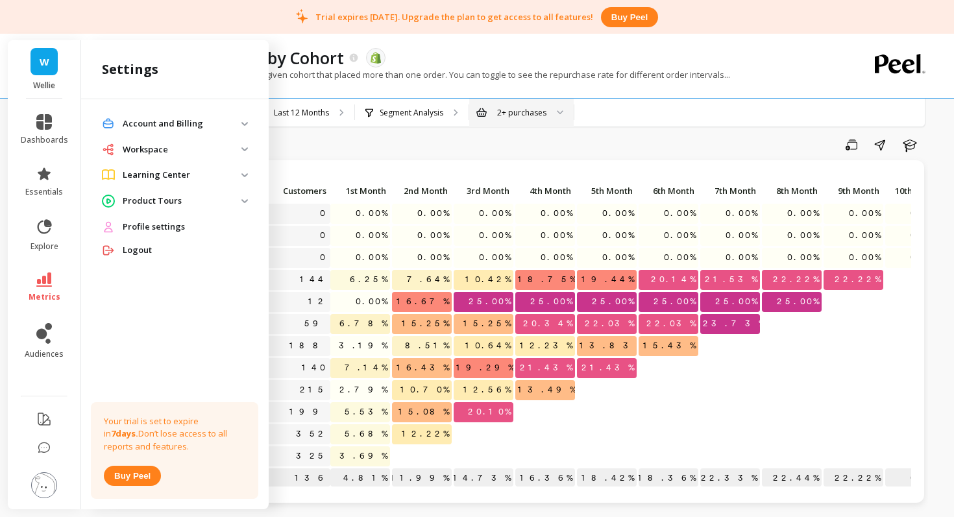
click at [245, 203] on img at bounding box center [244, 201] width 6 height 4
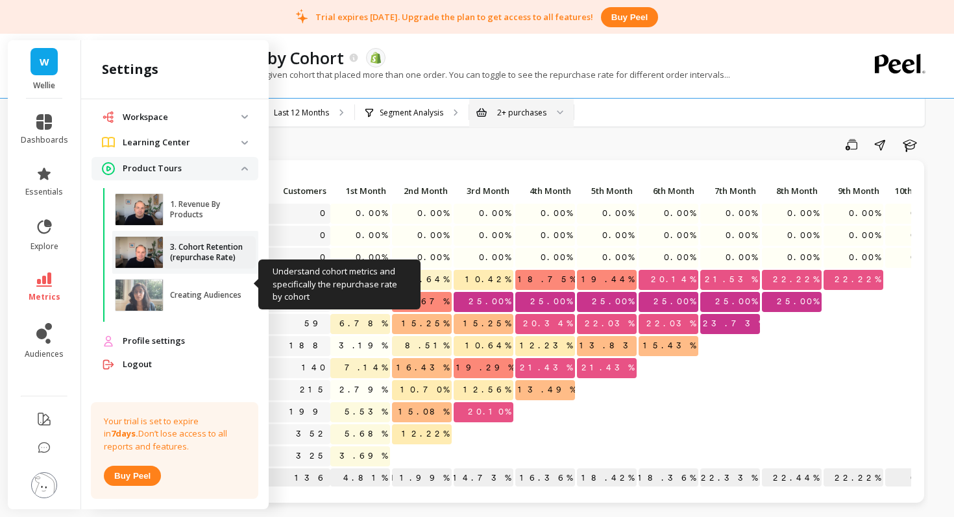
scroll to position [39, 0]
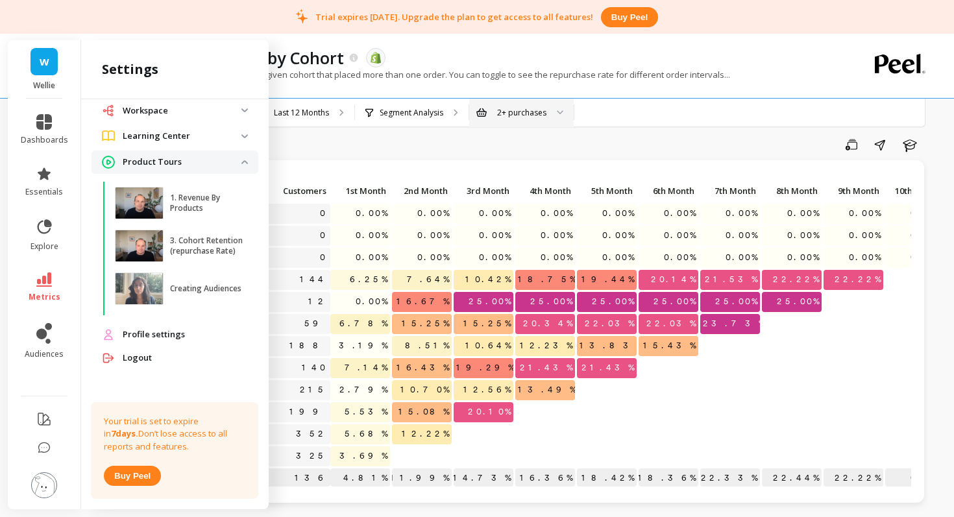
click at [241, 158] on tours "Product Tours" at bounding box center [175, 162] width 167 height 23
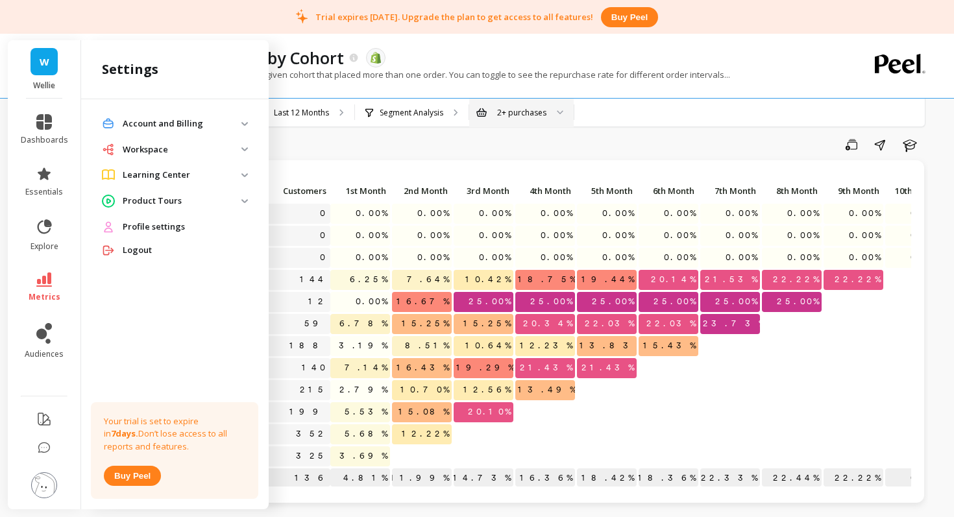
scroll to position [0, 0]
click at [247, 173] on img at bounding box center [244, 175] width 6 height 4
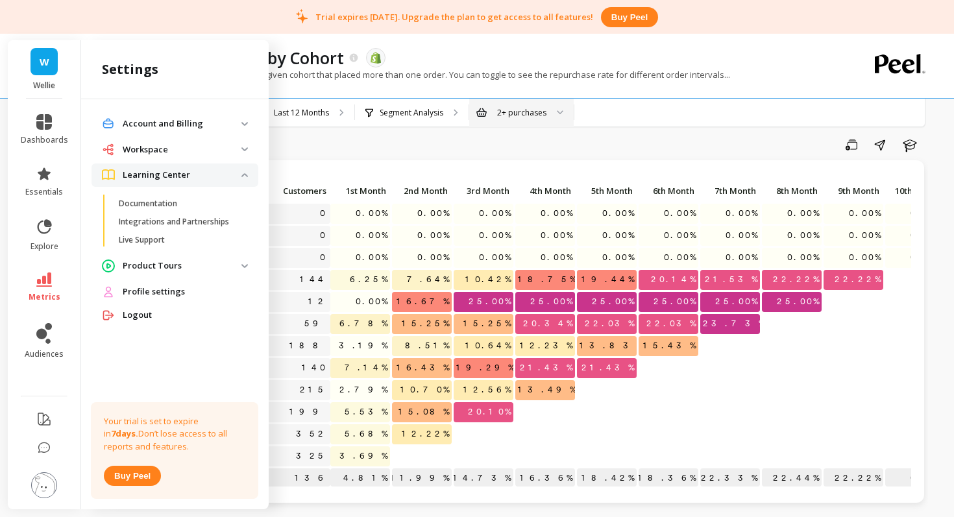
click at [247, 173] on img at bounding box center [244, 175] width 6 height 4
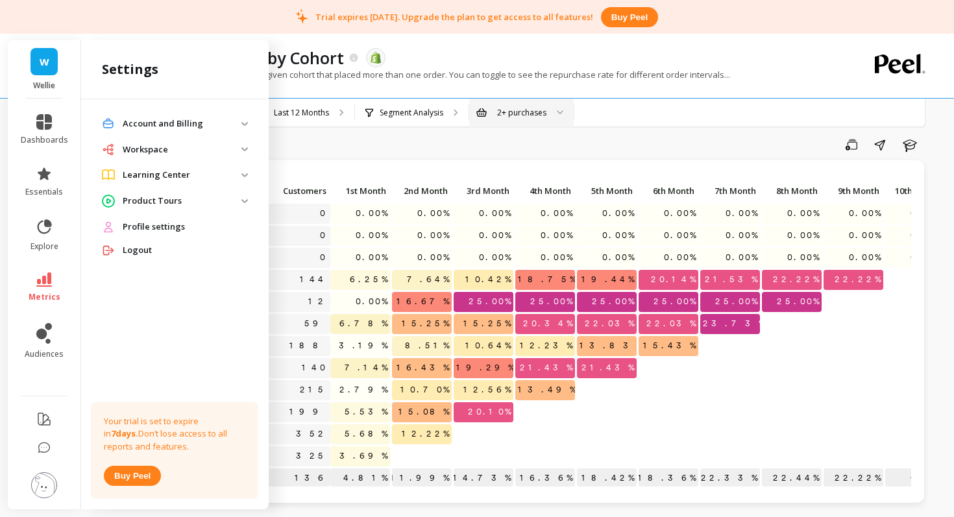
click at [245, 150] on img at bounding box center [244, 149] width 6 height 4
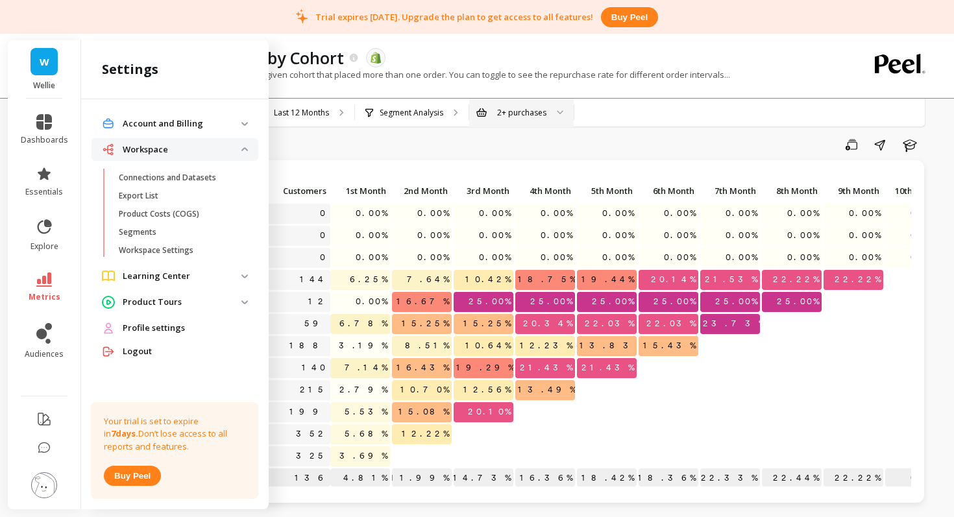
click at [244, 150] on img at bounding box center [244, 149] width 6 height 4
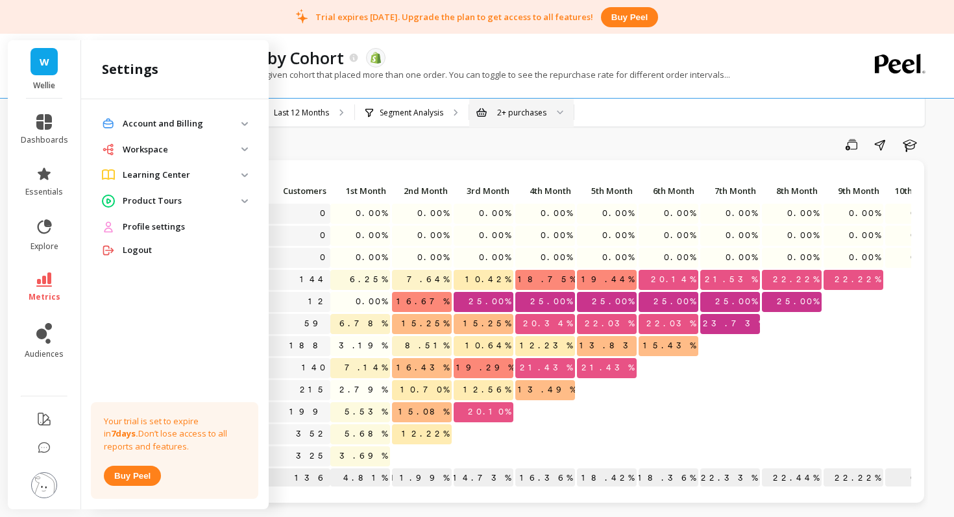
click at [245, 125] on img at bounding box center [244, 124] width 6 height 4
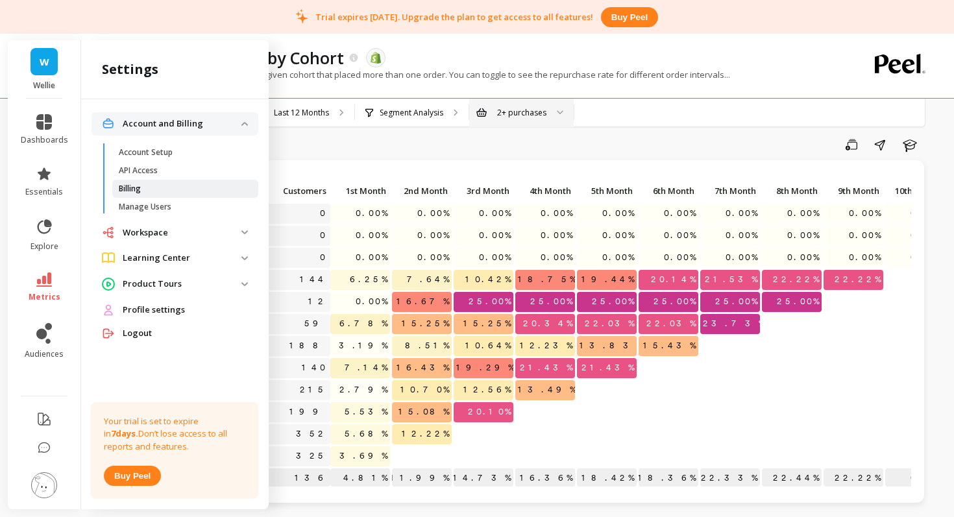
click at [153, 191] on span "Billing" at bounding box center [181, 189] width 124 height 10
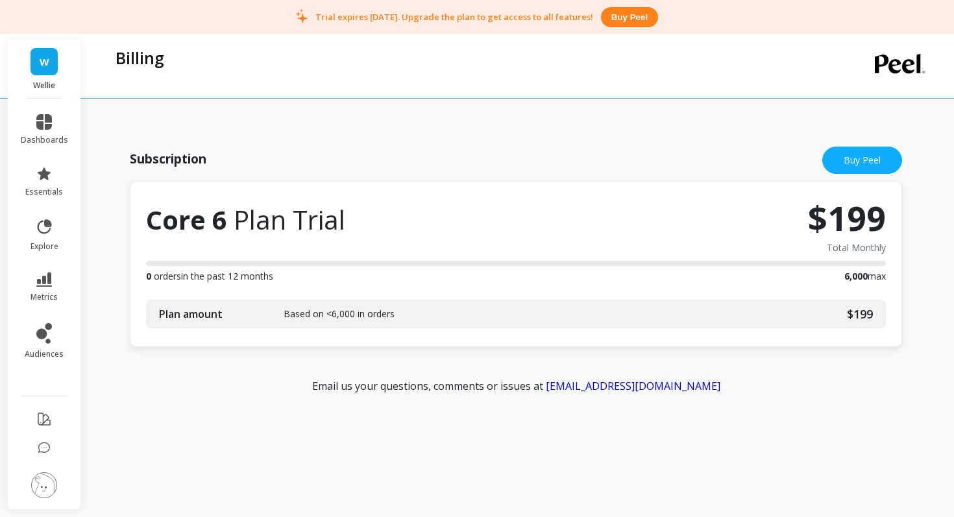
click at [45, 484] on img at bounding box center [44, 486] width 26 height 26
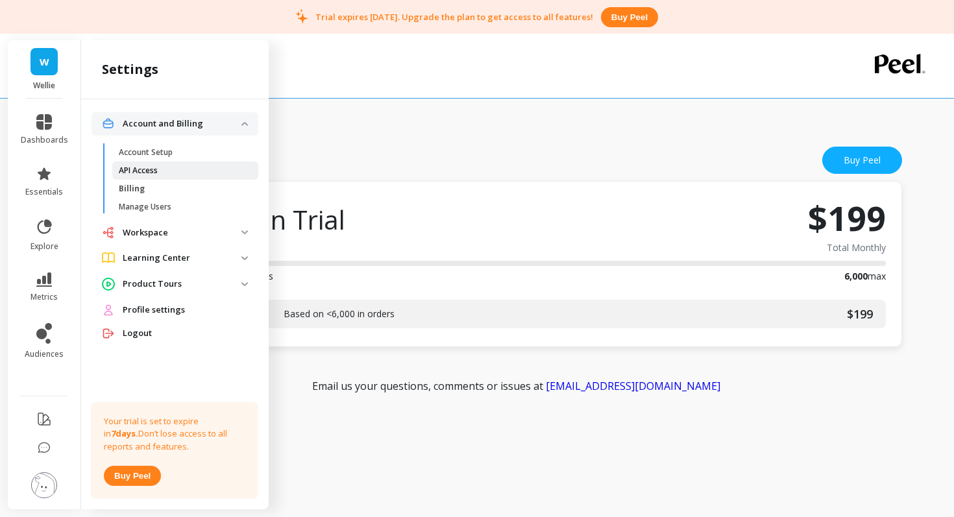
click at [156, 174] on p "API Access" at bounding box center [138, 171] width 39 height 10
